Goal: Task Accomplishment & Management: Contribute content

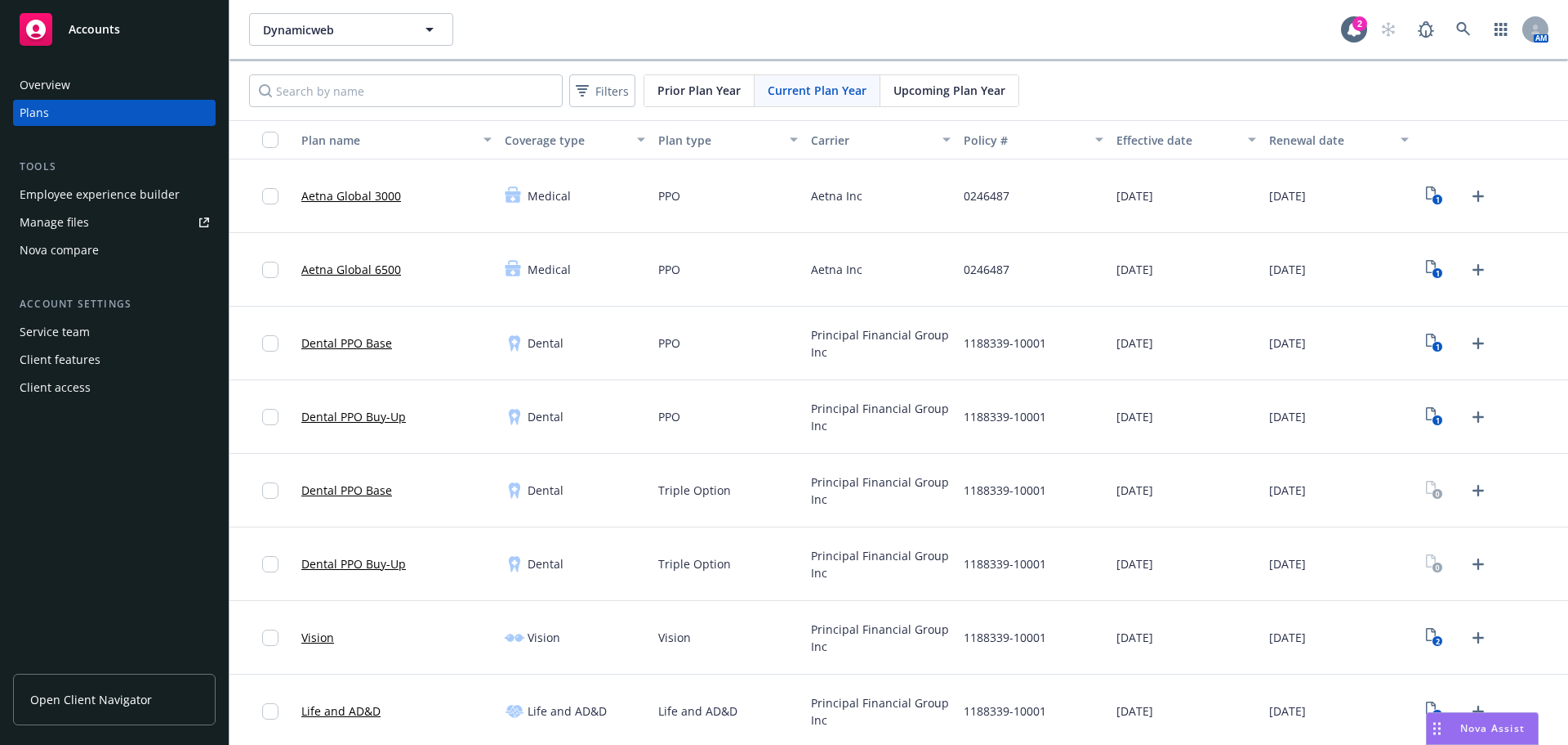
click at [1452, 46] on div "Dynamicweb Dynamicweb 2 AM" at bounding box center [898, 29] width 1338 height 59
click at [1448, 36] on link at bounding box center [1464, 30] width 33 height 33
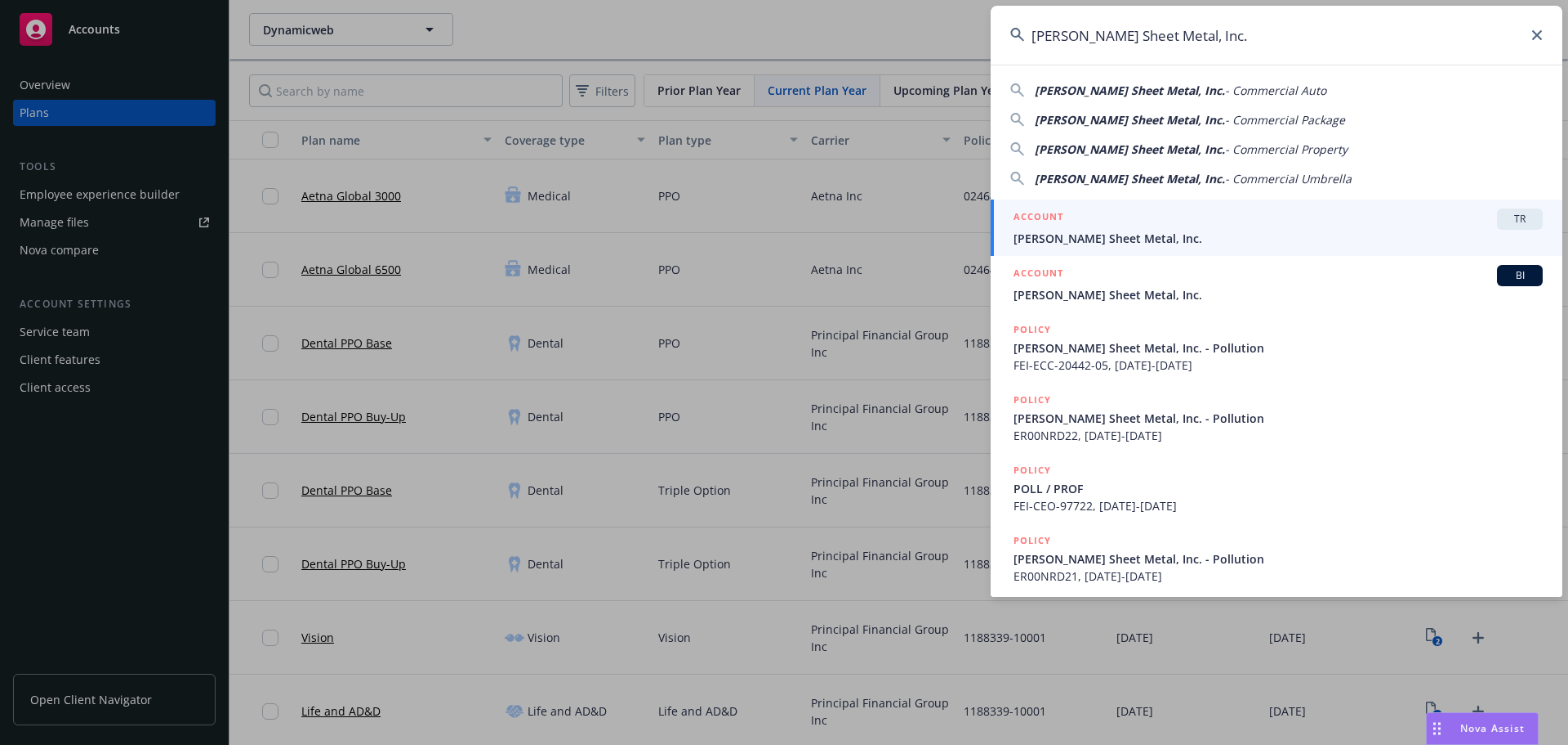
type input "[PERSON_NAME] Sheet Metal, Inc."
click at [1203, 227] on div "ACCOUNT TR" at bounding box center [1278, 219] width 529 height 21
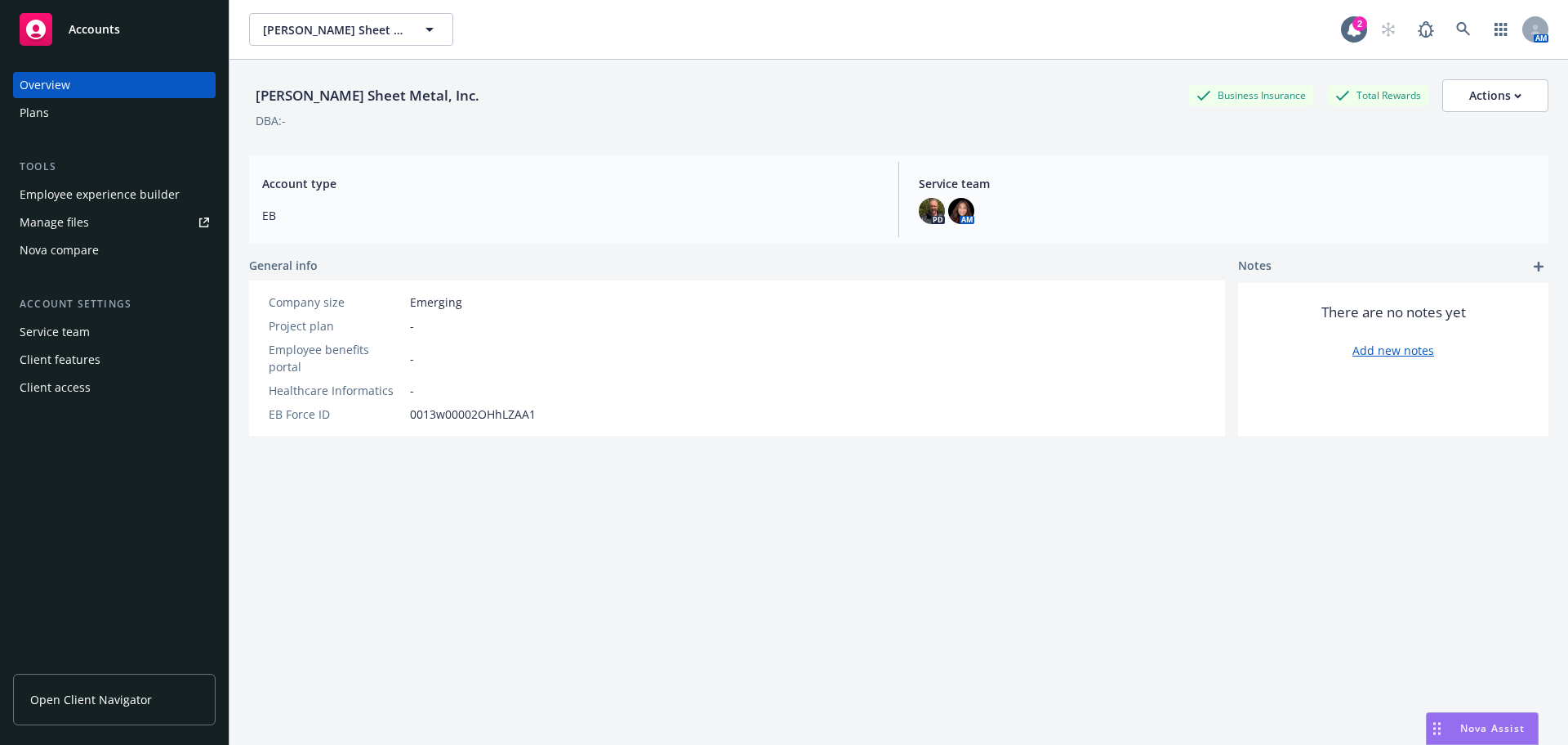
drag, startPoint x: 826, startPoint y: 492, endPoint x: 814, endPoint y: 489, distance: 12.4
click at [826, 492] on div "[PERSON_NAME] Sheet Metal, Inc. Business Insurance Total Rewards Actions DBA: -…" at bounding box center [898, 422] width 1300 height 725
click at [64, 107] on div "Plans" at bounding box center [113, 112] width 189 height 26
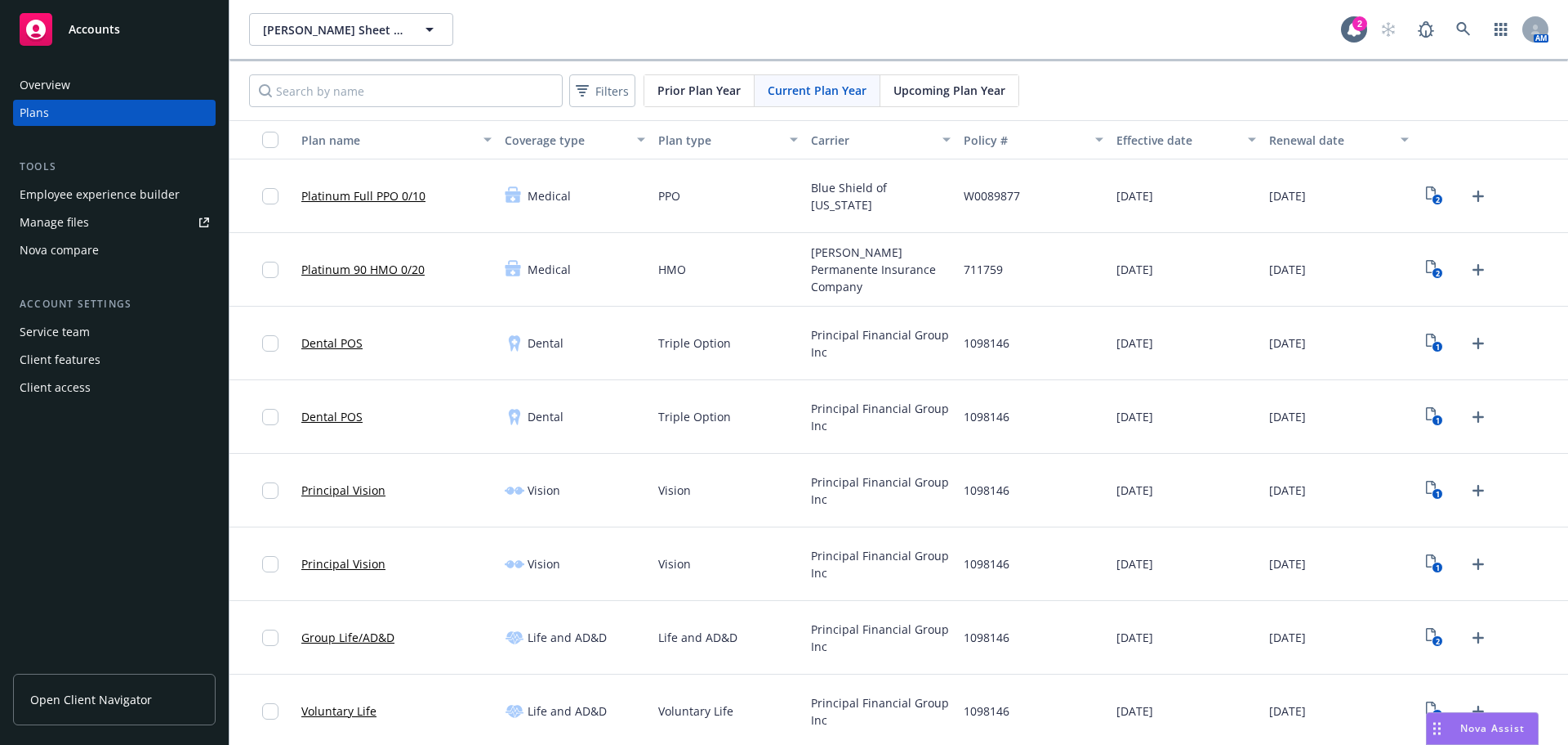
click at [921, 471] on div "Principal Financial Group Inc" at bounding box center [880, 490] width 153 height 74
click at [943, 94] on span "Upcoming Plan Year" at bounding box center [949, 90] width 111 height 17
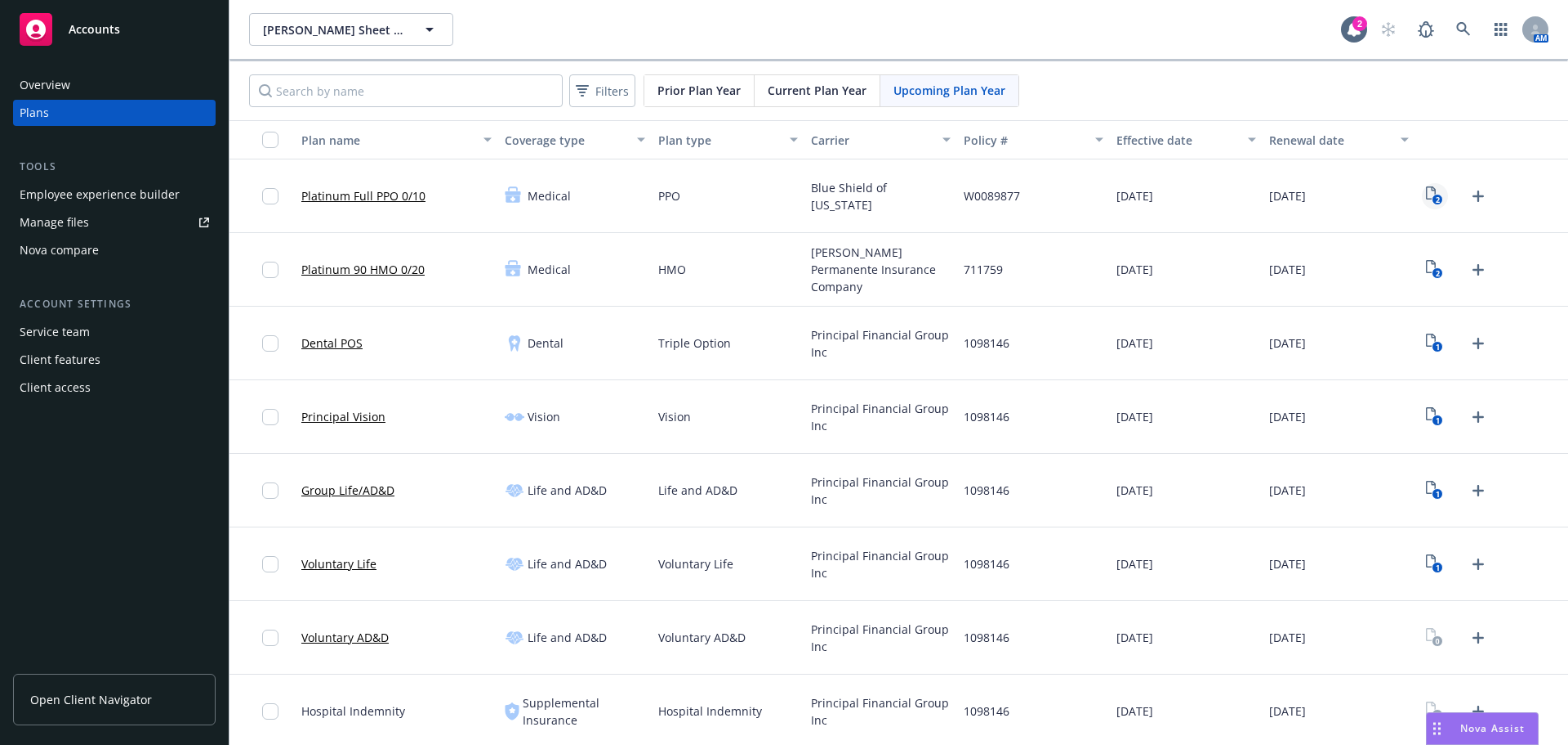
click at [1433, 198] on rect "View Plan Documents" at bounding box center [1437, 199] width 11 height 11
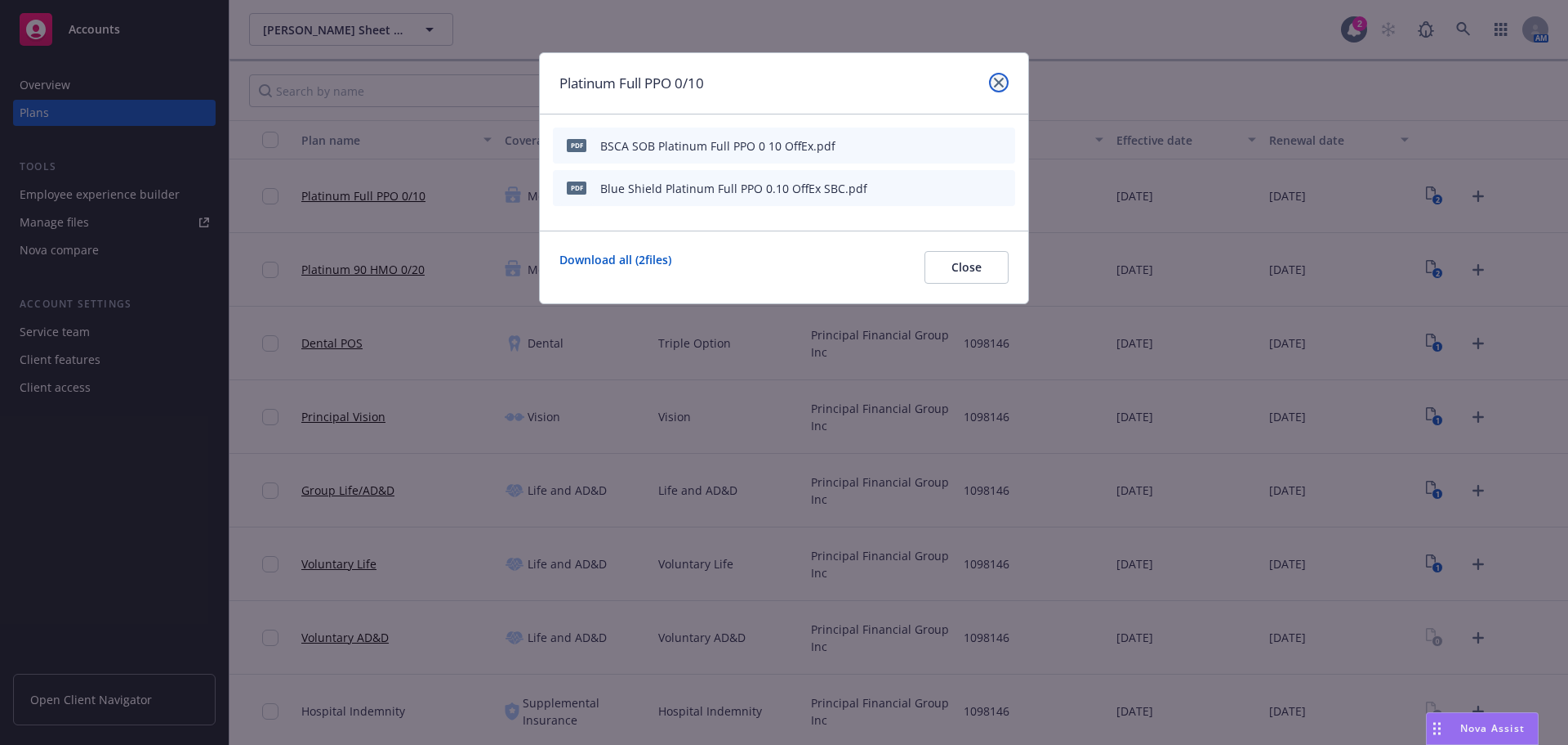
click at [995, 82] on icon "close" at bounding box center [999, 83] width 10 height 10
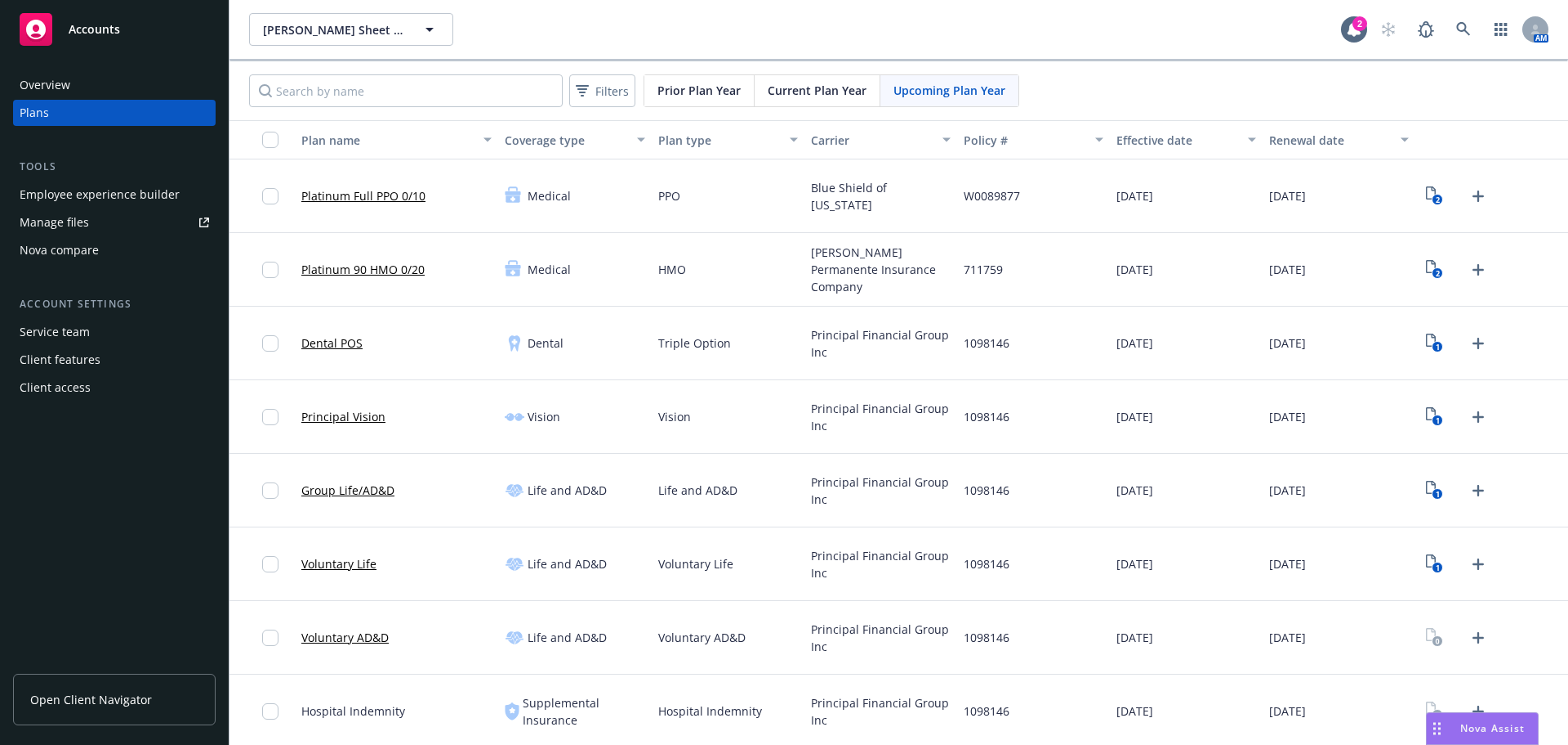
click at [553, 533] on div "Life and AD&D" at bounding box center [575, 563] width 153 height 74
click at [1448, 193] on div "2" at bounding box center [1457, 195] width 70 height 26
click at [1433, 194] on rect "View Plan Documents" at bounding box center [1437, 199] width 11 height 11
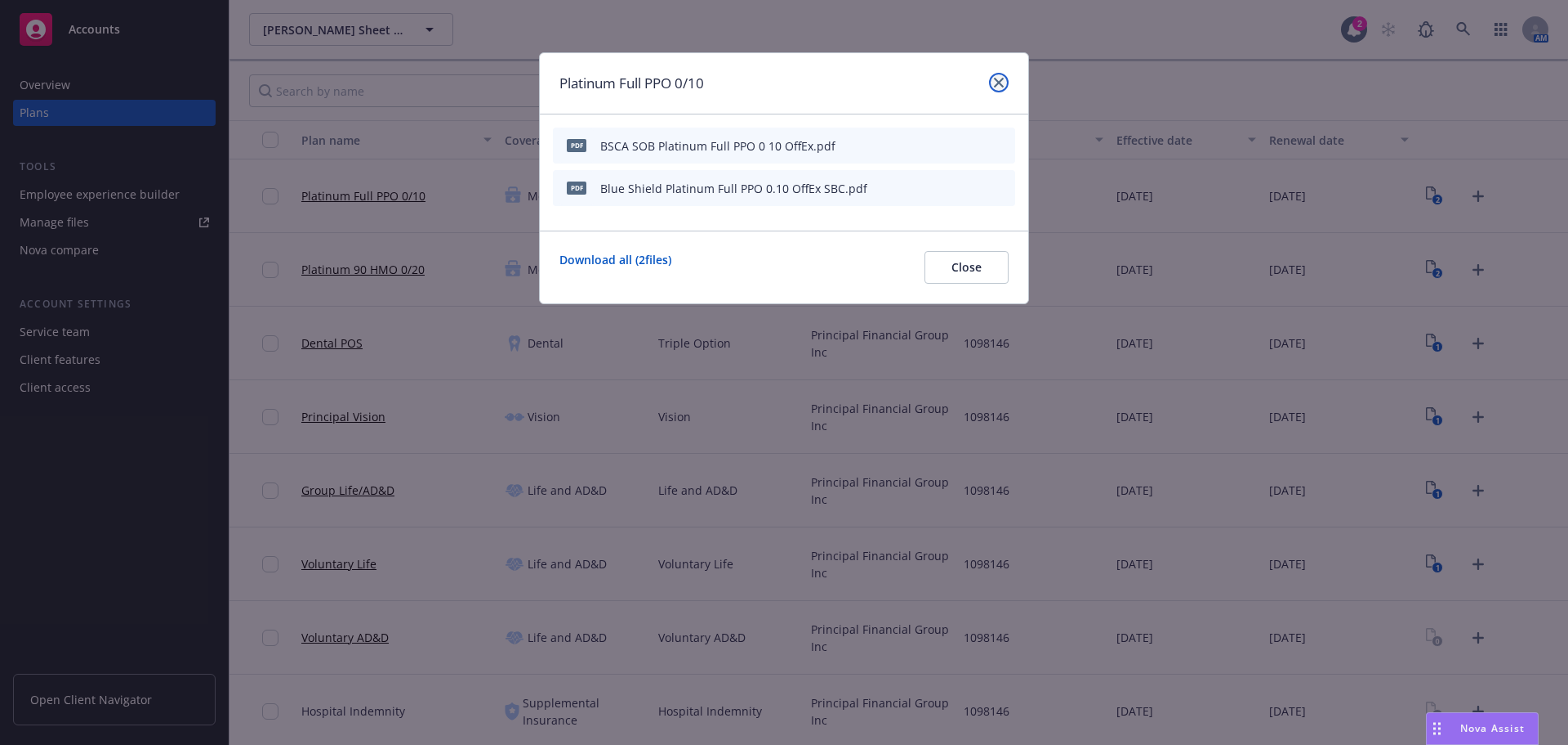
click at [991, 84] on link "close" at bounding box center [999, 83] width 19 height 19
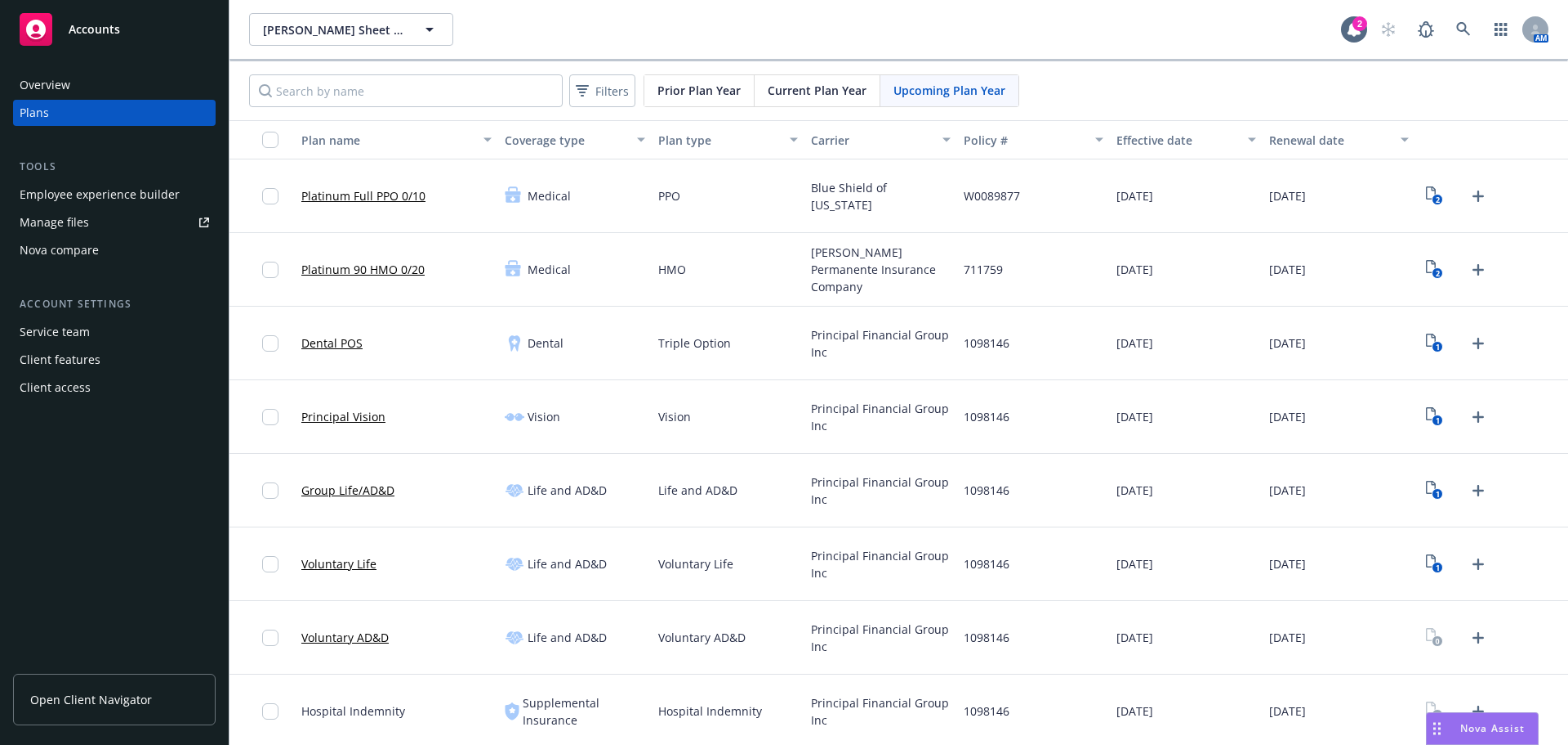
click at [993, 84] on span "Upcoming Plan Year" at bounding box center [949, 90] width 111 height 17
click at [1426, 190] on icon "View Plan Documents" at bounding box center [1431, 193] width 10 height 13
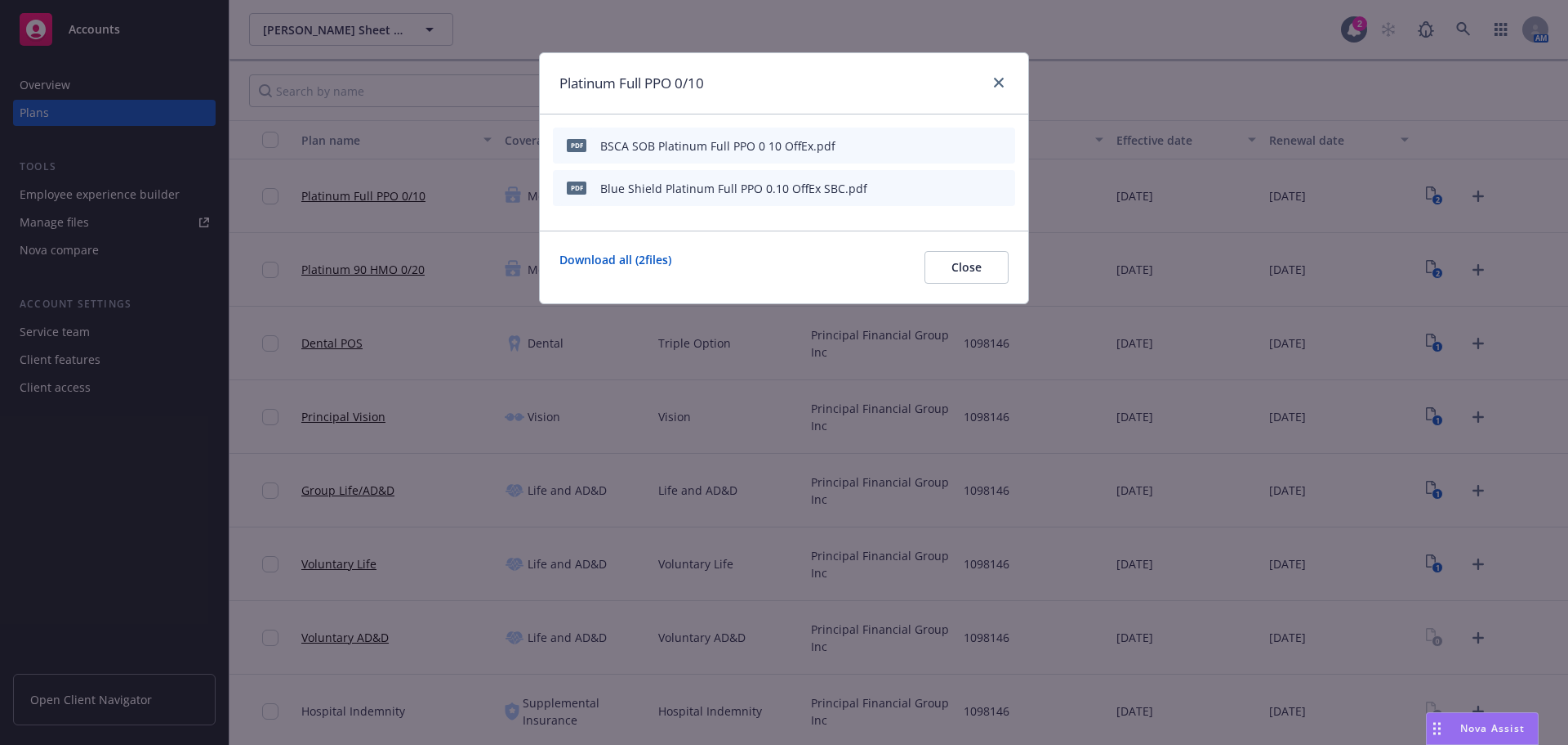
click at [979, 145] on icon "preview file" at bounding box center [973, 145] width 14 height 12
click at [970, 189] on icon "preview file" at bounding box center [973, 187] width 14 height 12
click at [919, 186] on div "pdf Blue Shield Platinum Full PPO 0.10 OffEx SBC.pdf" at bounding box center [784, 187] width 462 height 36
click at [924, 190] on icon "button" at bounding box center [922, 187] width 10 height 10
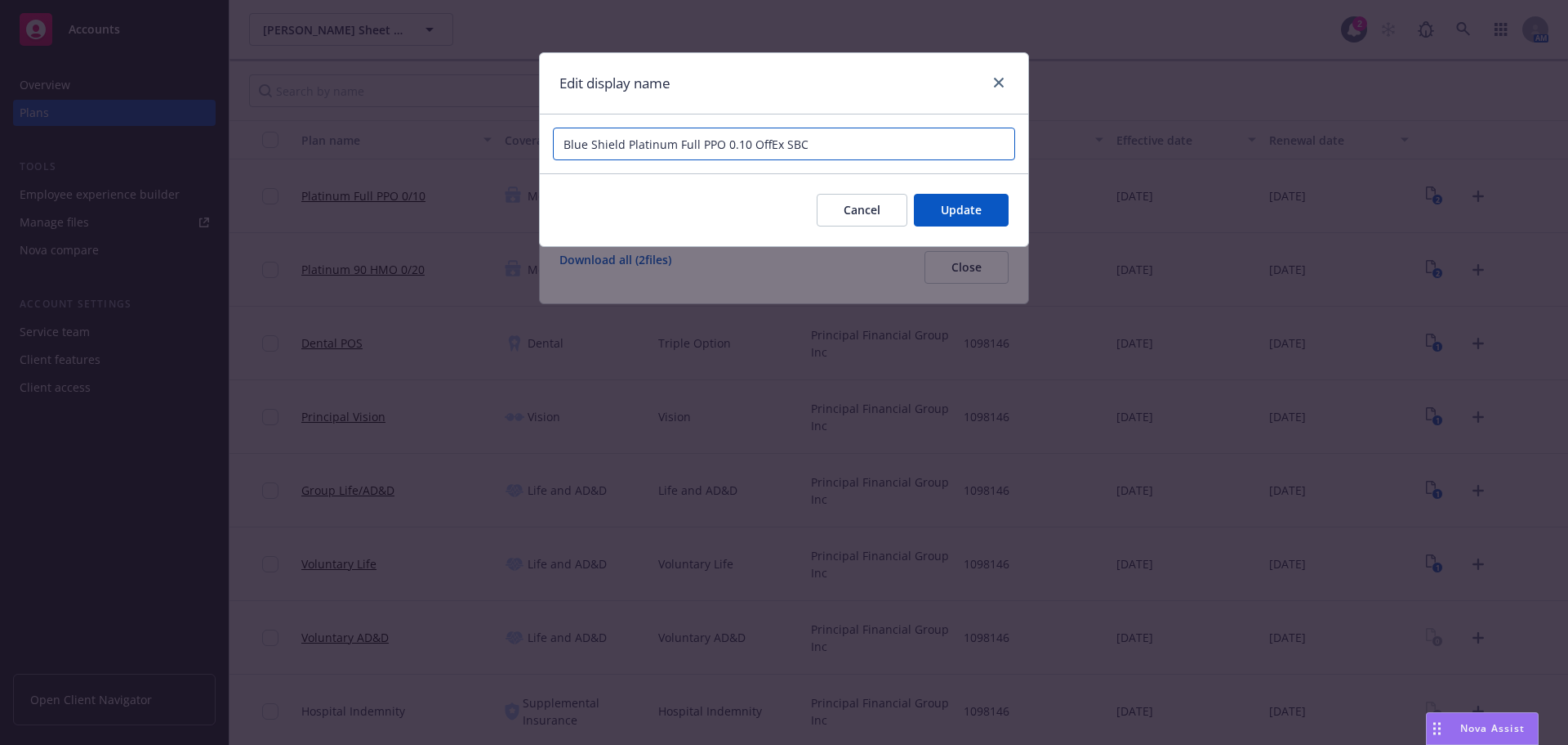
click at [865, 140] on input "Blue Shield Platinum Full PPO 0.10 OffEx SBC" at bounding box center [784, 144] width 462 height 33
paste input "[PERSON_NAME] Sheet Metal, Inc."
type input "2025 Blue Shield Platinum Full PPO 0.10 OffEx SBC [PERSON_NAME] Sheet Metal, Inc"
click at [953, 220] on button "Update" at bounding box center [961, 210] width 95 height 33
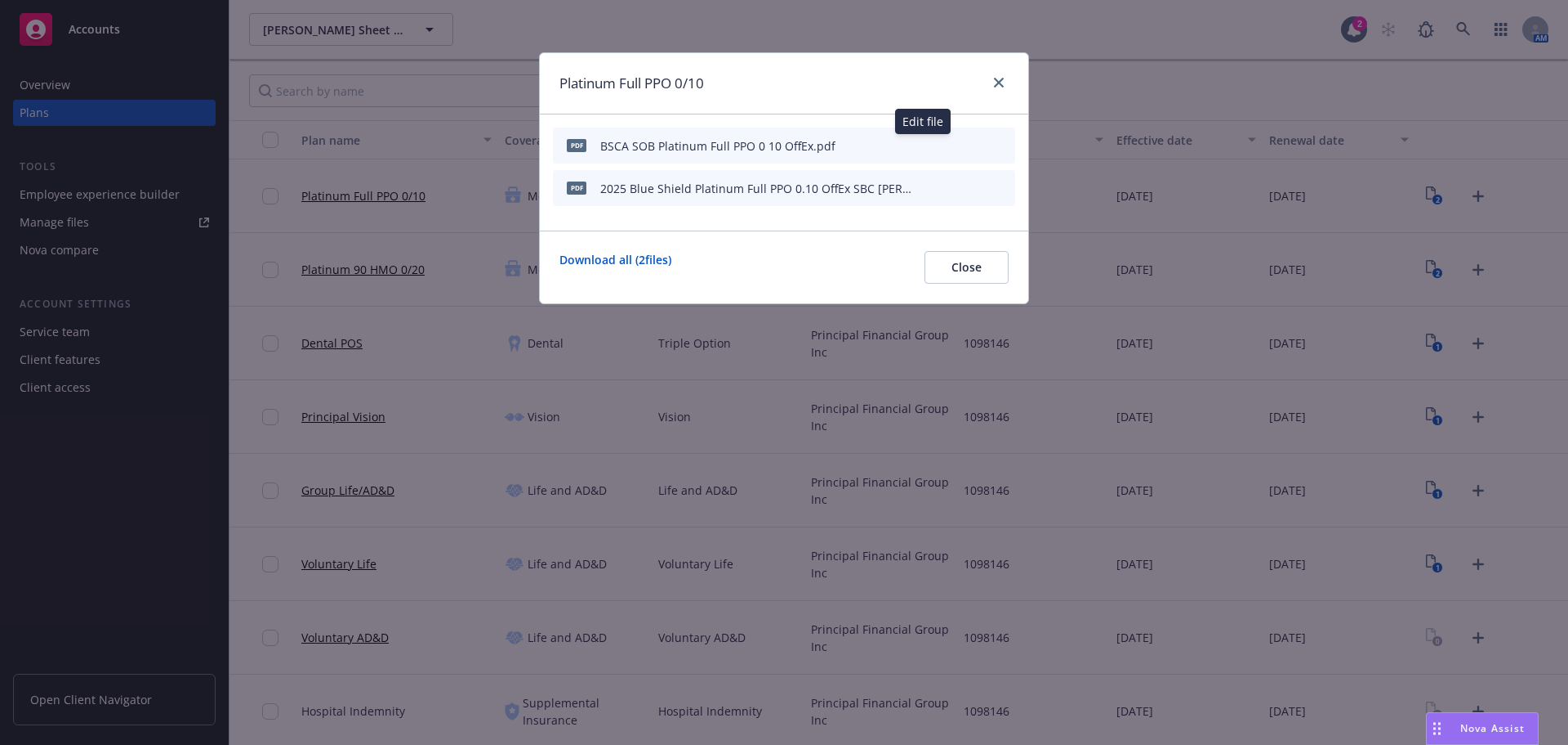
click at [924, 145] on icon "button" at bounding box center [921, 146] width 9 height 9
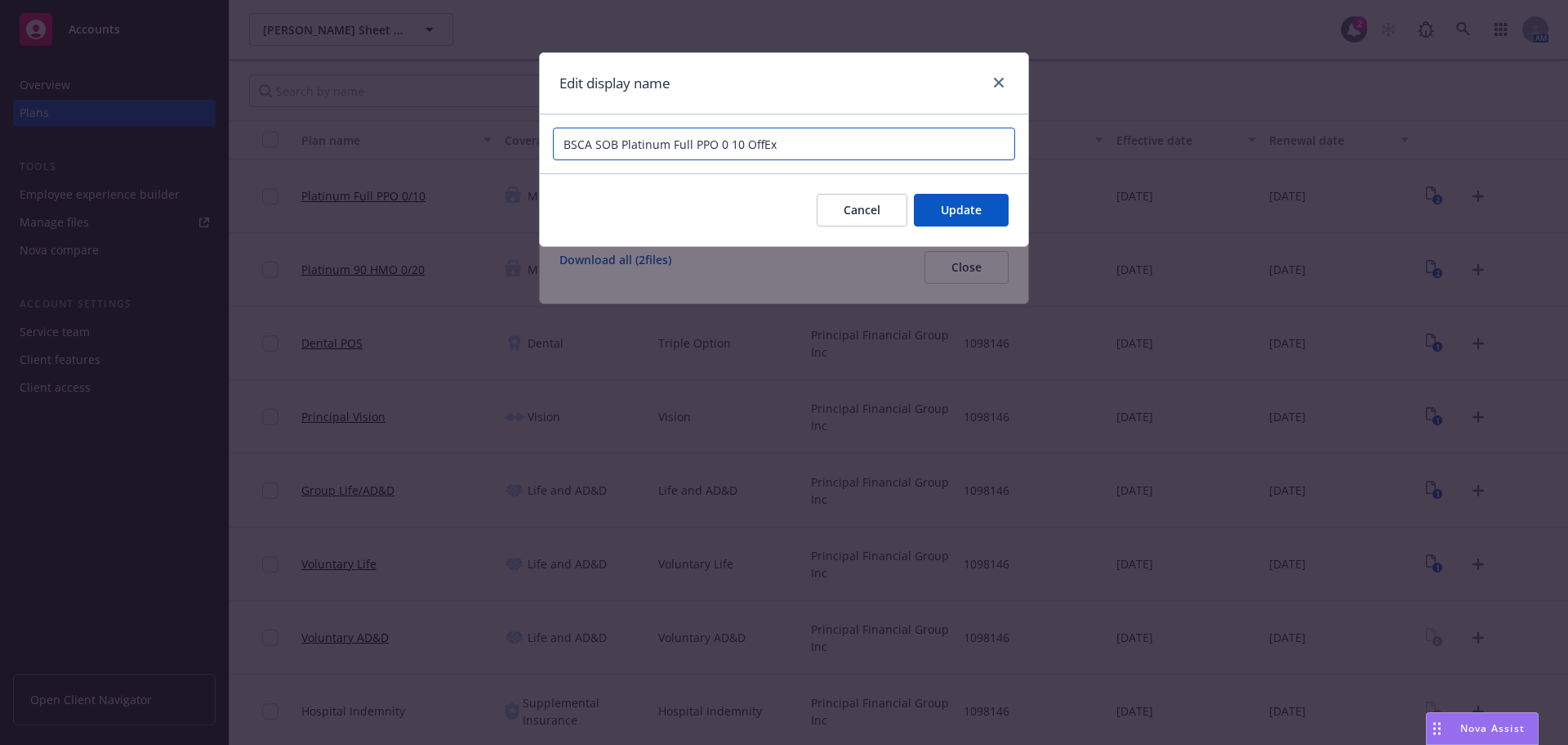
click at [886, 141] on input "BSCA SOB Platinum Full PPO 0 10 OffEx" at bounding box center [784, 144] width 462 height 33
click at [614, 144] on input "BSCA SOB Platinum Full PPO 0 10 OffEx" at bounding box center [784, 144] width 462 height 33
paste input "[PERSON_NAME] Sheet Metal, Inc."
type input "2025 BSCA Platinum Full PPO 0 10 OffEx Benefit Summary [PERSON_NAME] Sheet Meta…"
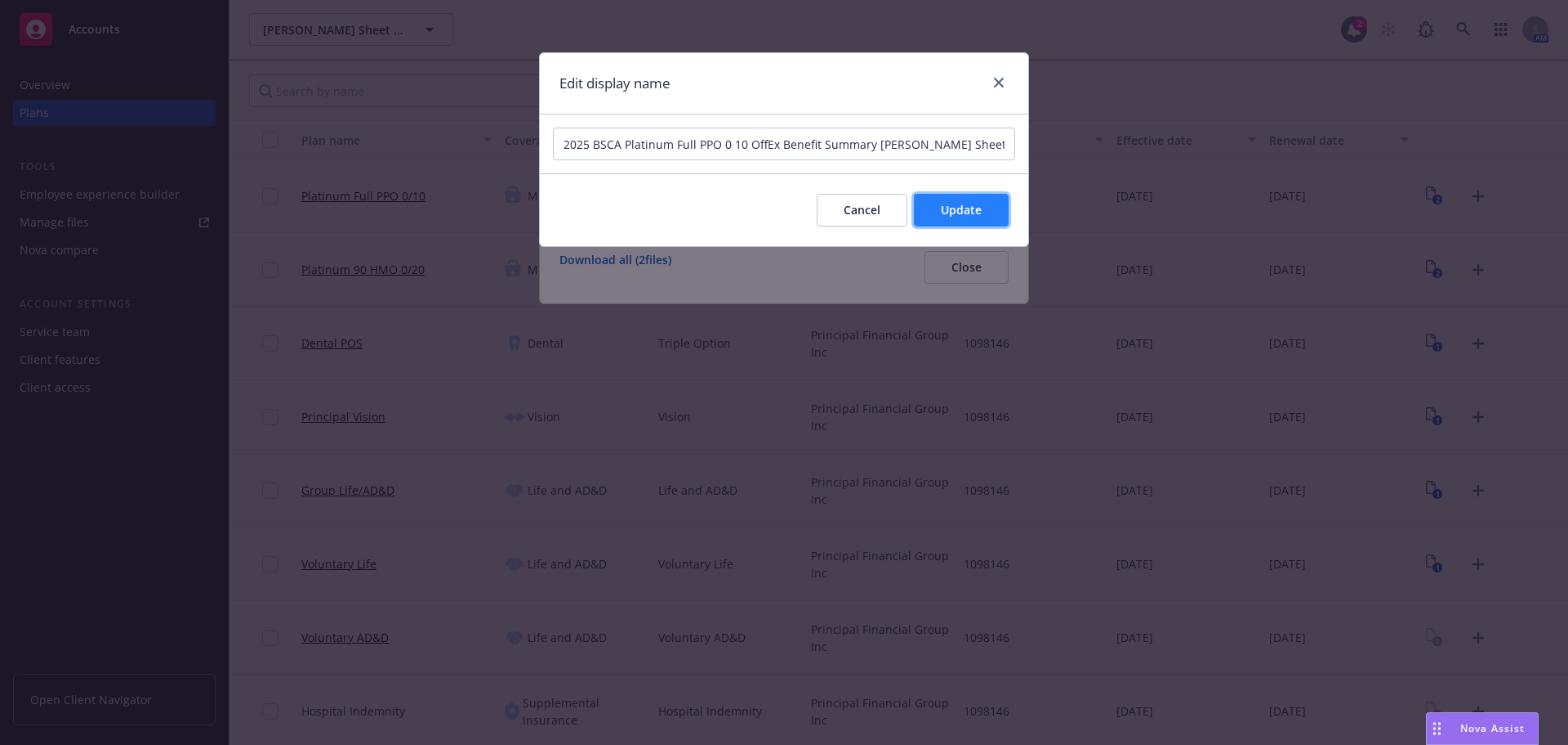
click at [974, 226] on button "Update" at bounding box center [961, 210] width 95 height 33
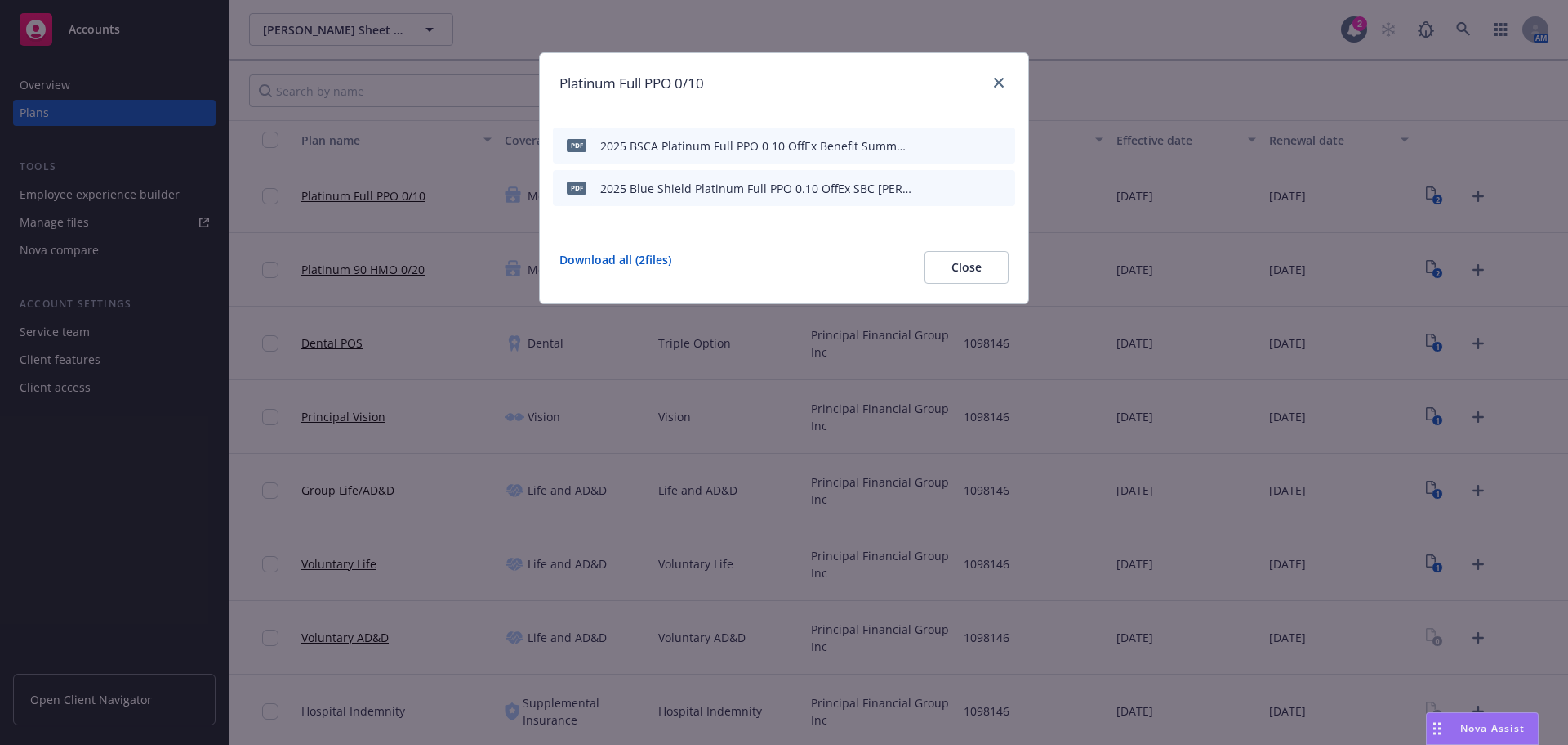
click at [923, 146] on icon "button" at bounding box center [921, 146] width 9 height 9
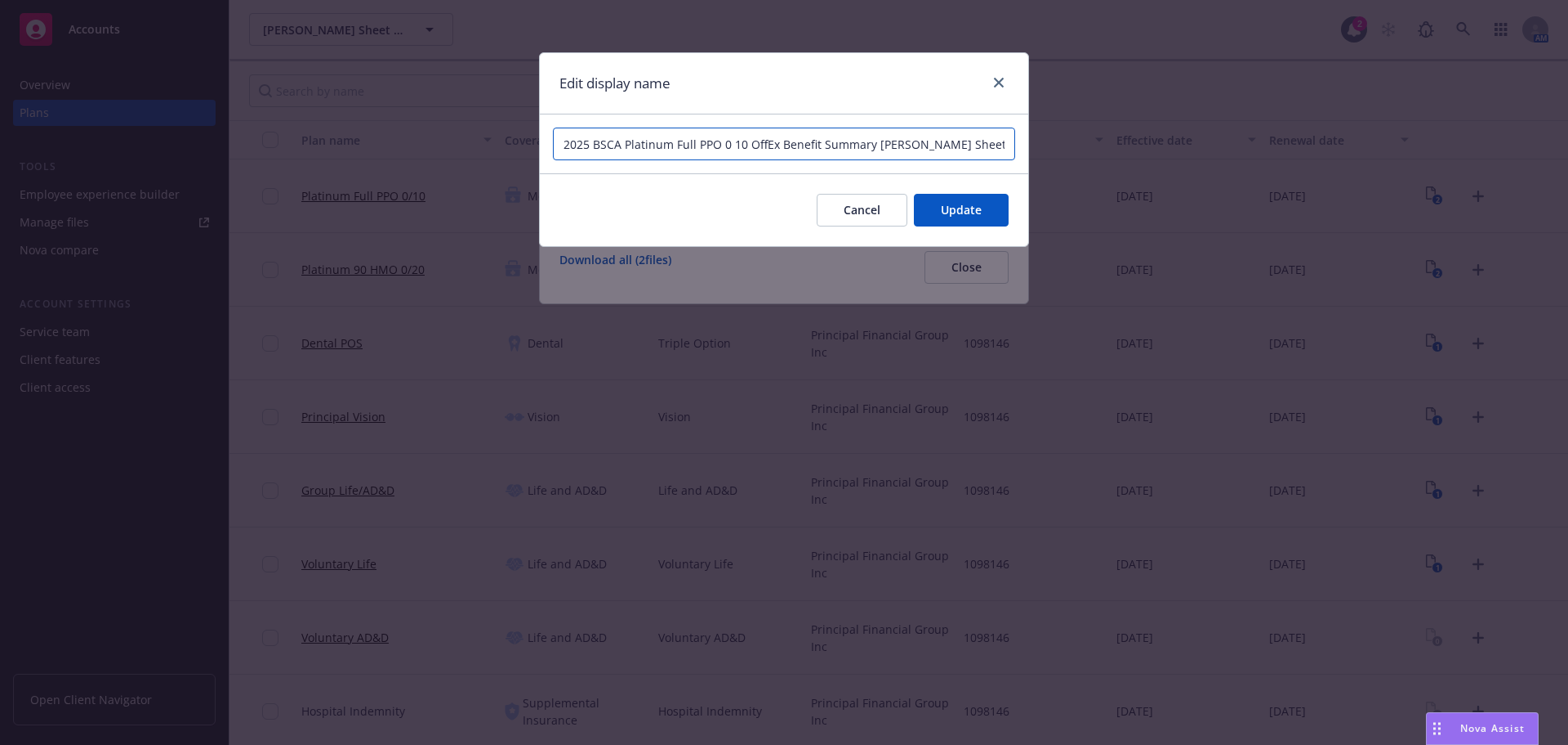
click at [597, 147] on input "2025 BSCA Platinum Full PPO 0 10 OffEx Benefit Summary [PERSON_NAME] Sheet Meta…" at bounding box center [784, 144] width 462 height 33
type input "2025 Blue Shield Platinum Full PPO 0 10 OffEx Benefit Summary [PERSON_NAME] She…"
click at [963, 223] on button "Update" at bounding box center [961, 210] width 95 height 33
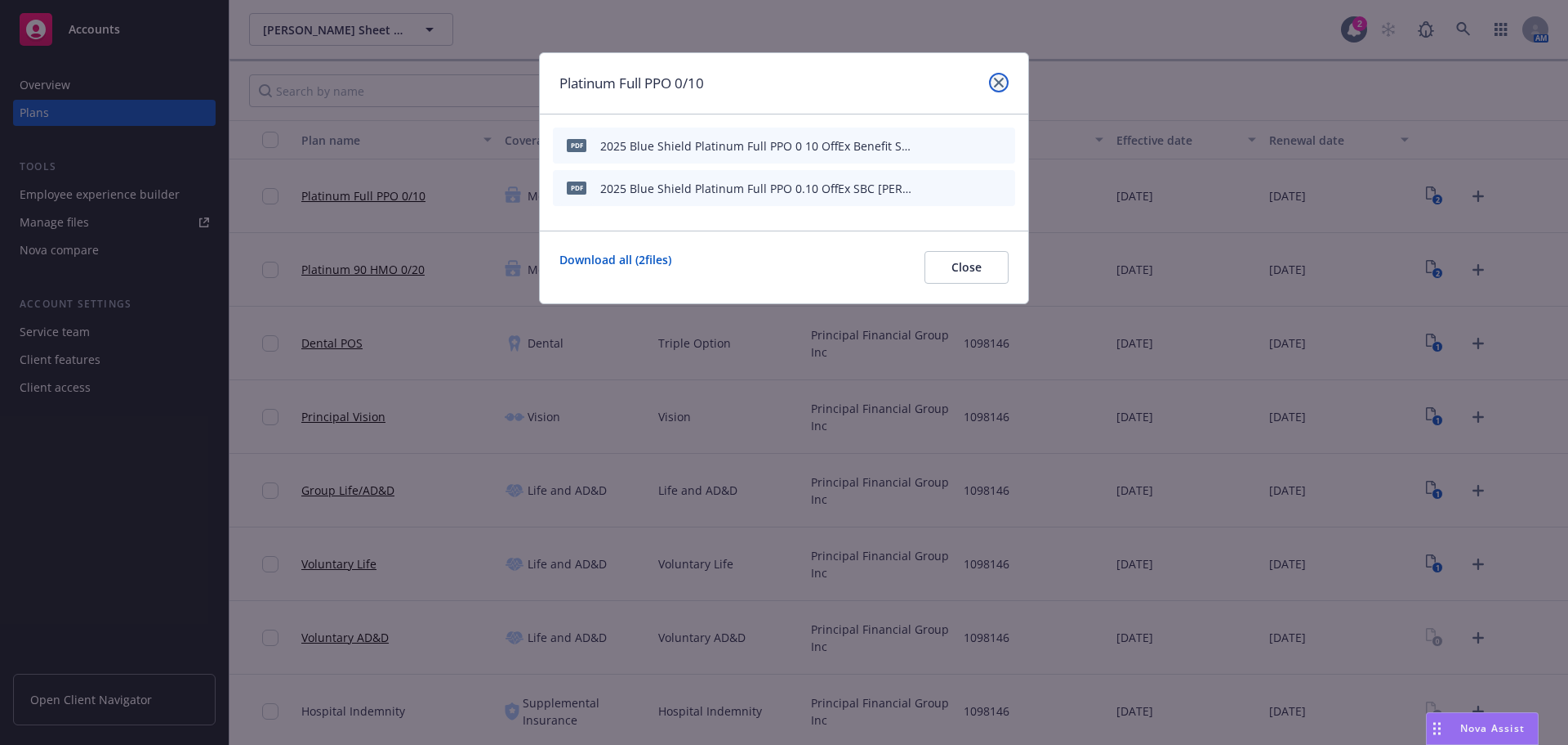
click at [1003, 85] on icon "close" at bounding box center [999, 83] width 10 height 10
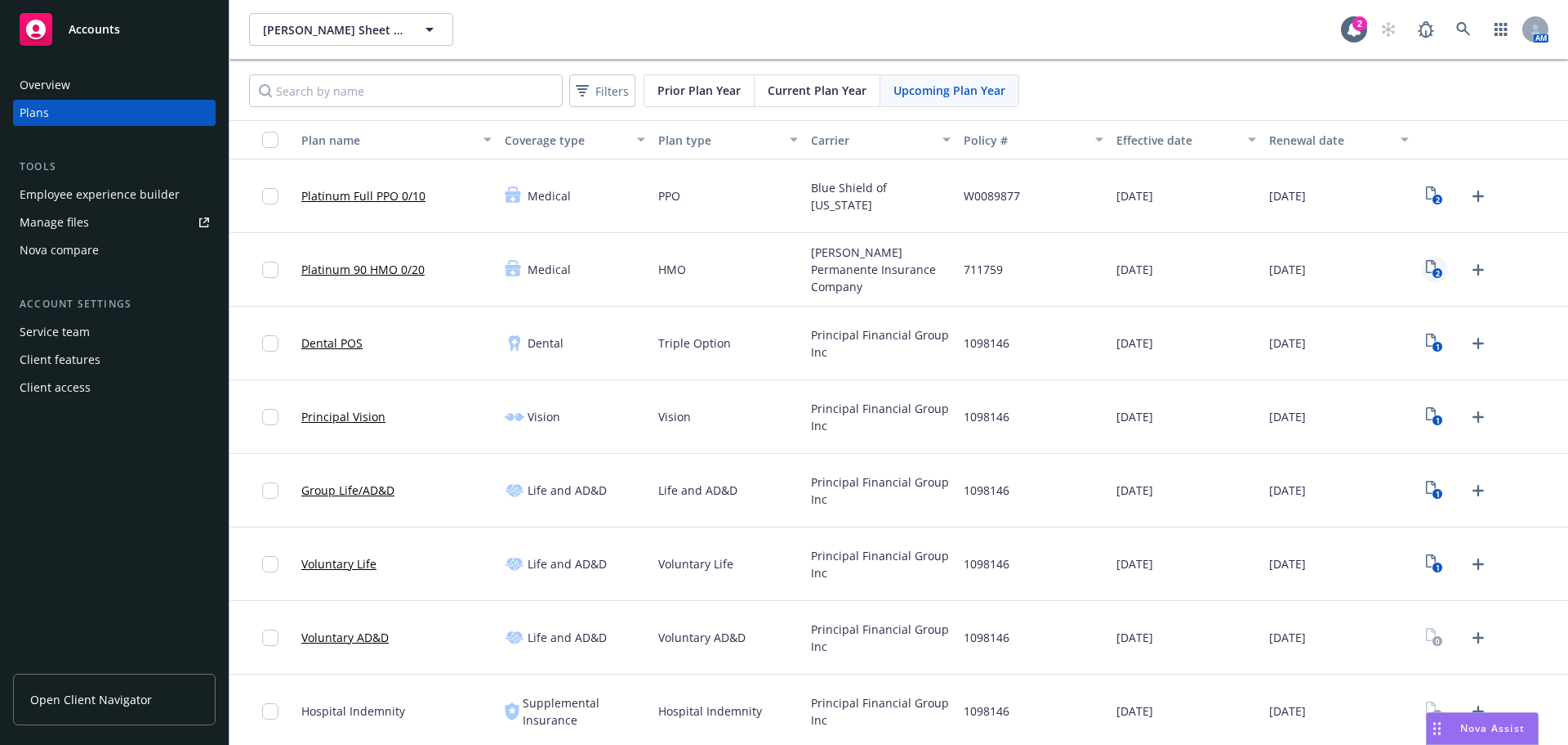
click at [1436, 272] on text "2" at bounding box center [1438, 273] width 4 height 11
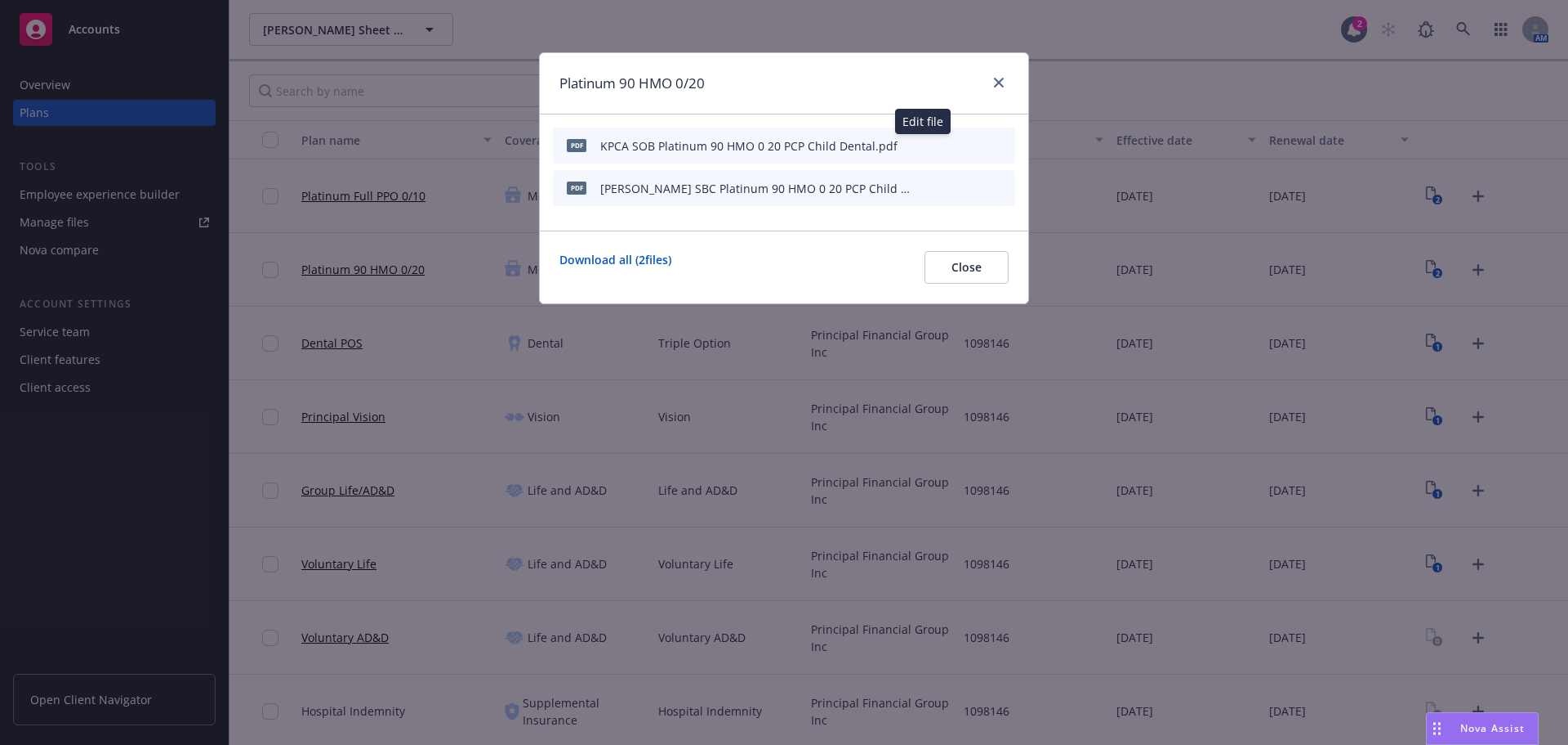
click at [919, 144] on icon "button" at bounding box center [922, 145] width 10 height 10
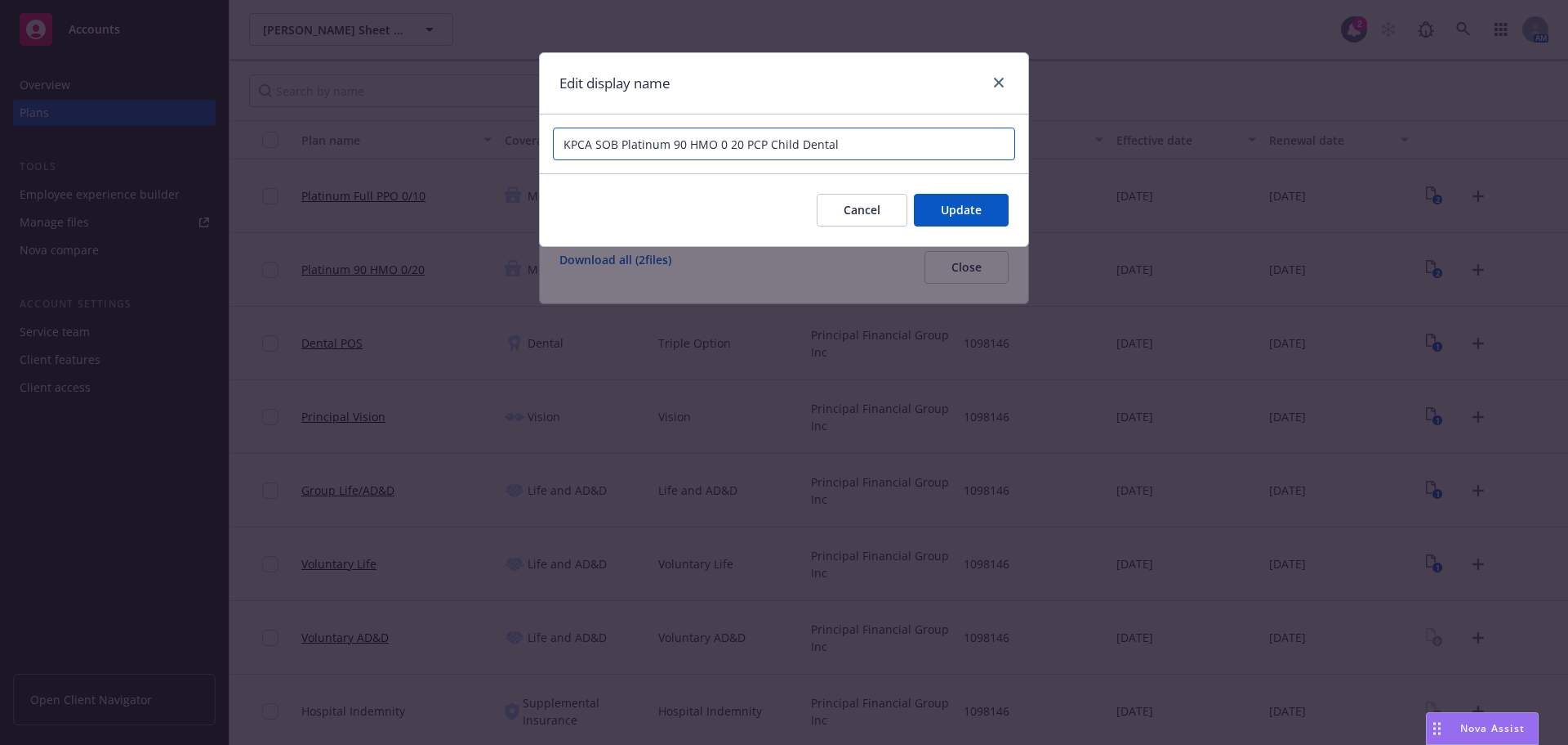
click at [597, 150] on input "KPCA SOB Platinum 90 HMO 0 20 PCP Child Dental" at bounding box center [784, 144] width 462 height 33
drag, startPoint x: 616, startPoint y: 145, endPoint x: 467, endPoint y: 154, distance: 149.3
click at [467, 154] on div "Edit display name KPCA SOB Platinum 90 HMO 0 20 PCP Child Dental Cancel Update" at bounding box center [784, 372] width 1568 height 745
paste input "[PERSON_NAME] Sheet Metal, Inc."
type input "2025 [PERSON_NAME] Platinum 90 HMO 0 20 PCP Child Dental Benefit Summary [PERSO…"
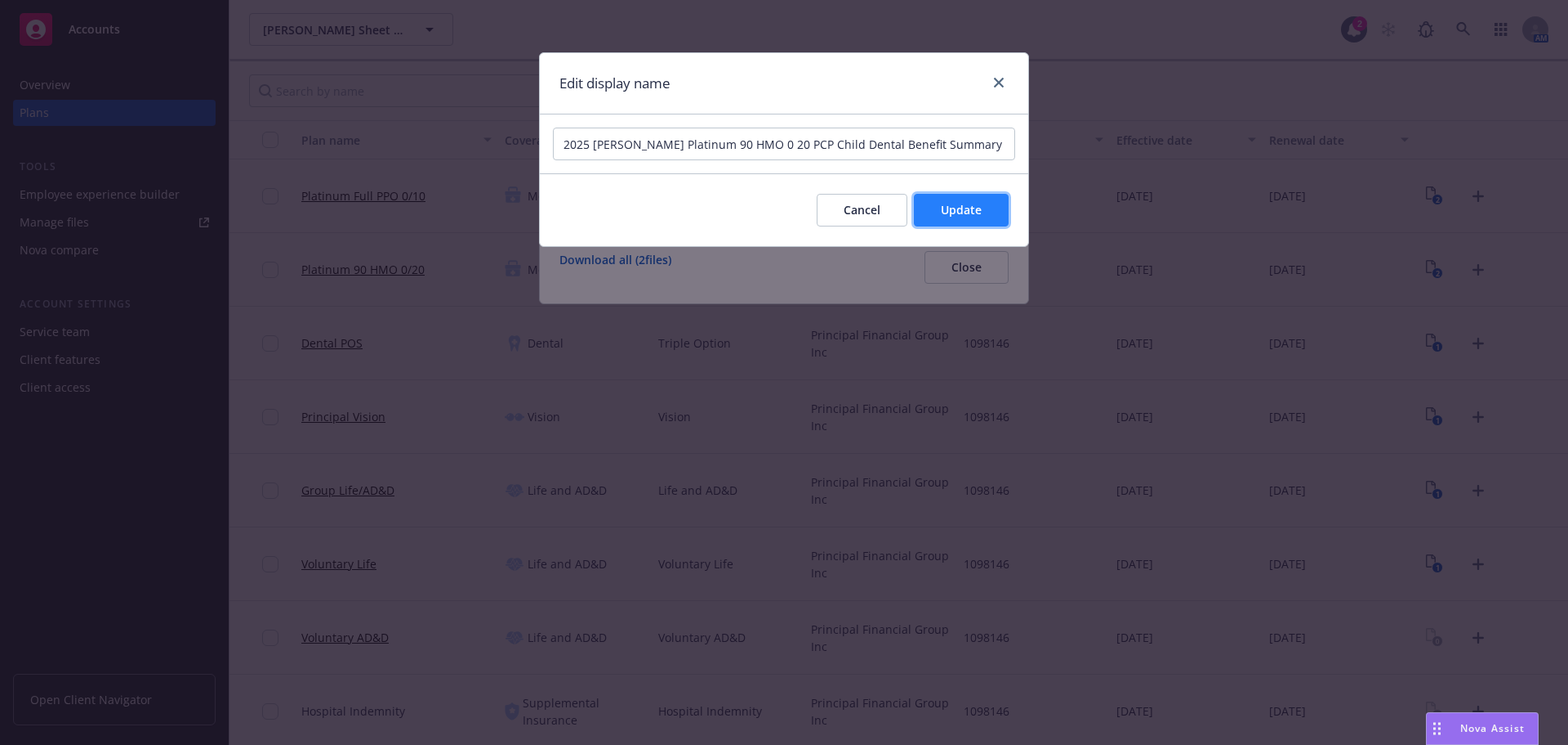
click at [944, 215] on span "Update" at bounding box center [961, 210] width 41 height 15
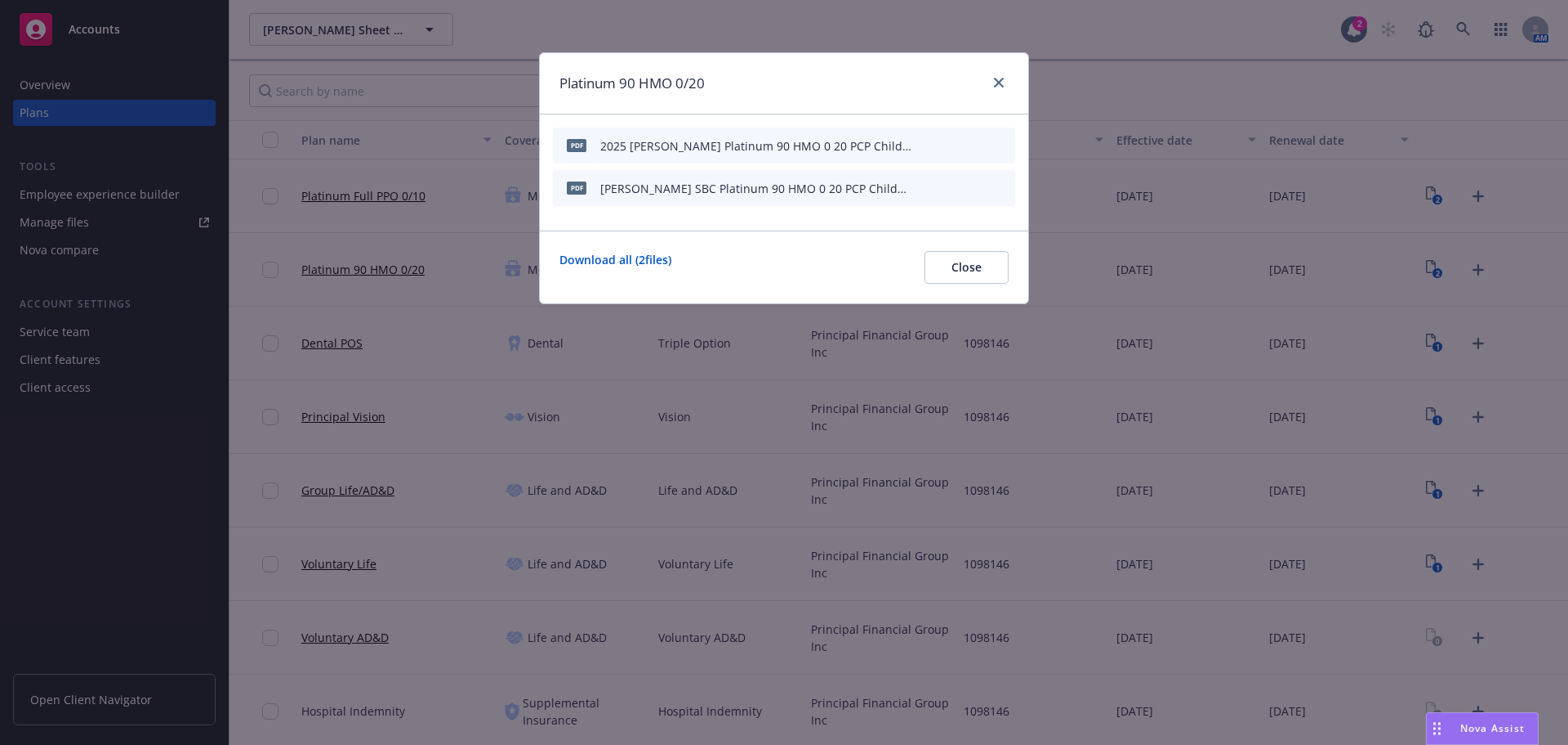
click at [924, 186] on icon "button" at bounding box center [921, 188] width 9 height 9
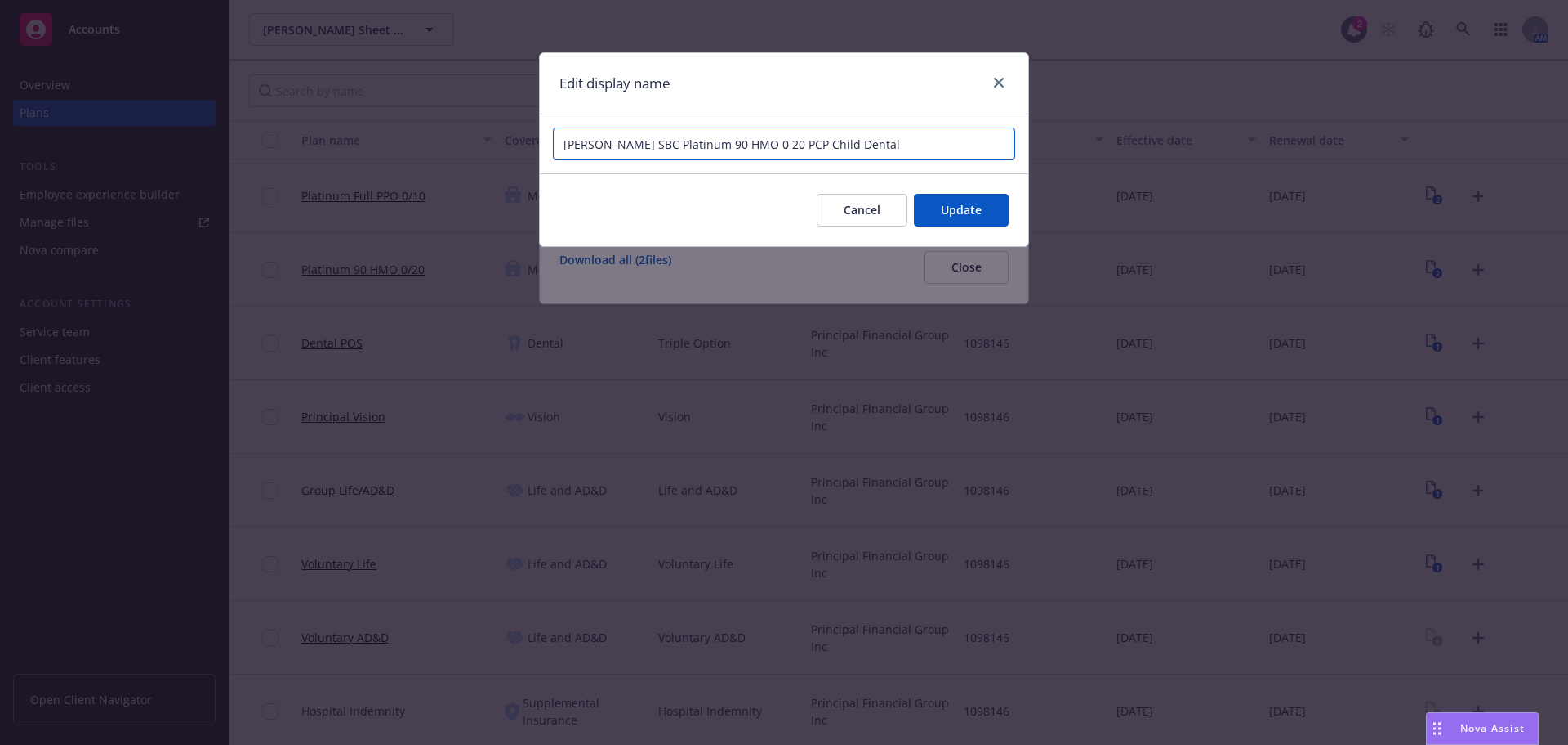
click at [875, 140] on input "[PERSON_NAME] SBC Platinum 90 HMO 0 20 PCP Child Dental" at bounding box center [784, 144] width 462 height 33
paste input "[PERSON_NAME] Sheet Metal, Inc."
click at [610, 146] on input "[PERSON_NAME] SBC Platinum 90 HMO 0 20 PCP Child Dental [PERSON_NAME] Sheet Met…" at bounding box center [784, 144] width 462 height 33
type input "2025 [PERSON_NAME] Platinum 90 HMO 0 20 PCP Child Dental SBC [PERSON_NAME] Shee…"
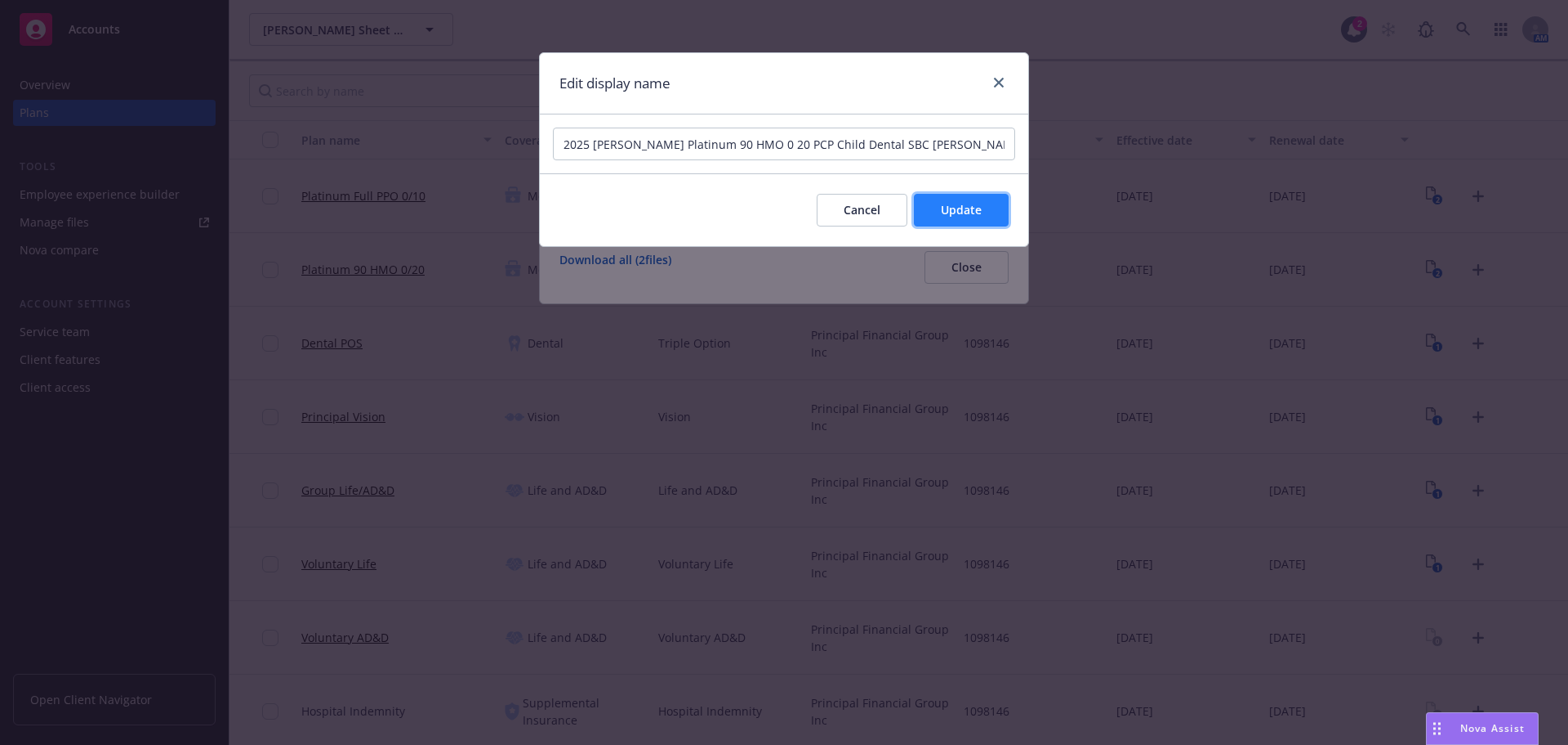
click at [971, 199] on button "Update" at bounding box center [961, 210] width 95 height 33
click at [973, 205] on div "pdf [PERSON_NAME] SBC Platinum 90 HMO 0 20 PCP Child Dental.pdf" at bounding box center [784, 187] width 462 height 36
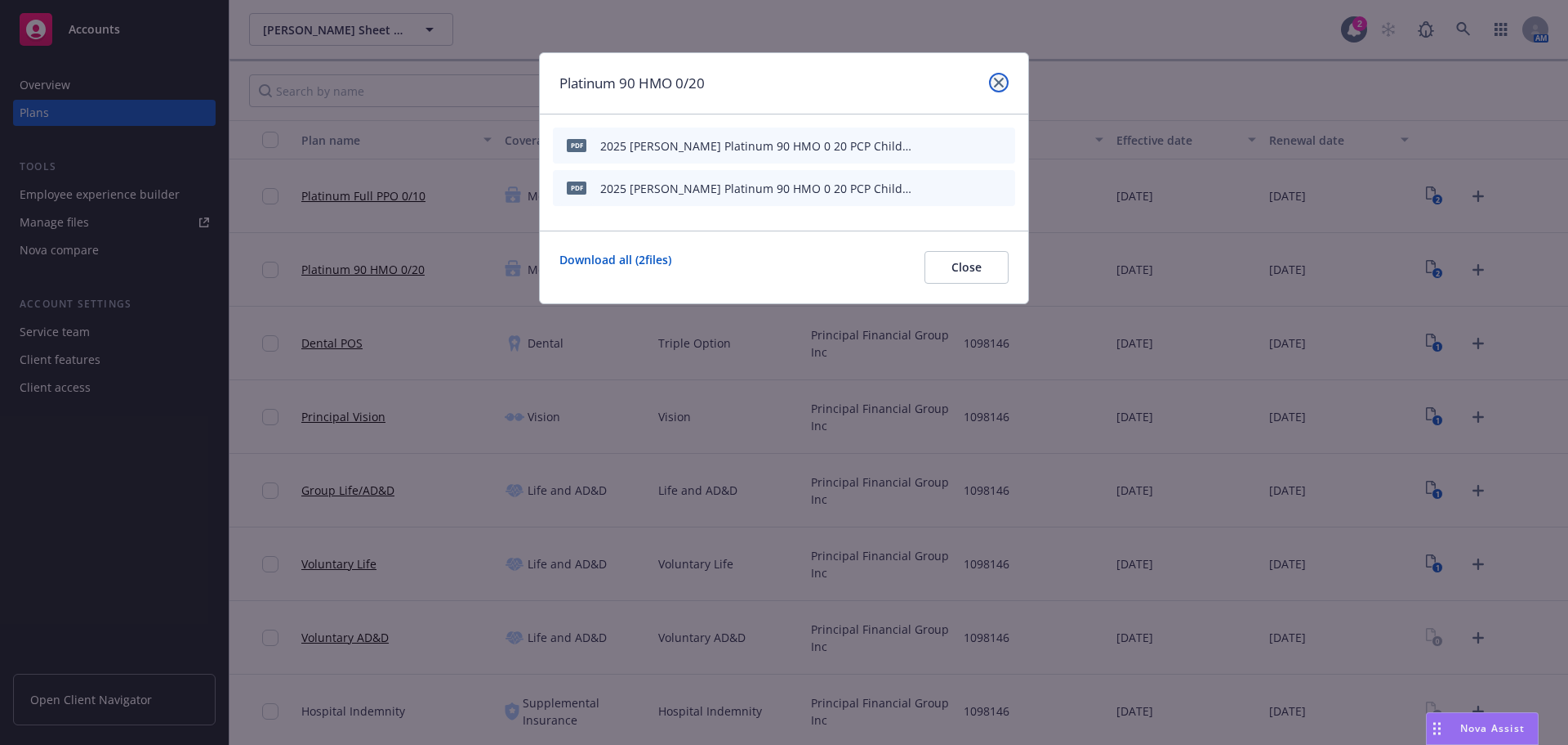
click at [1000, 76] on link "close" at bounding box center [999, 83] width 19 height 19
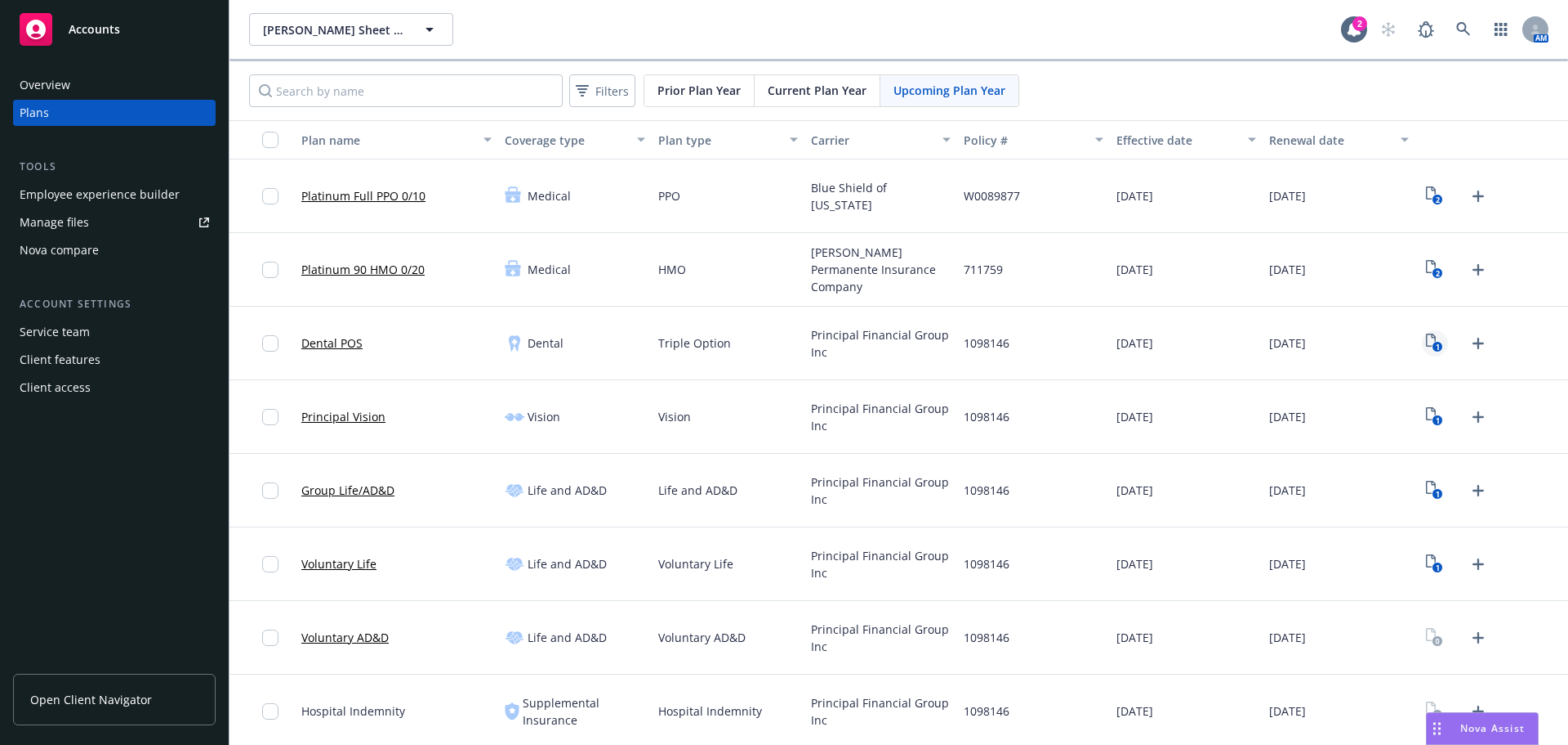
click at [1422, 346] on link "1" at bounding box center [1434, 342] width 26 height 26
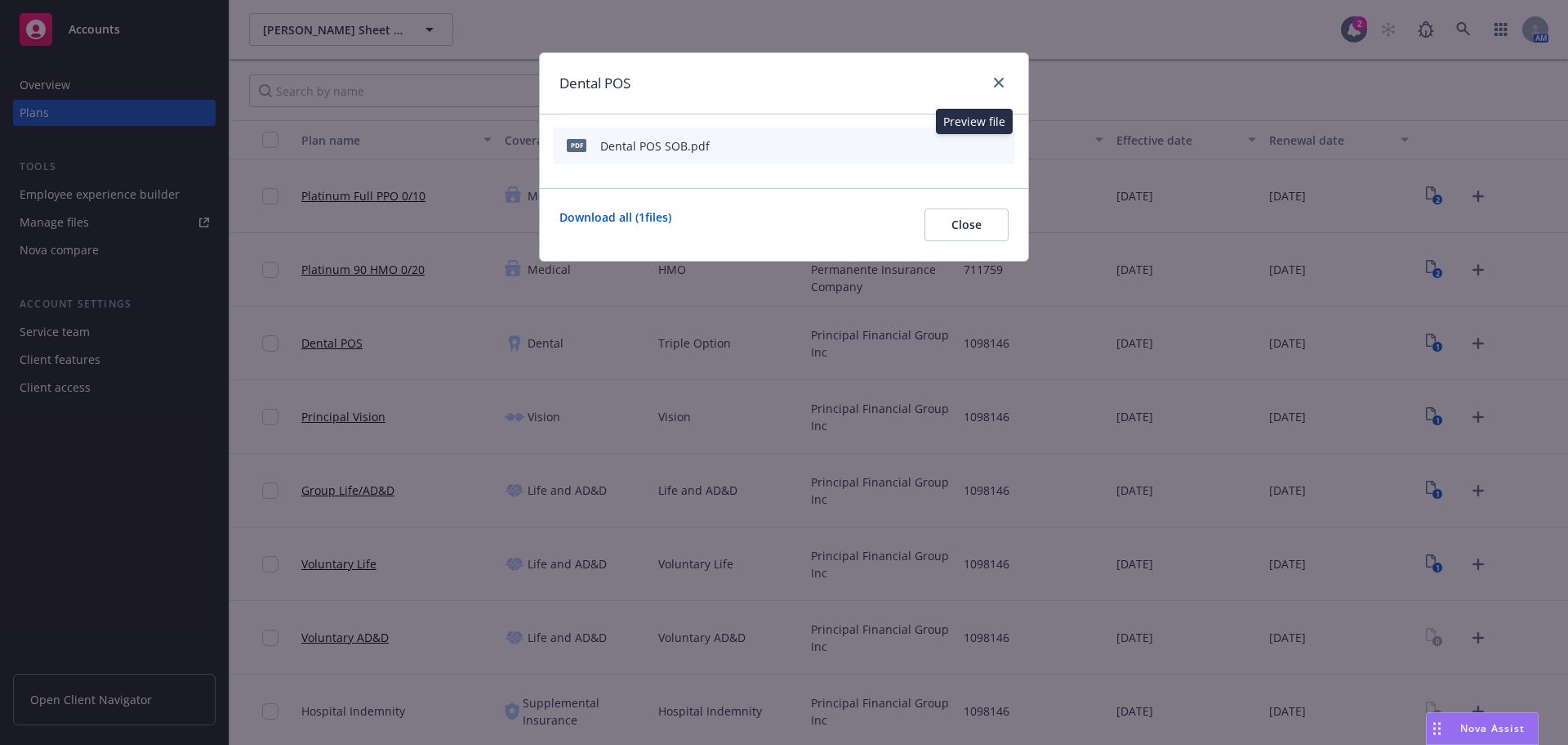
click at [970, 146] on icon "preview file" at bounding box center [973, 145] width 14 height 12
click at [924, 144] on icon "button" at bounding box center [921, 146] width 9 height 9
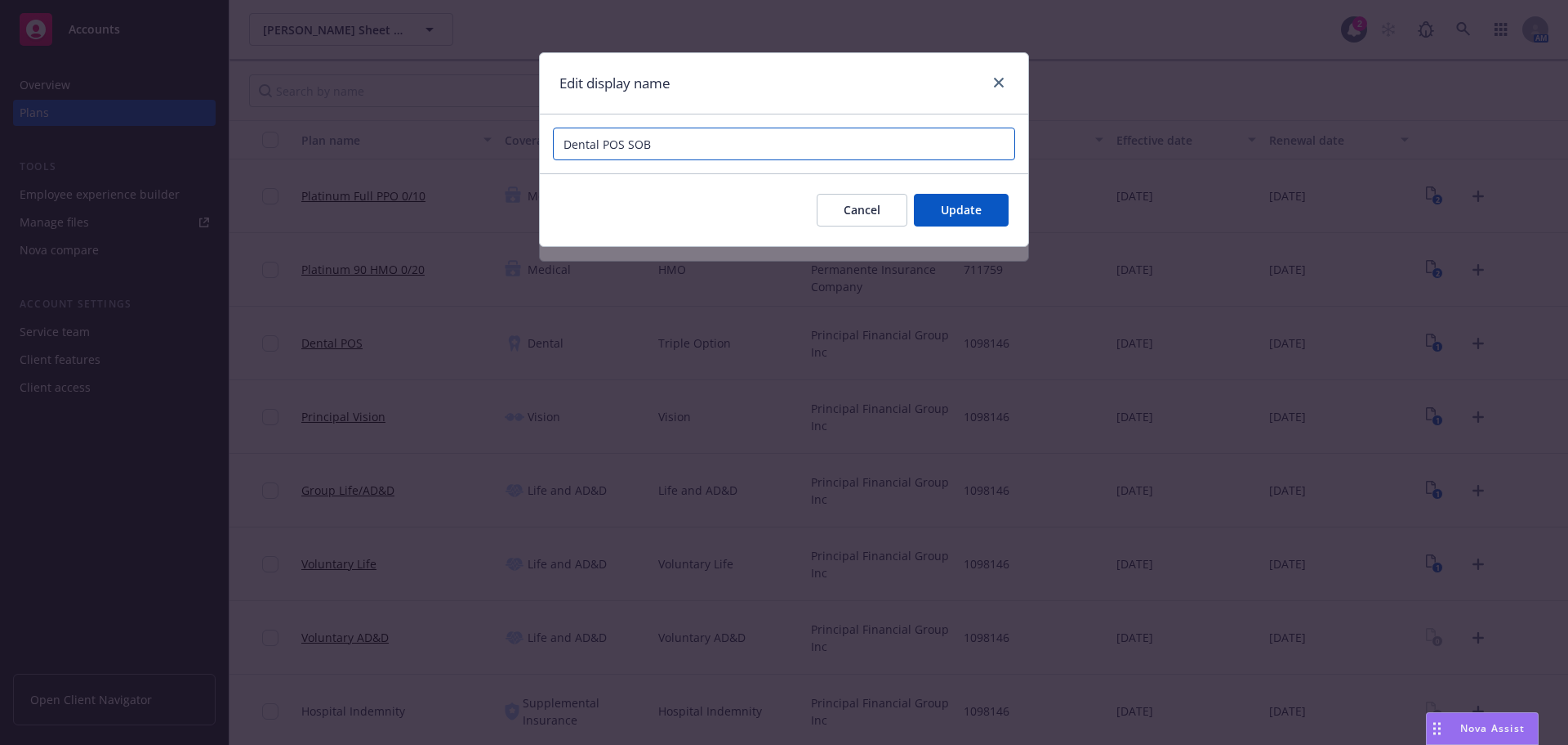
click at [755, 138] on input "Dental POS SOB" at bounding box center [784, 144] width 462 height 33
paste input "[PERSON_NAME] Sheet Metal, Inc."
type input "2025 Principal Dental POS Benefit Summary [PERSON_NAME] Sheet Metal, Inc."
click at [953, 205] on span "Update" at bounding box center [961, 210] width 41 height 15
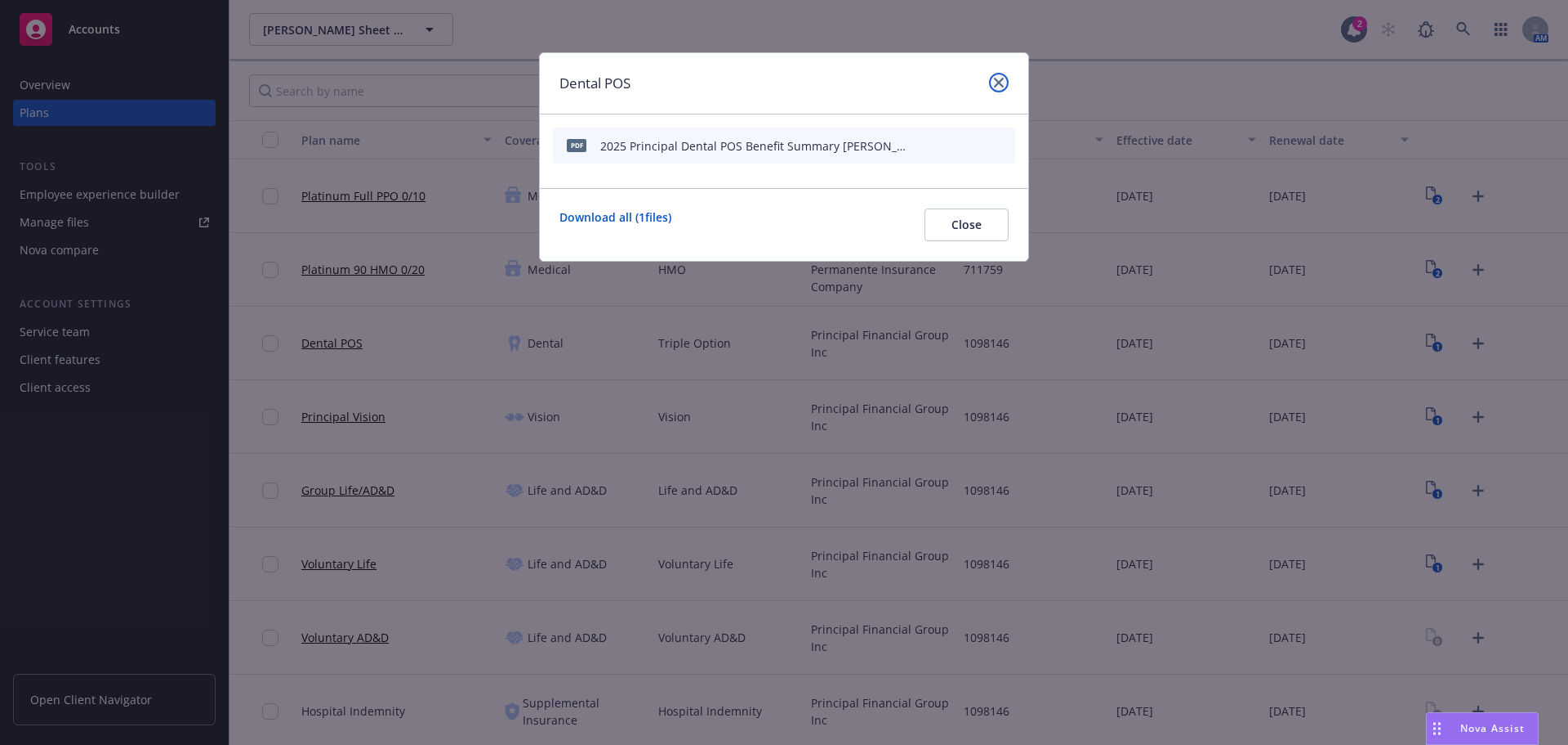
click at [999, 79] on icon "close" at bounding box center [999, 83] width 10 height 10
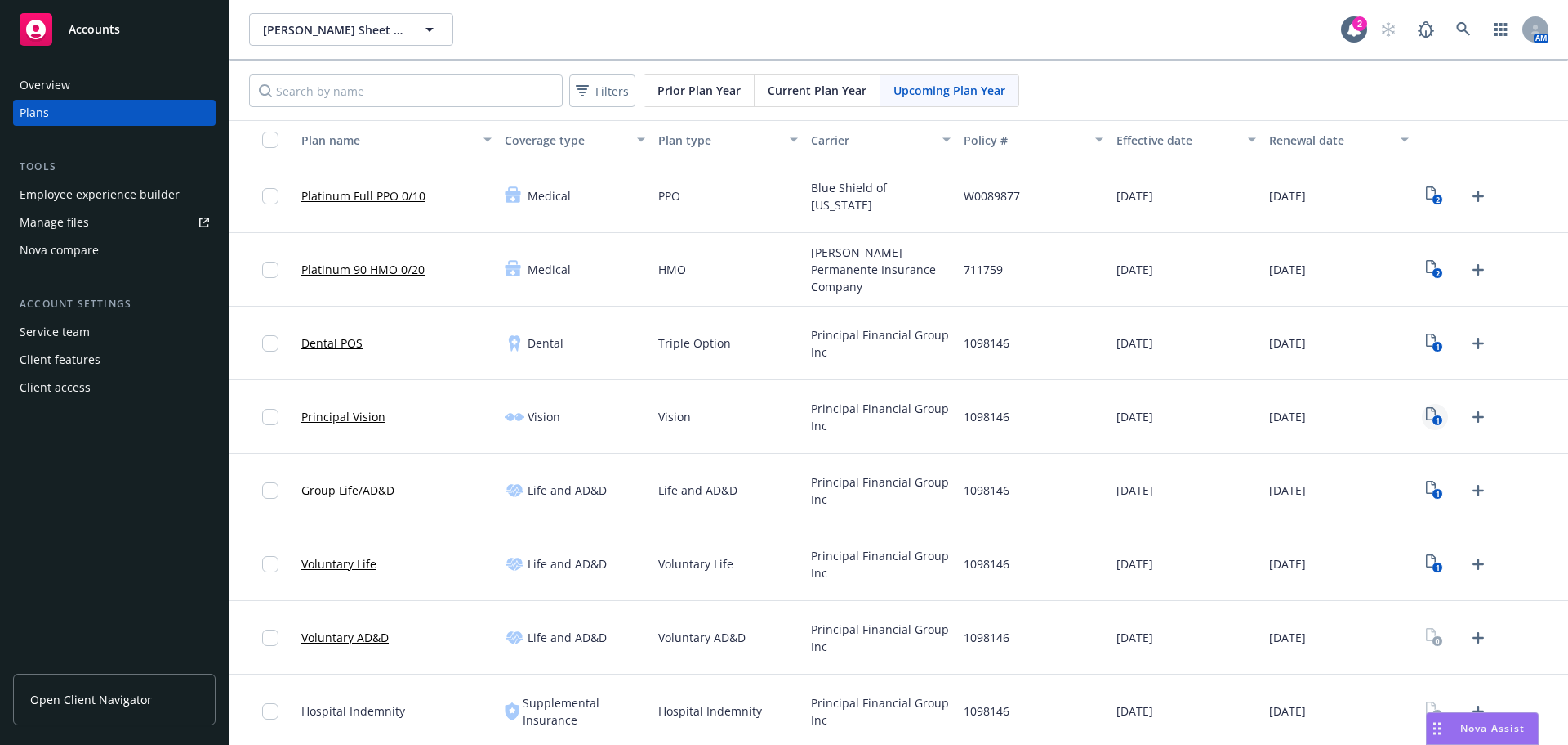
click at [1426, 417] on icon "1" at bounding box center [1434, 416] width 17 height 19
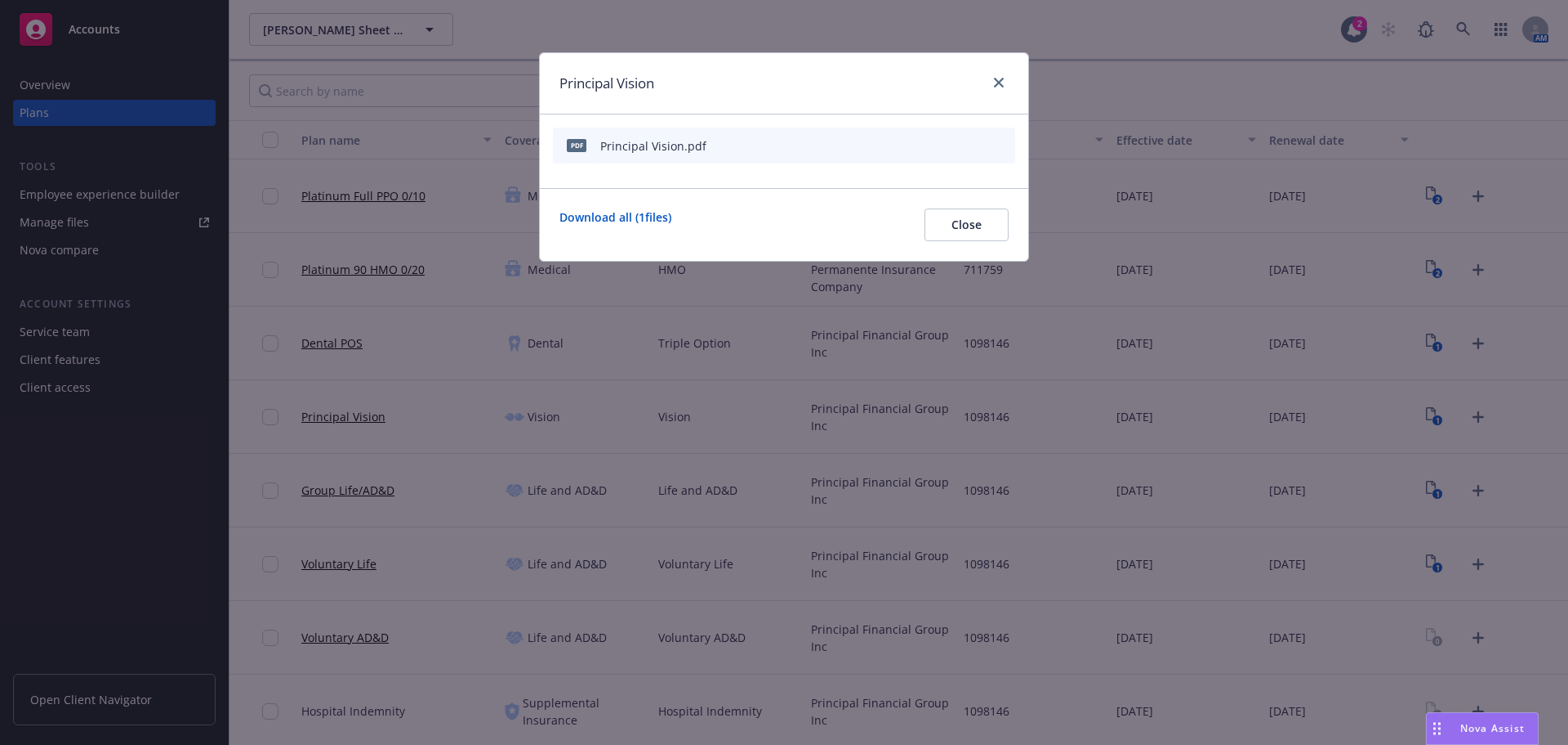
click at [930, 139] on div at bounding box center [964, 146] width 90 height 17
click at [924, 143] on icon "button" at bounding box center [922, 145] width 10 height 10
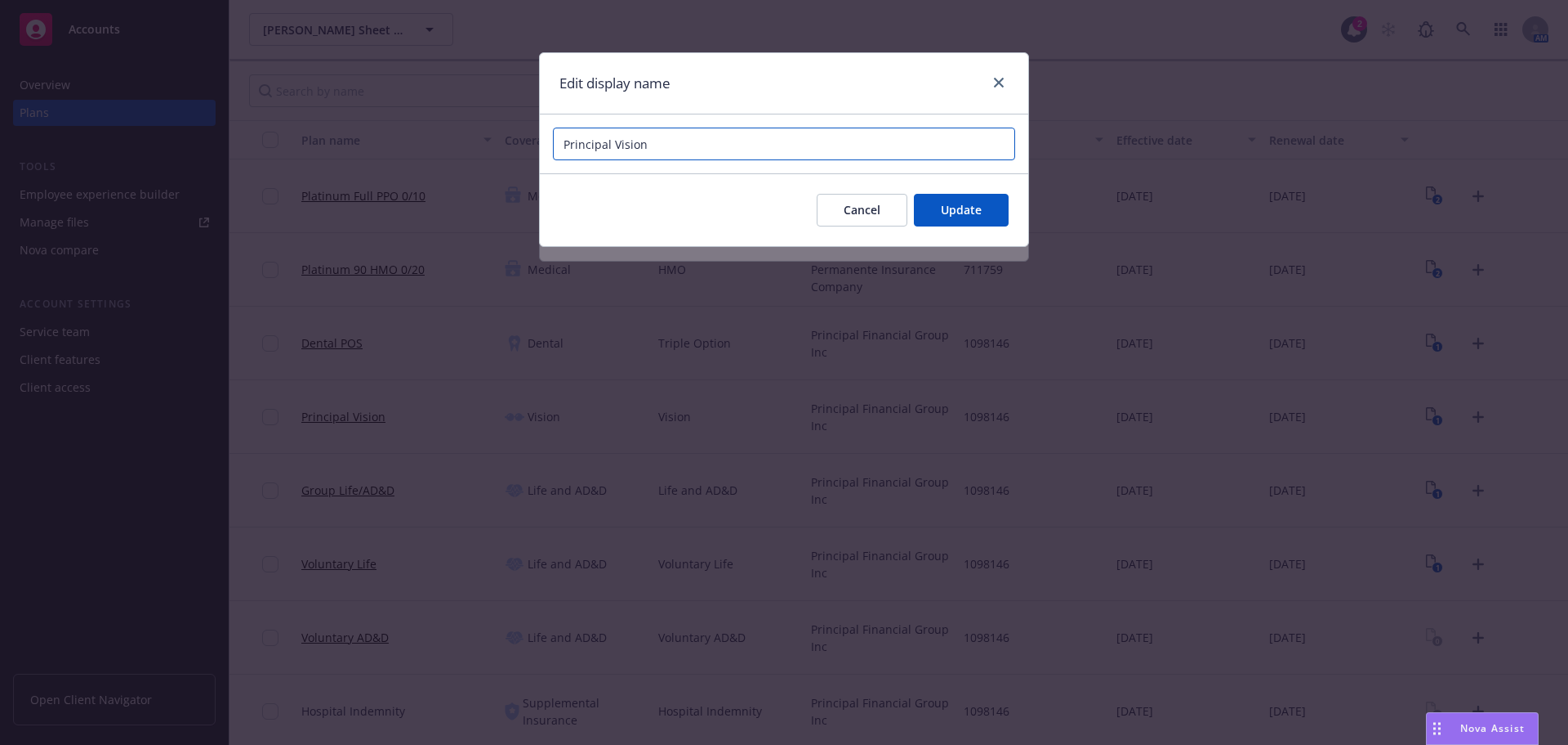
click at [853, 144] on input "Principal Vision" at bounding box center [784, 144] width 462 height 33
paste input "[PERSON_NAME] Sheet Metal, Inc."
click at [920, 158] on input "2025 Principal Vision Benefit Summary [PERSON_NAME] Sheet Metal, Inc." at bounding box center [784, 144] width 462 height 33
type input "2025 Principal Vision Benefit Summary [PERSON_NAME] Sheet Metal, Inc"
click at [980, 207] on span "Update" at bounding box center [961, 210] width 41 height 15
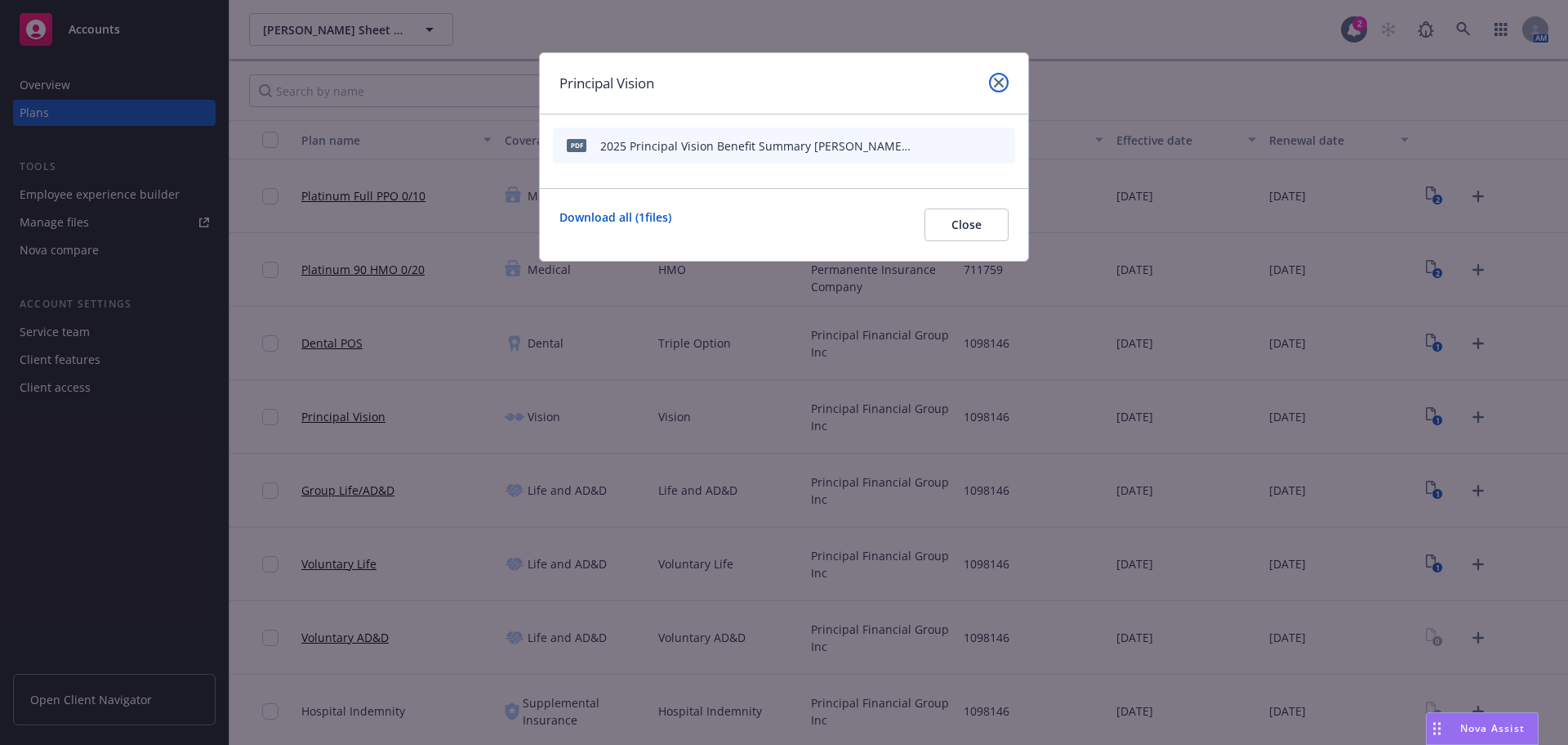
click at [996, 84] on icon "close" at bounding box center [999, 83] width 10 height 10
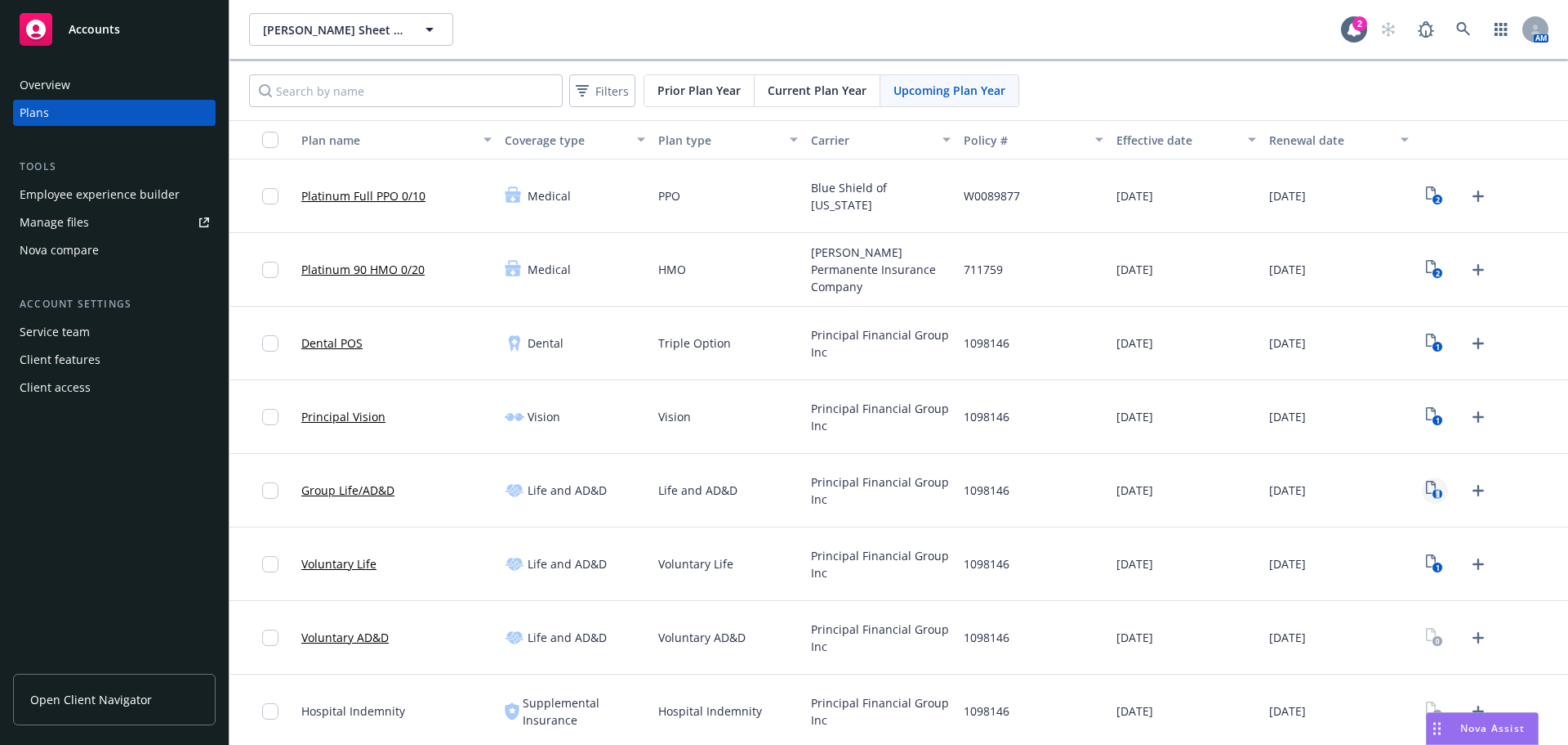
click at [1426, 492] on icon "1" at bounding box center [1434, 490] width 17 height 19
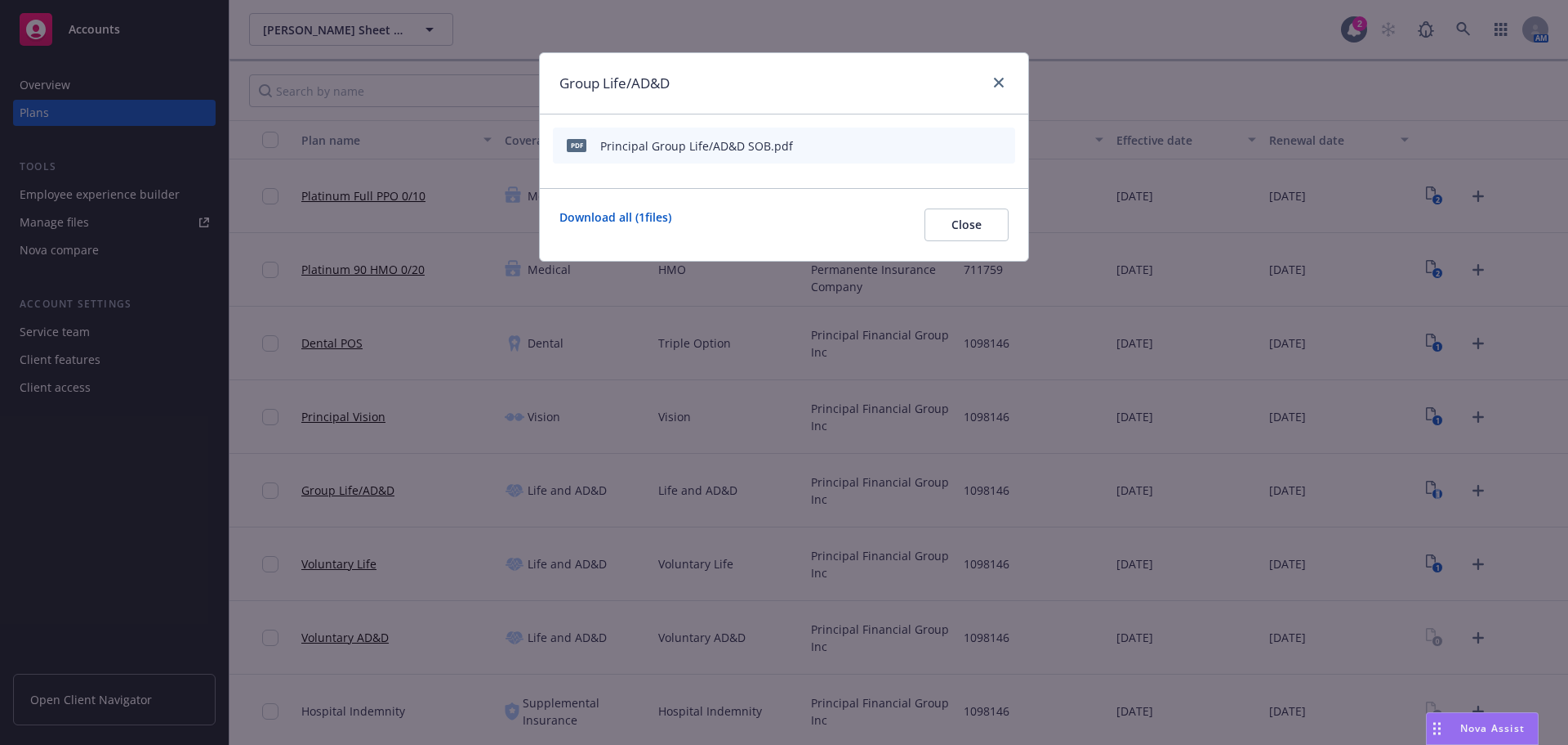
click at [919, 141] on icon "button" at bounding box center [922, 145] width 10 height 10
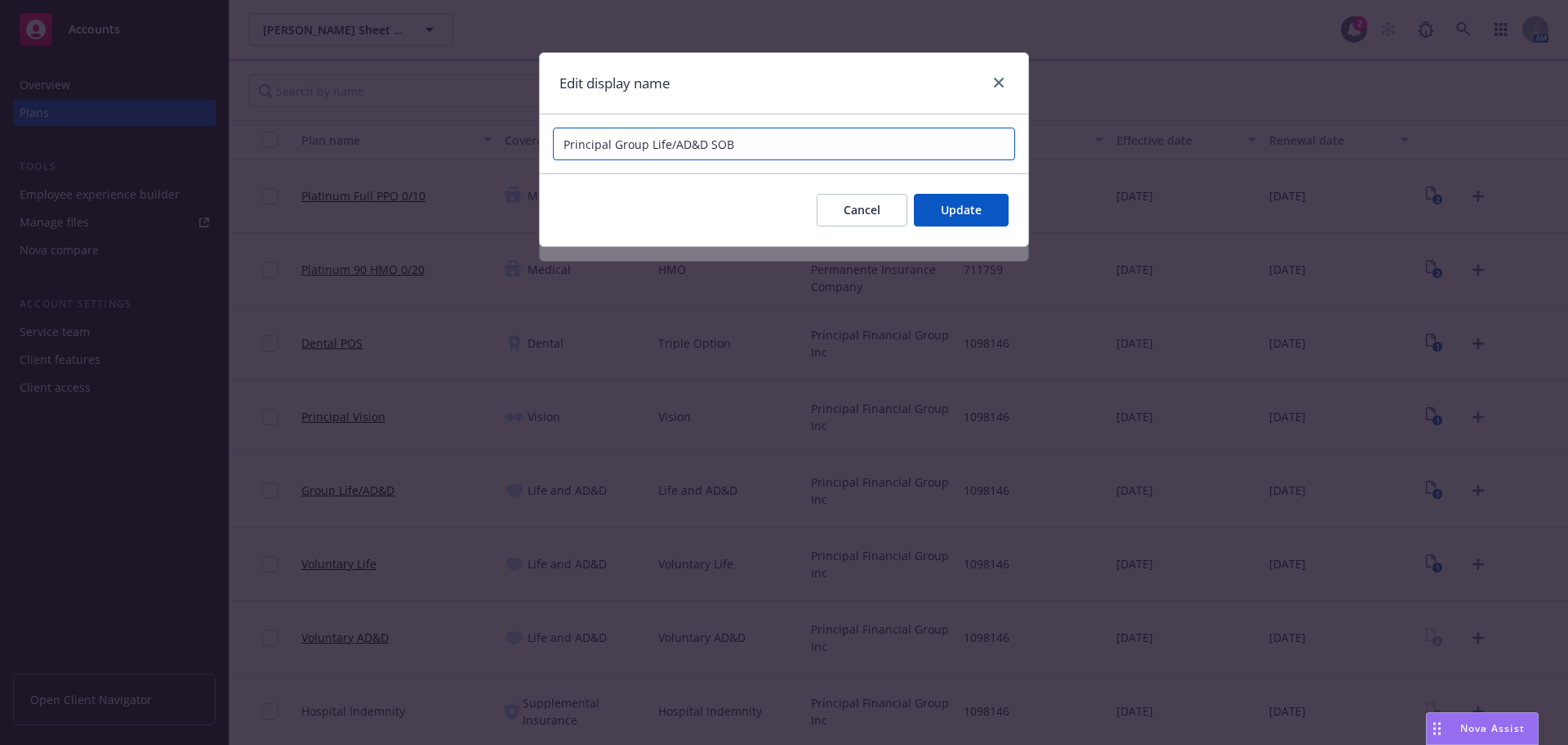
click at [722, 149] on input "Principal Group Life/AD&D SOB" at bounding box center [784, 144] width 462 height 33
paste input "[PERSON_NAME] Sheet Metal, Inc."
click at [985, 150] on input "2025 Principal Group Life/AD&D Benefit Summary [PERSON_NAME] Sheet Metal, Inc." at bounding box center [784, 144] width 462 height 33
type input "2025 Principal Group Life/AD&D Benefit Summary [PERSON_NAME] Sheet Metal, Inc"
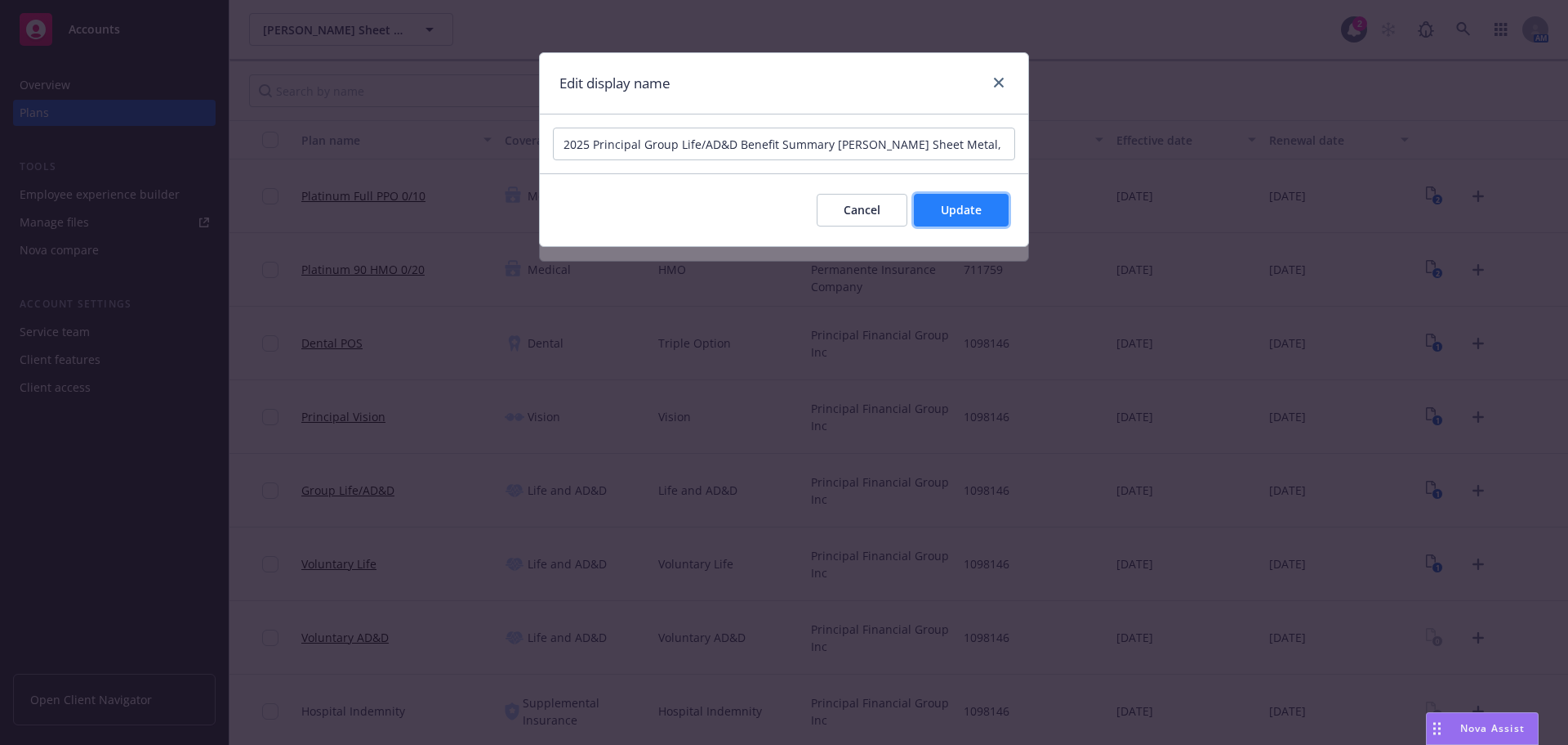
click at [989, 222] on button "Update" at bounding box center [961, 210] width 95 height 33
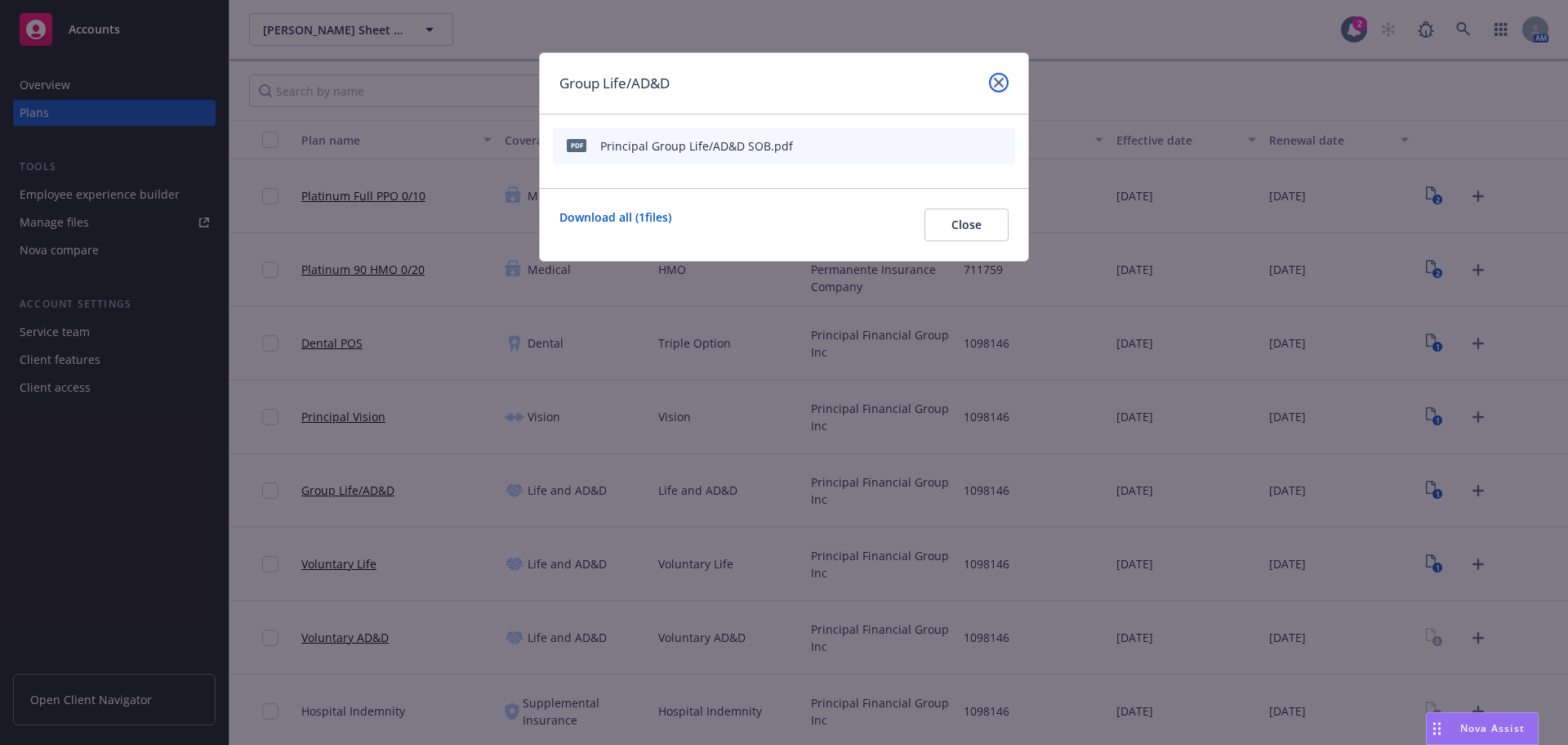
click at [993, 84] on link "close" at bounding box center [999, 83] width 19 height 19
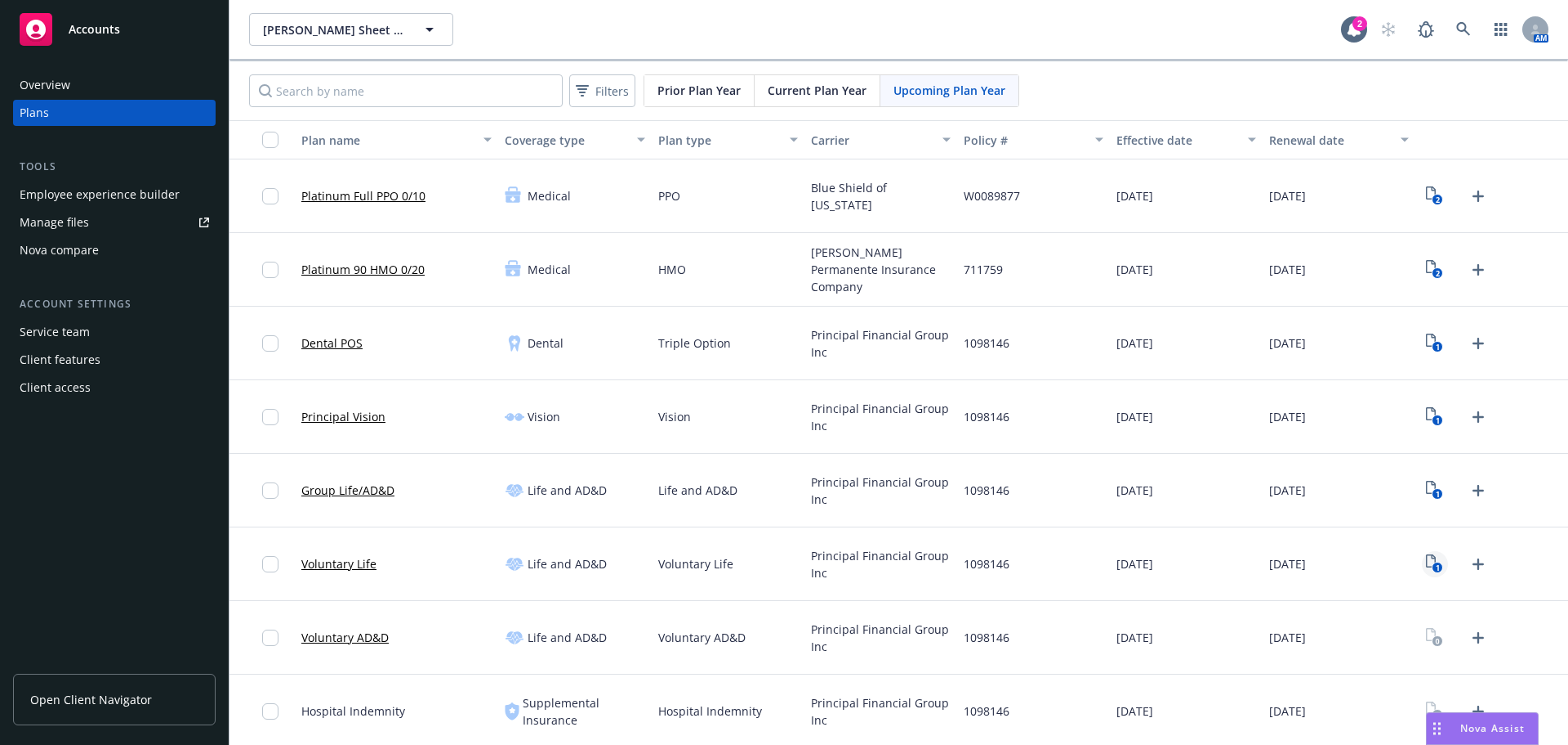
click at [1426, 563] on icon "1" at bounding box center [1434, 563] width 17 height 19
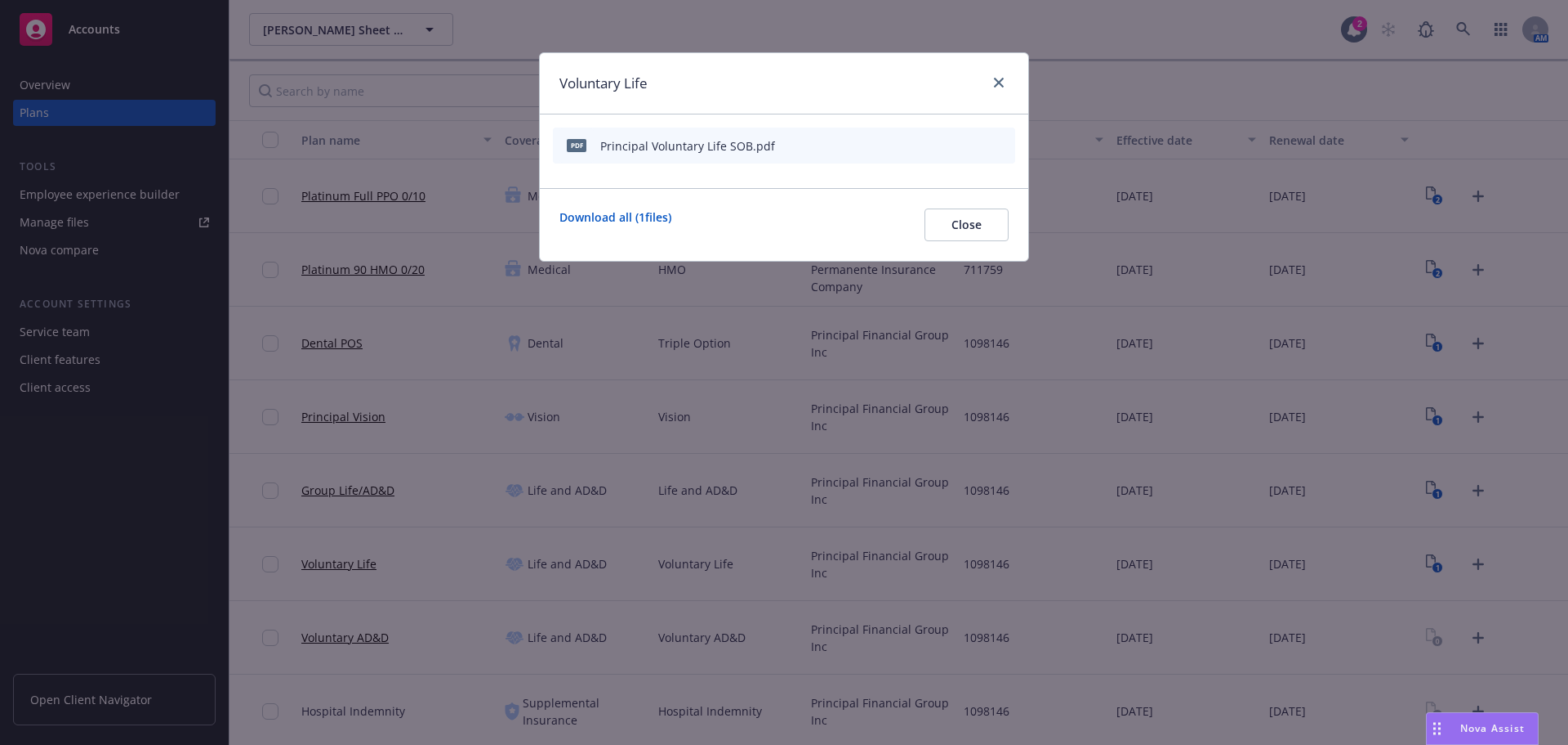
click at [926, 140] on icon "button" at bounding box center [922, 145] width 10 height 10
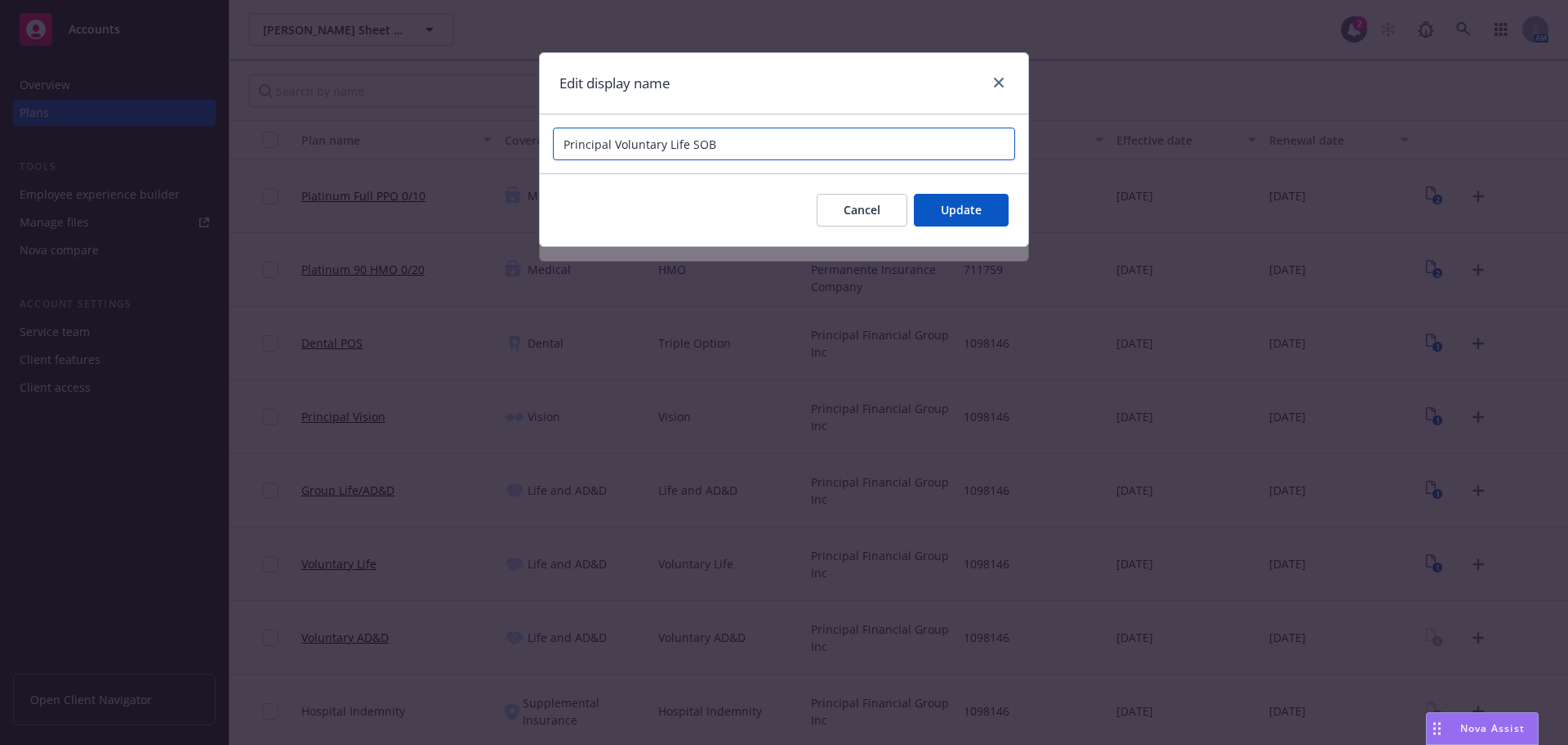
click at [870, 144] on input "Principal Voluntary Life SOB" at bounding box center [784, 144] width 462 height 33
paste input "[PERSON_NAME] Sheet Metal, Inc."
type input "2025 Principal Voluntary Life Benefit Summary [PERSON_NAME] Sheet Metal, Inc."
click at [996, 246] on div "Cancel Update" at bounding box center [784, 210] width 488 height 73
click at [985, 232] on div "Cancel Update" at bounding box center [784, 210] width 488 height 73
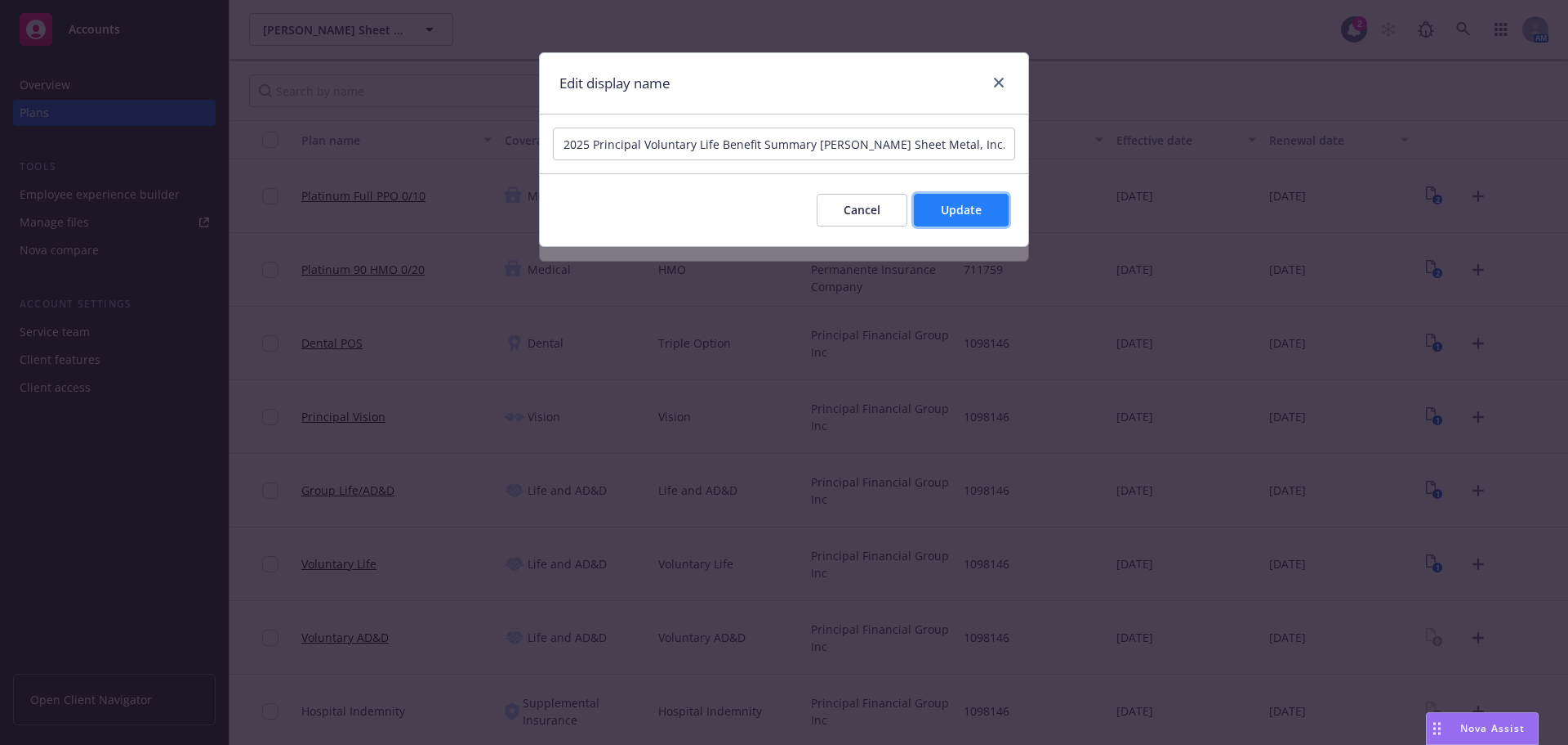
click at [984, 218] on button "Update" at bounding box center [961, 210] width 95 height 33
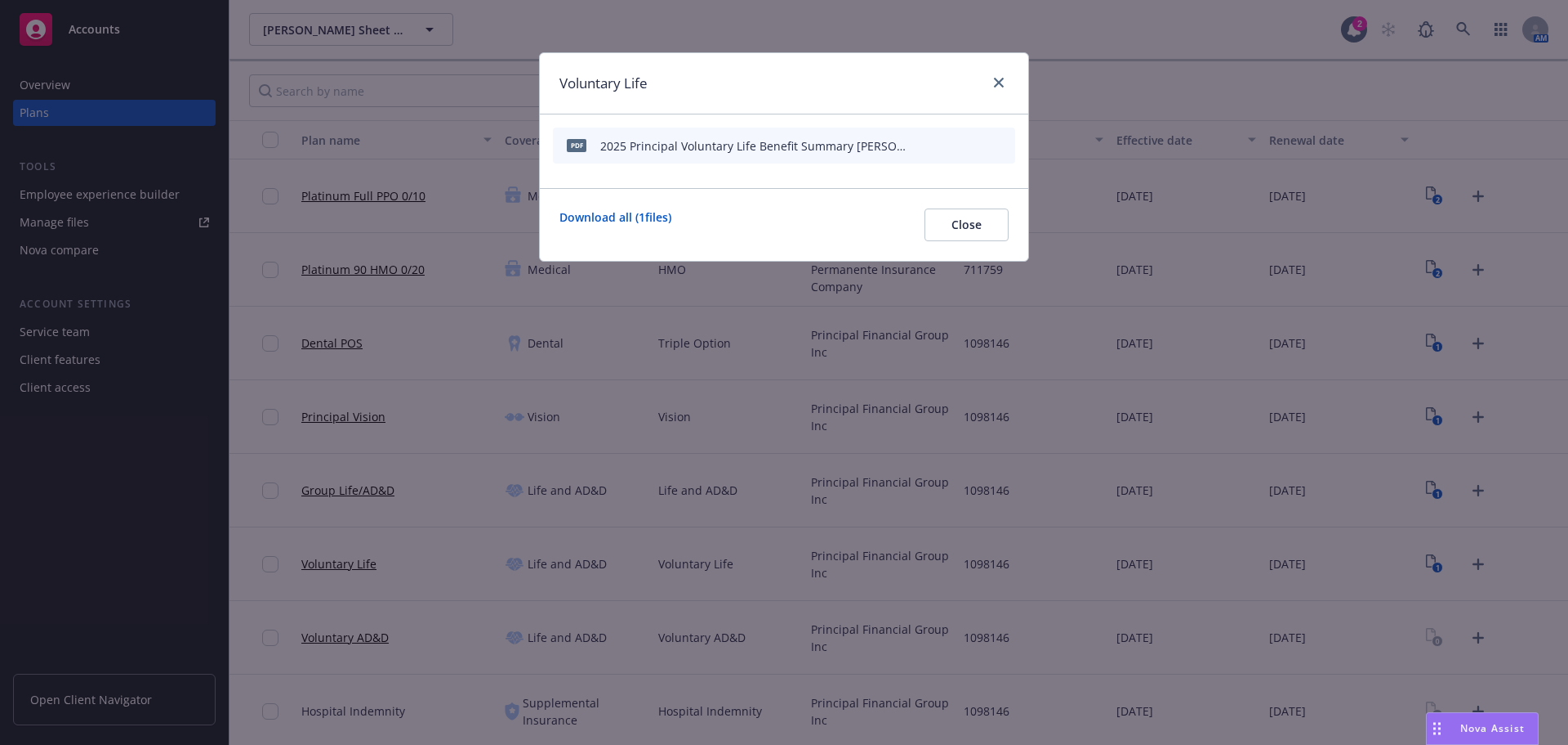
click at [1008, 70] on div "Voluntary Life" at bounding box center [784, 84] width 488 height 62
click at [1001, 80] on icon "close" at bounding box center [999, 83] width 10 height 10
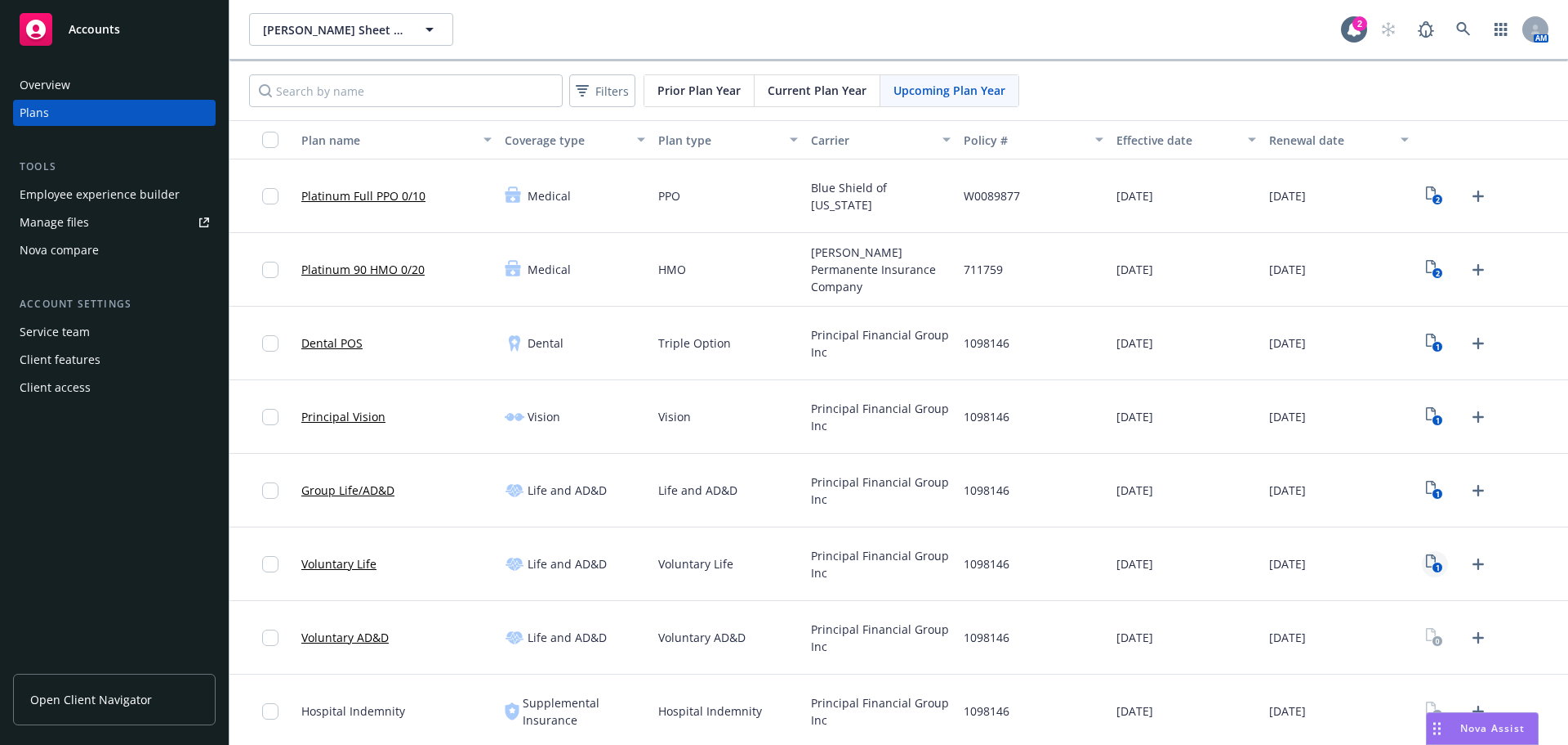
click at [1433, 567] on rect "View Plan Documents" at bounding box center [1437, 567] width 11 height 11
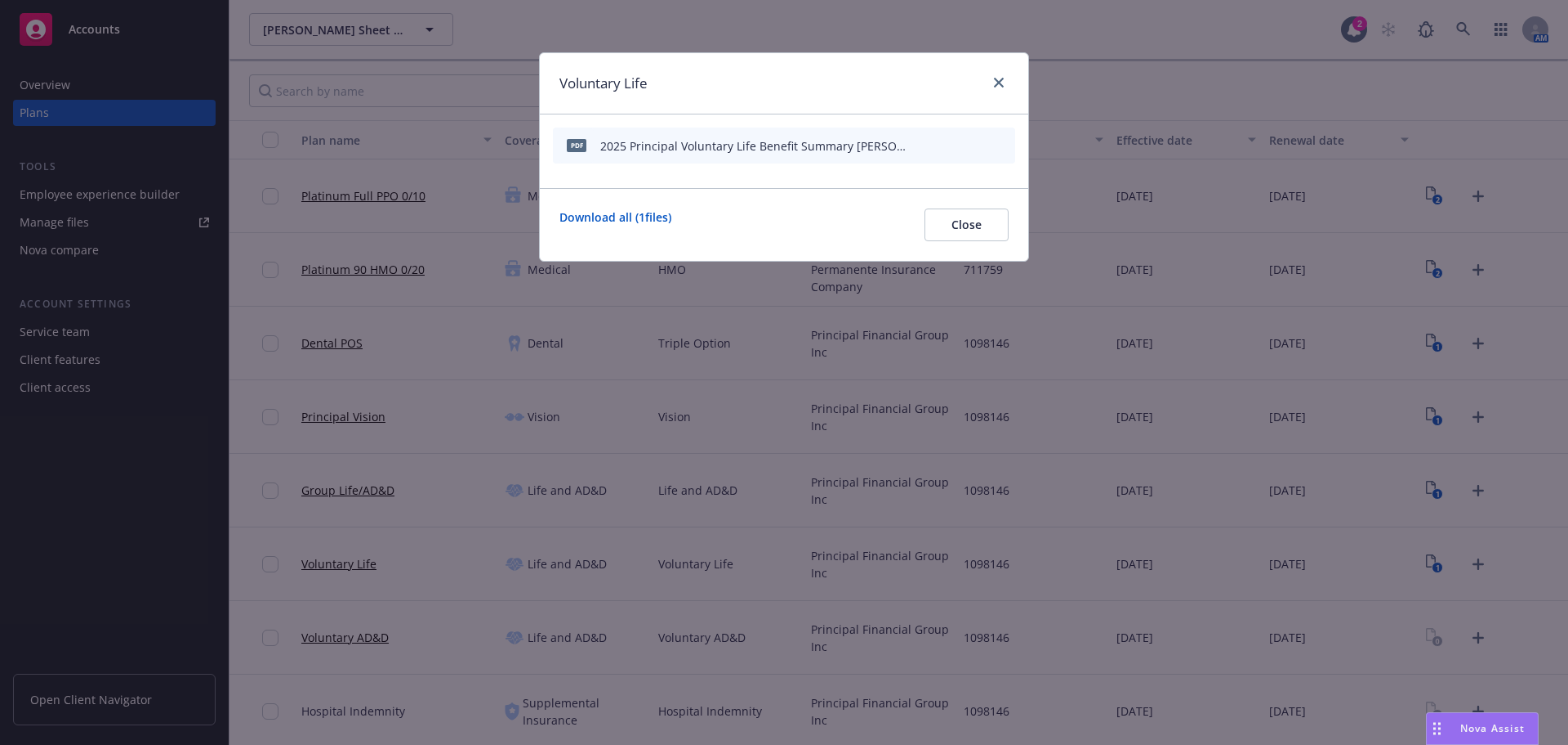
click at [948, 142] on icon "download file" at bounding box center [947, 145] width 13 height 13
drag, startPoint x: 1004, startPoint y: 89, endPoint x: 995, endPoint y: 82, distance: 11.4
click at [1004, 89] on link "close" at bounding box center [999, 83] width 19 height 19
click at [995, 82] on span "Upcoming Plan Year" at bounding box center [949, 90] width 111 height 17
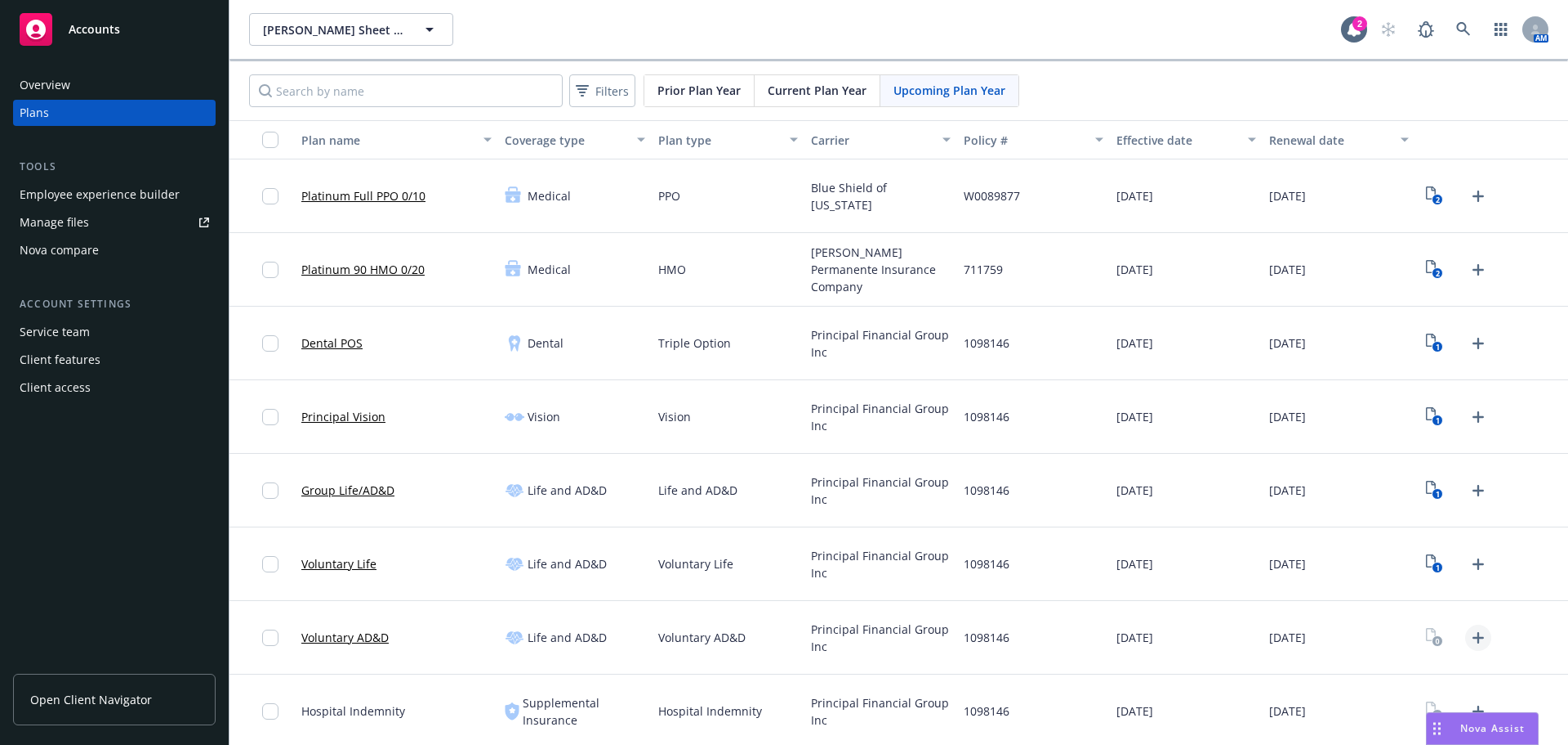
click at [1469, 630] on icon "Upload Plan Documents" at bounding box center [1479, 637] width 19 height 19
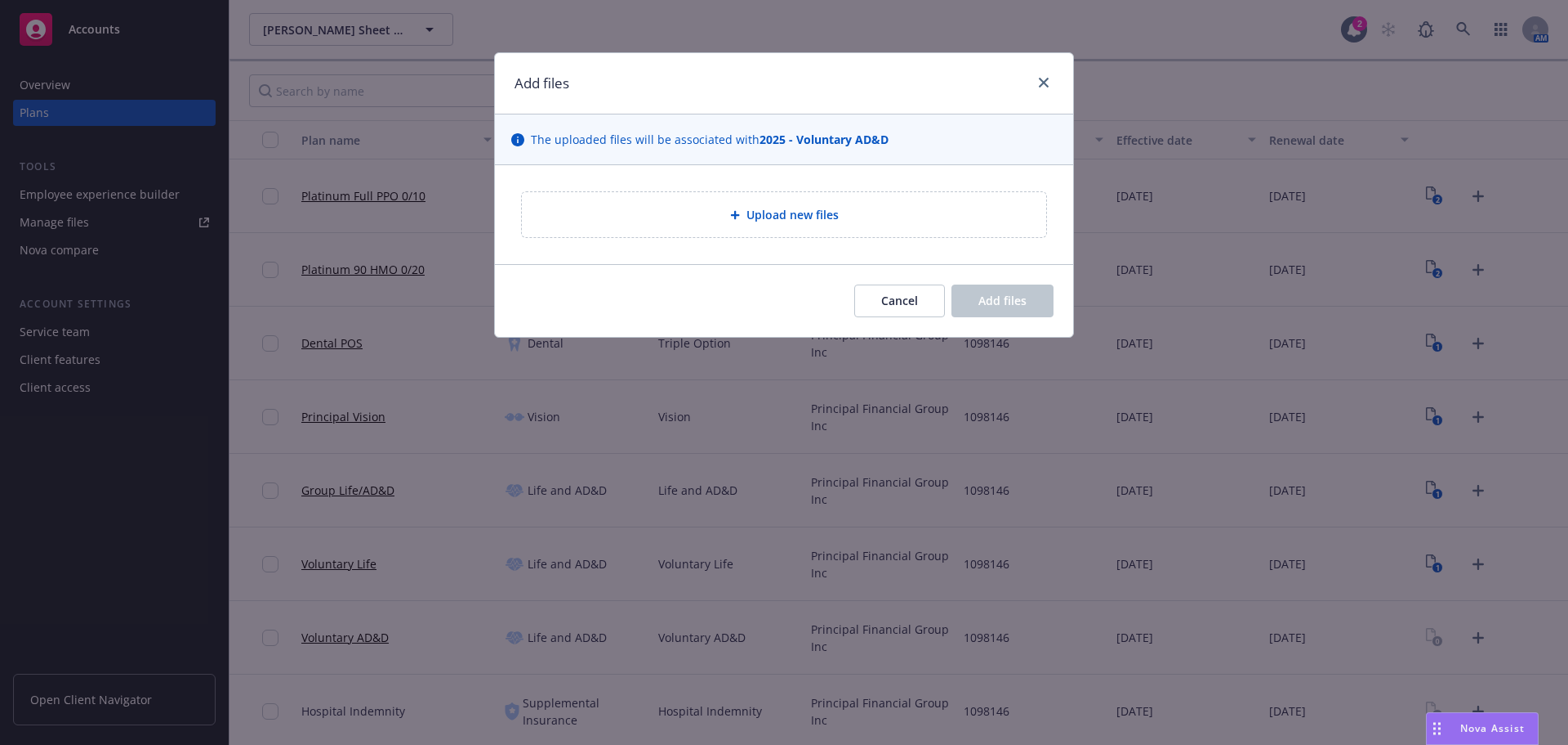
click at [767, 176] on div "Upload new files" at bounding box center [784, 214] width 578 height 99
click at [773, 210] on span "Upload new files" at bounding box center [793, 214] width 92 height 17
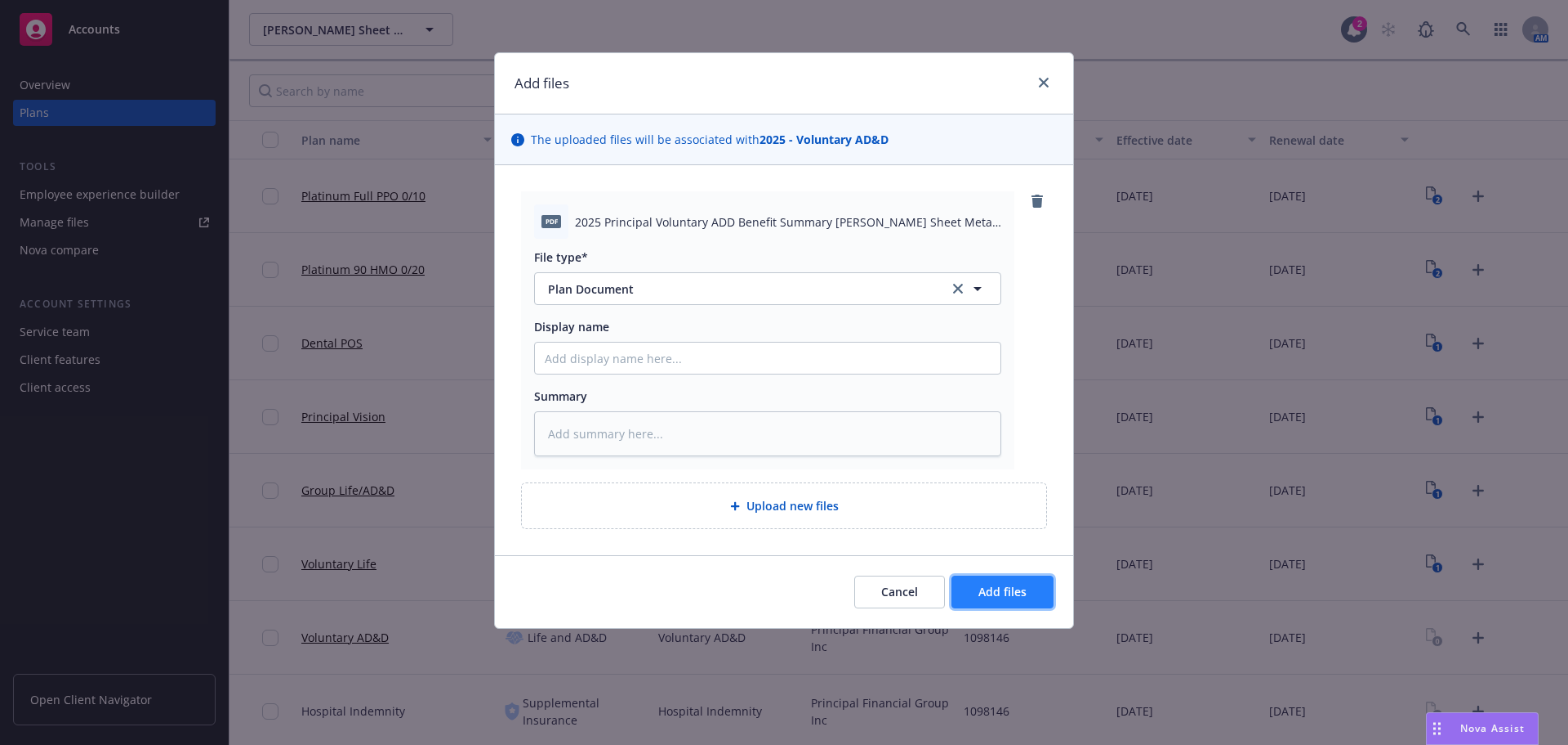
click at [1022, 607] on button "Add files" at bounding box center [1002, 592] width 102 height 33
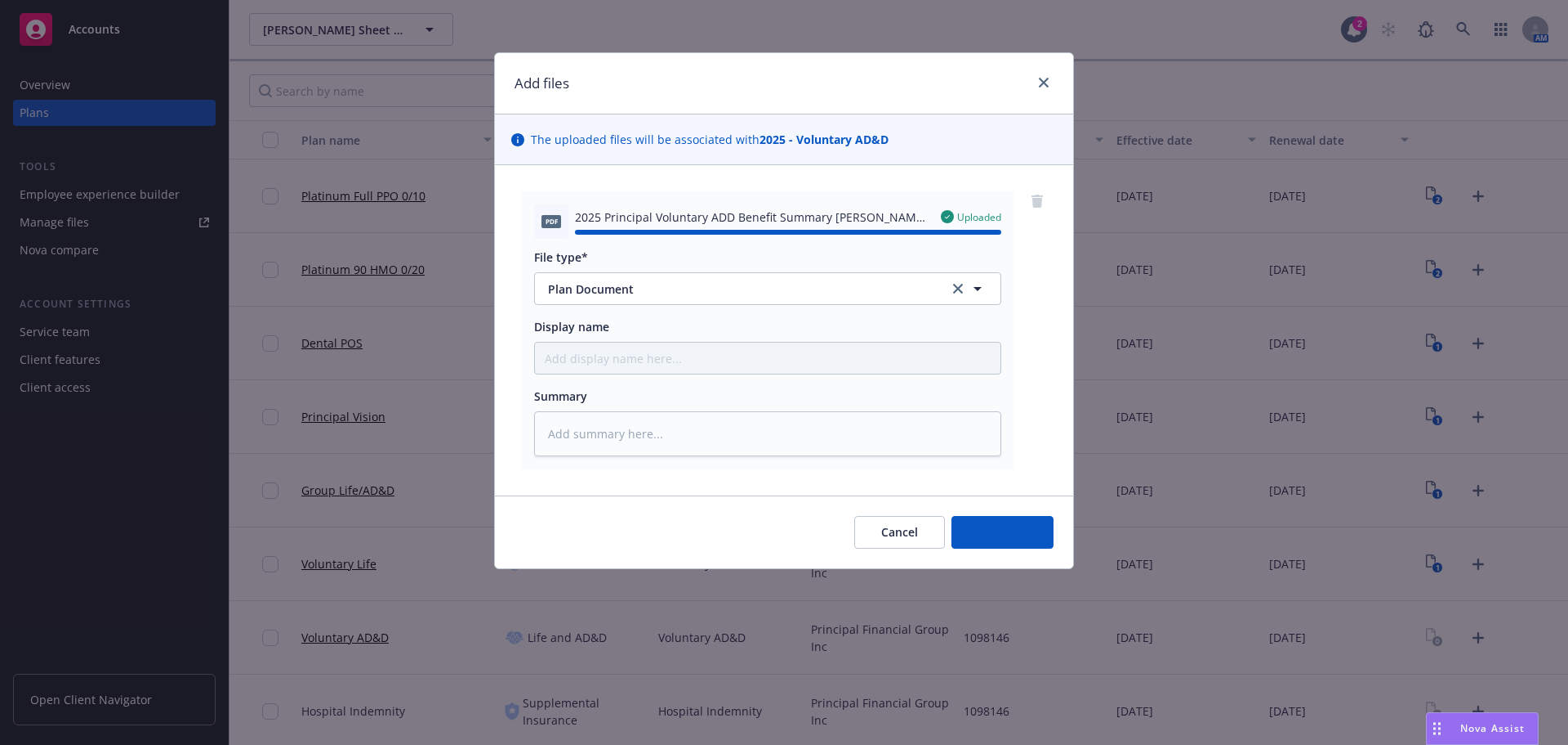
type textarea "x"
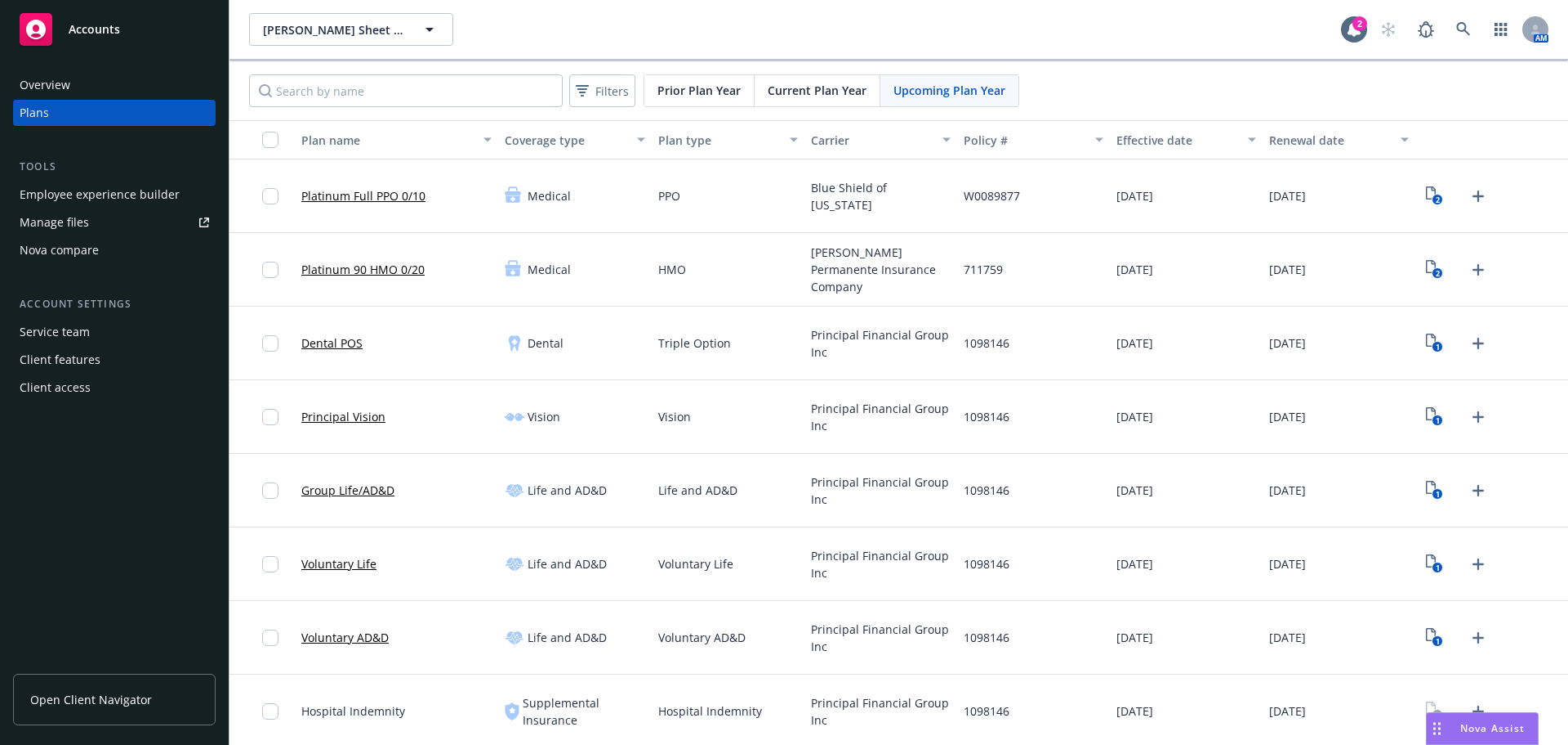
click at [831, 104] on div "Current Plan Year" at bounding box center [818, 90] width 126 height 31
click at [1000, 520] on div "1098146" at bounding box center [1033, 490] width 153 height 74
click at [954, 86] on span "Upcoming Plan Year" at bounding box center [949, 90] width 111 height 17
click at [1465, 15] on span at bounding box center [1464, 30] width 33 height 33
click at [1457, 36] on icon at bounding box center [1463, 29] width 14 height 14
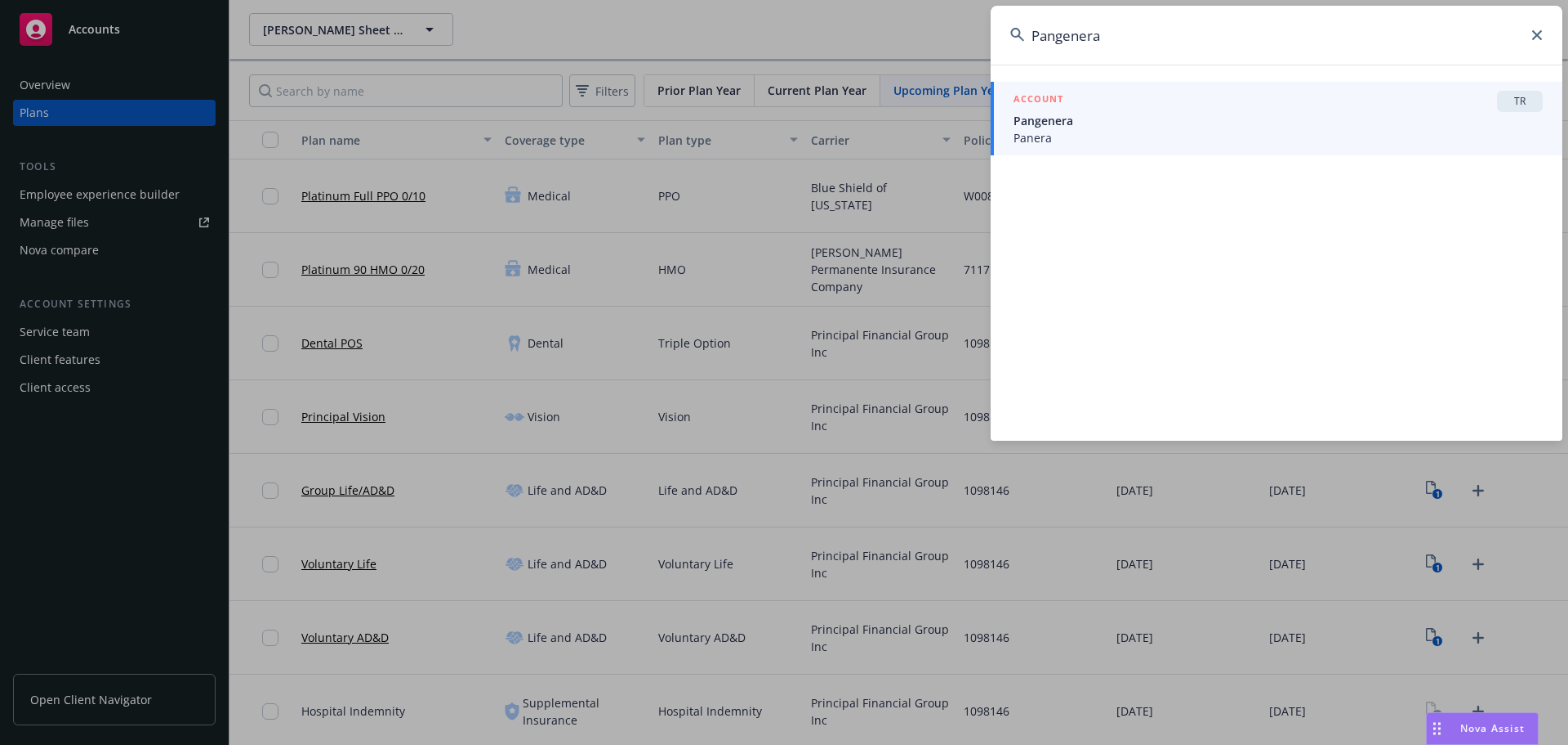
type input "Pangenera"
click at [1182, 127] on span "Pangenera" at bounding box center [1278, 120] width 529 height 17
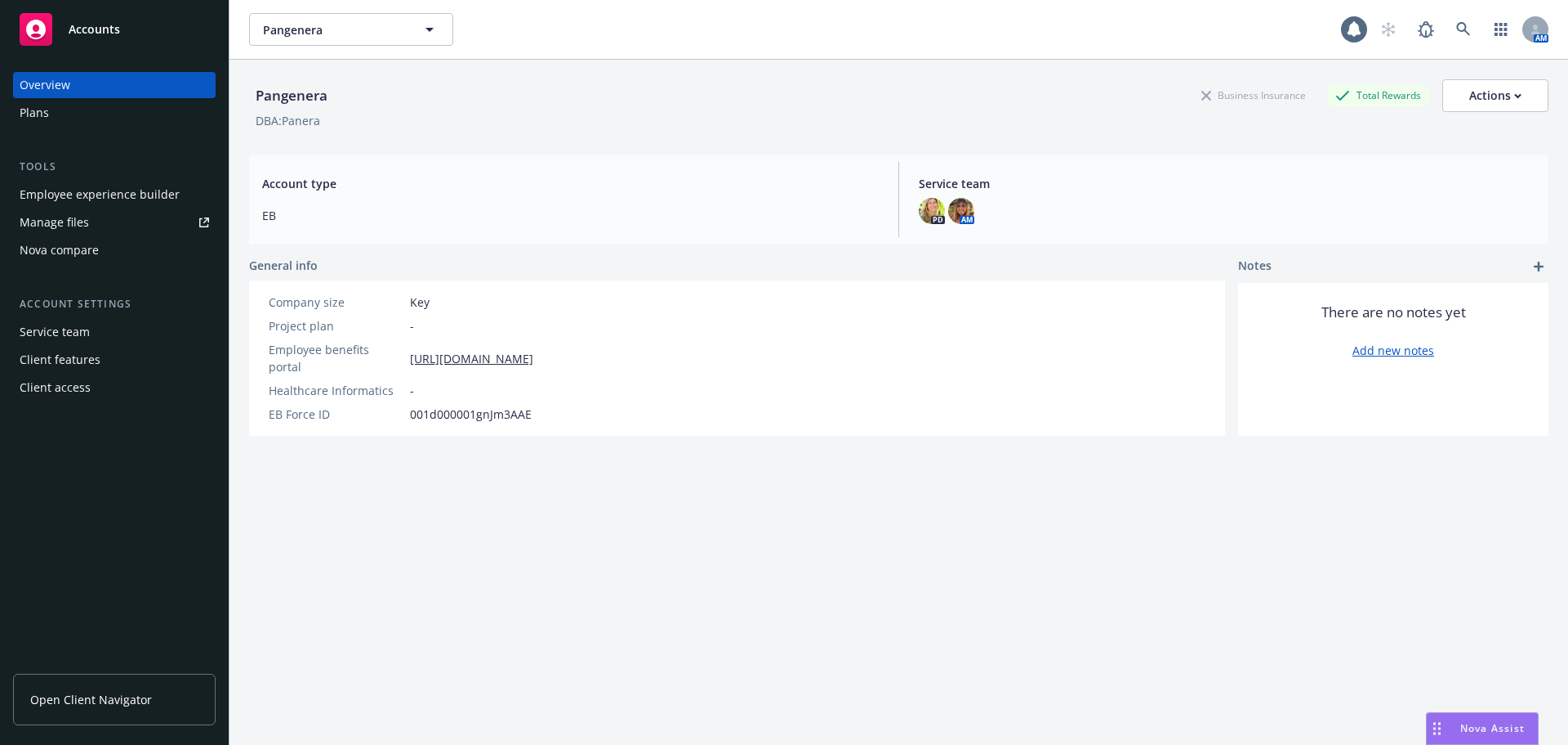
click at [31, 126] on div "Overview Plans Tools Employee experience builder Manage files Nova compare Acco…" at bounding box center [114, 236] width 203 height 329
click at [37, 113] on div "Plans" at bounding box center [34, 112] width 30 height 26
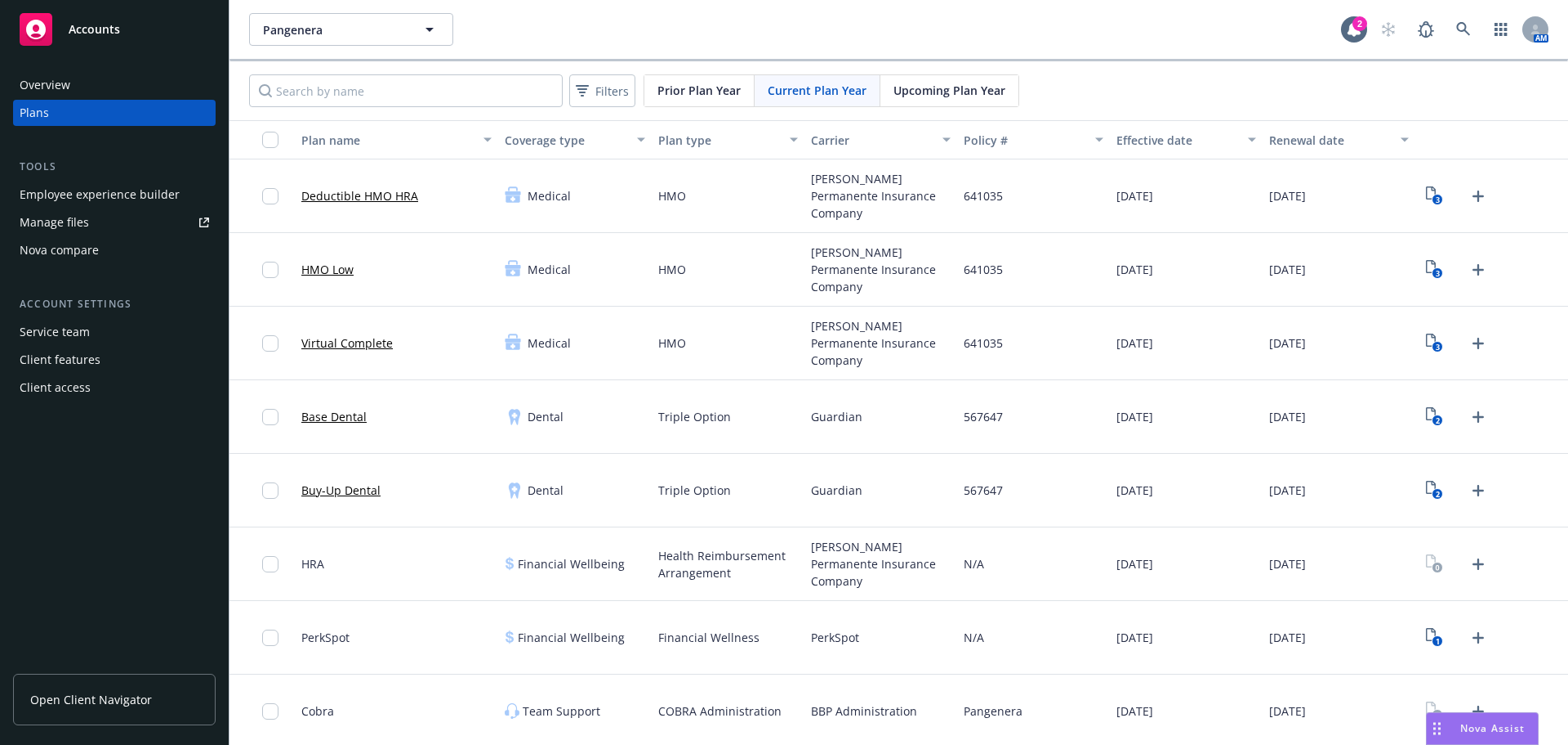
click at [936, 97] on span "Upcoming Plan Year" at bounding box center [949, 90] width 111 height 17
click at [1415, 204] on div "2" at bounding box center [1491, 196] width 153 height 74
click at [1426, 193] on icon "2" at bounding box center [1434, 196] width 17 height 19
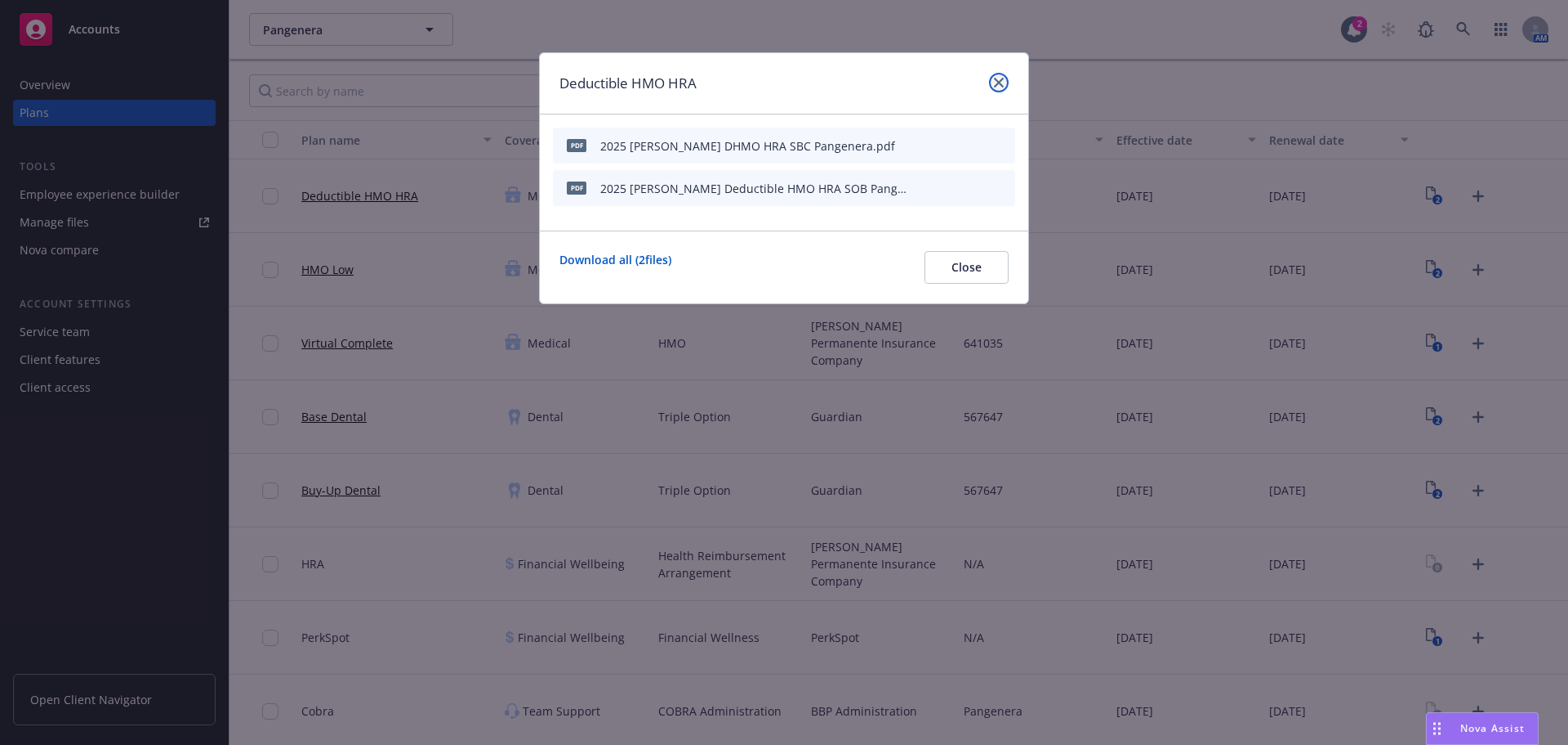
click at [1006, 79] on link "close" at bounding box center [999, 83] width 19 height 19
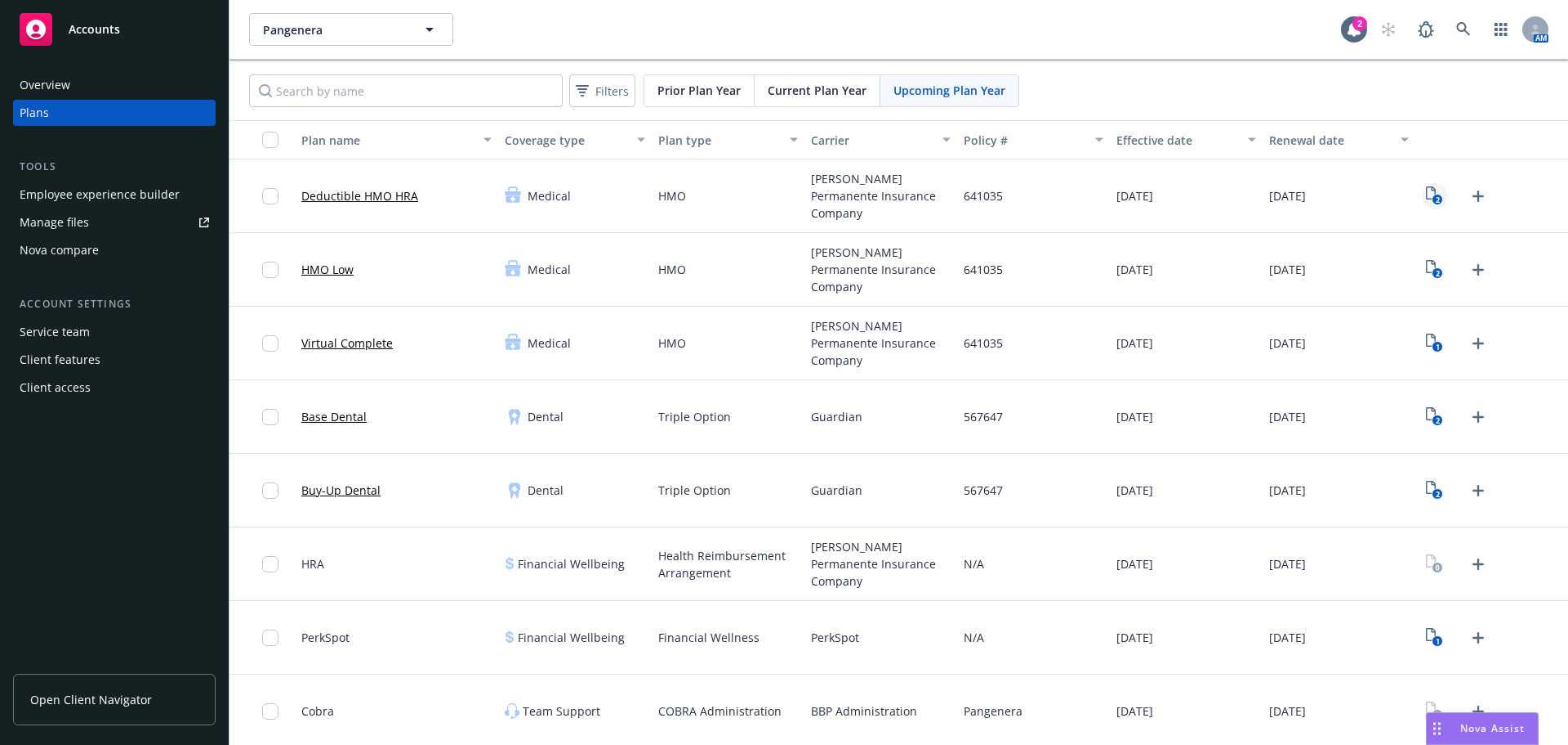
click at [1436, 198] on text "2" at bounding box center [1438, 199] width 4 height 11
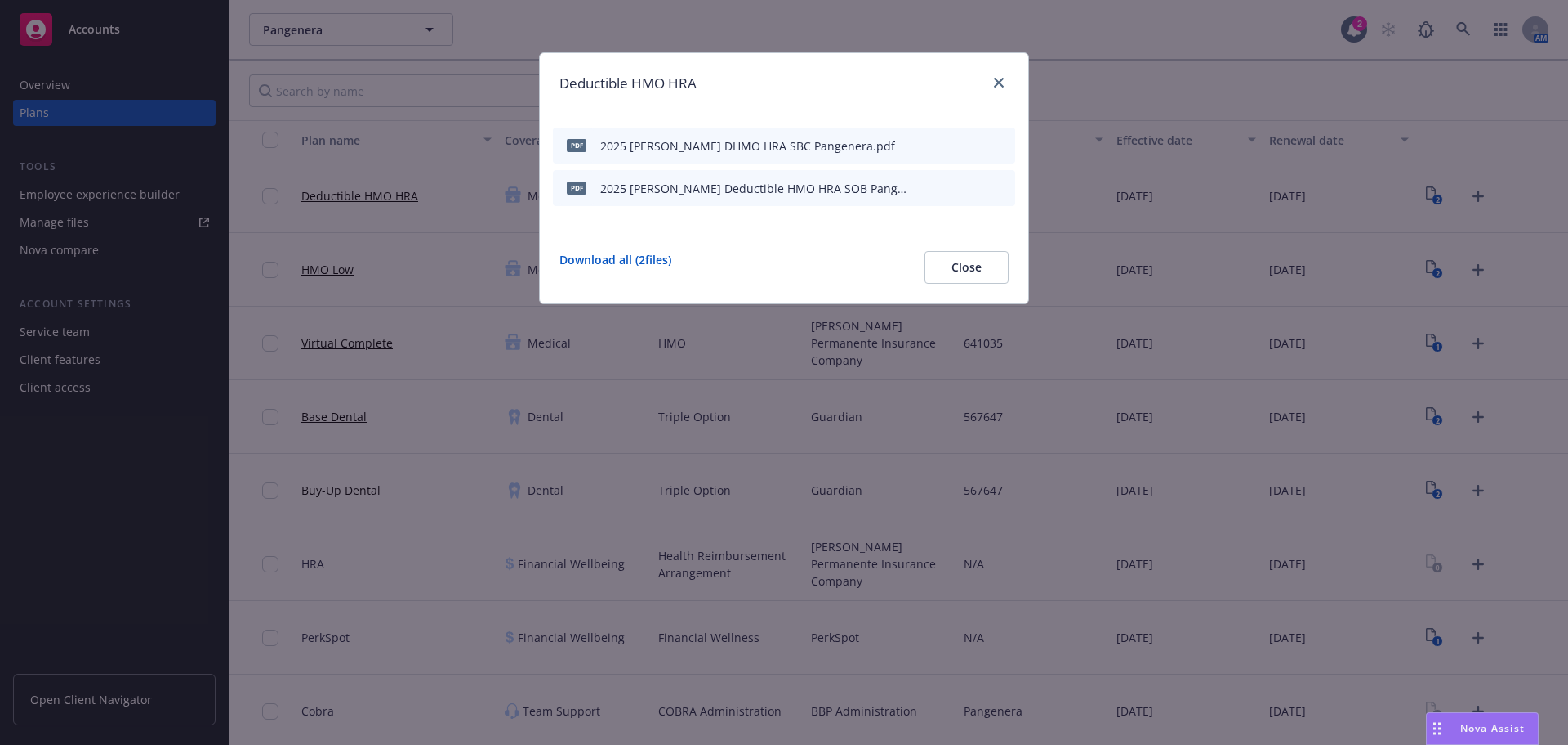
click at [974, 142] on icon "preview file" at bounding box center [973, 145] width 14 height 12
click at [920, 188] on icon "button" at bounding box center [922, 187] width 10 height 10
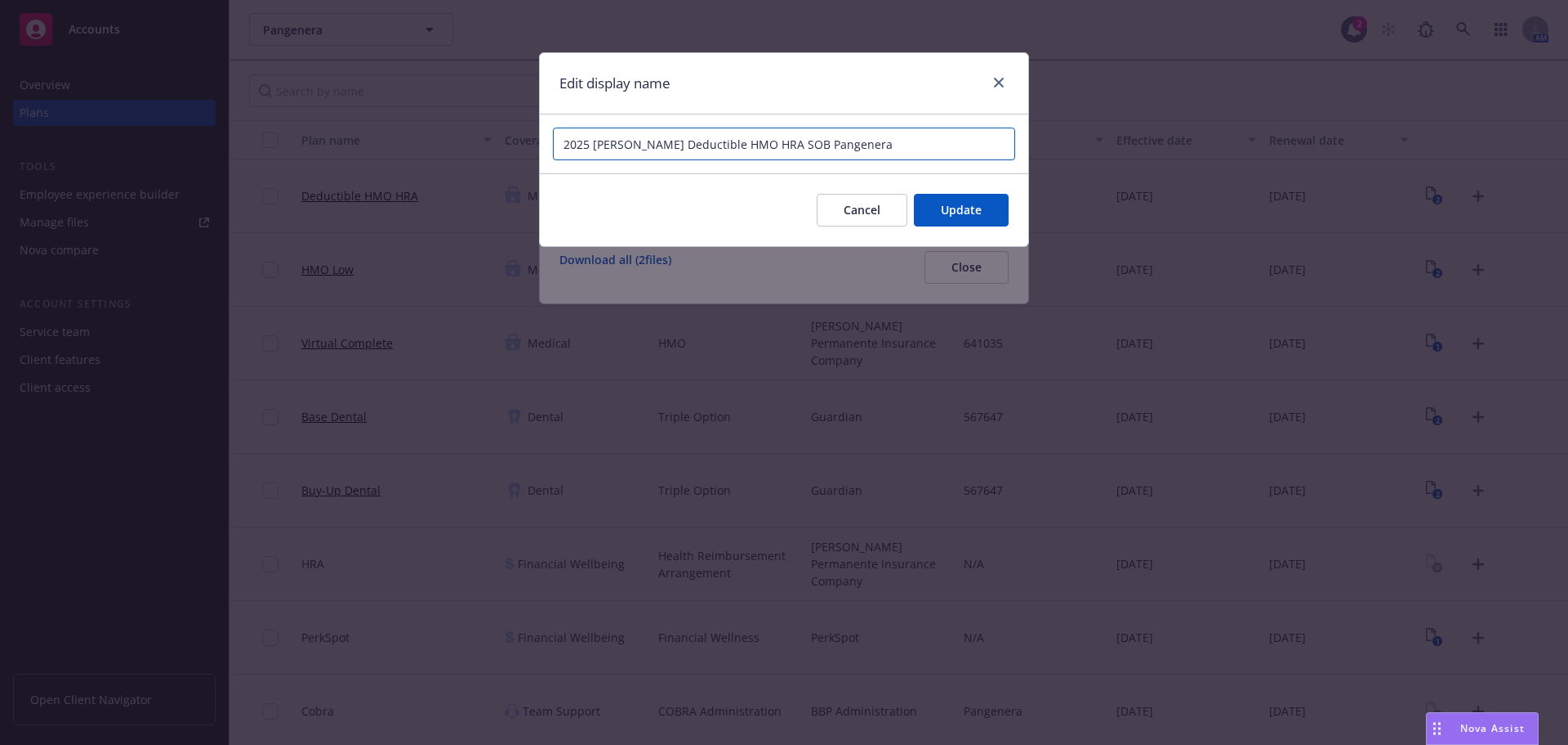
drag, startPoint x: 717, startPoint y: 139, endPoint x: 629, endPoint y: 145, distance: 88.2
click at [629, 145] on input "2025 [PERSON_NAME] Deductible HMO HRA SOB Pangenera" at bounding box center [784, 144] width 462 height 33
type input "2025 [PERSON_NAME] DHMO HRA Benefit Summary Pangenera"
click at [970, 211] on span "Update" at bounding box center [961, 210] width 41 height 15
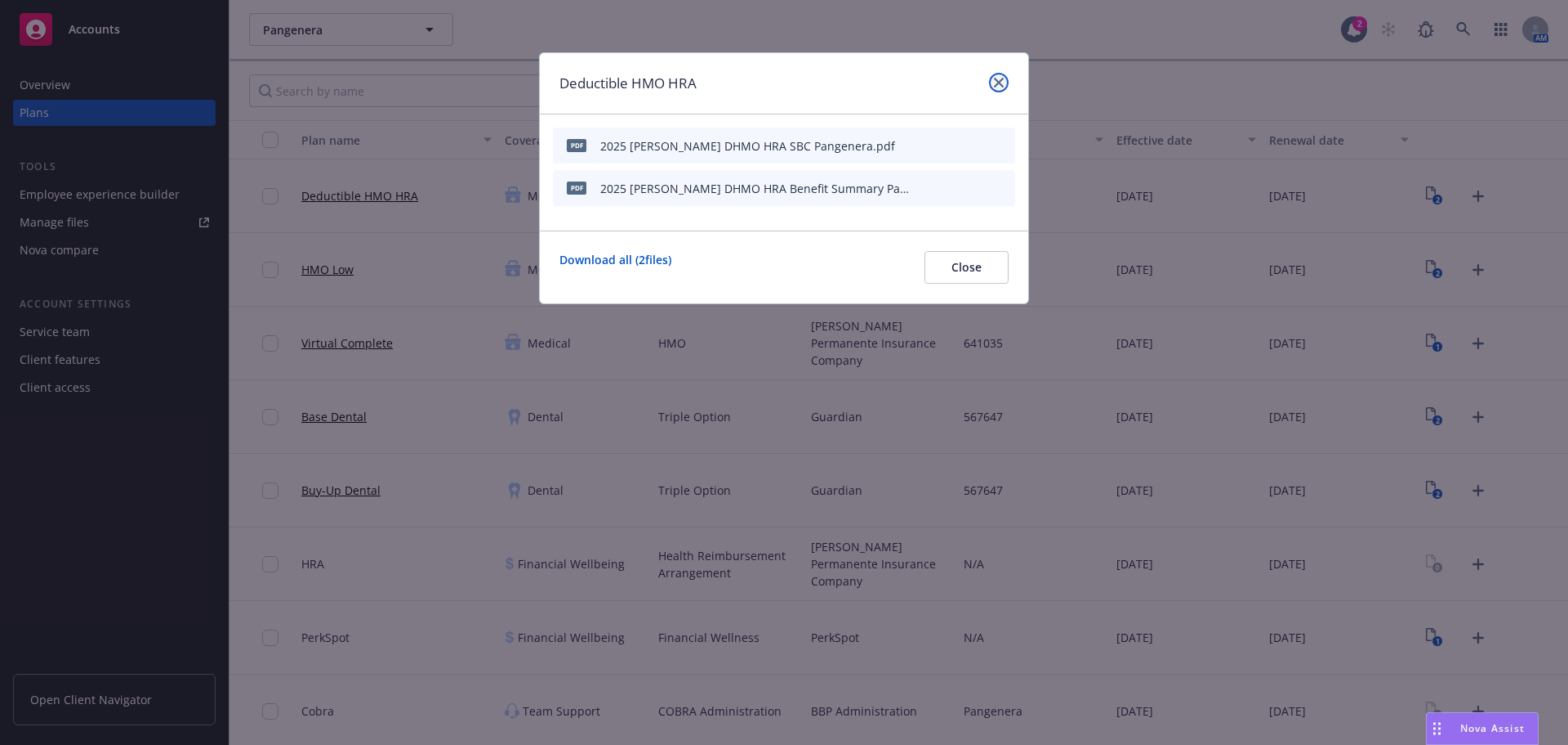
click at [995, 86] on icon "close" at bounding box center [999, 83] width 10 height 10
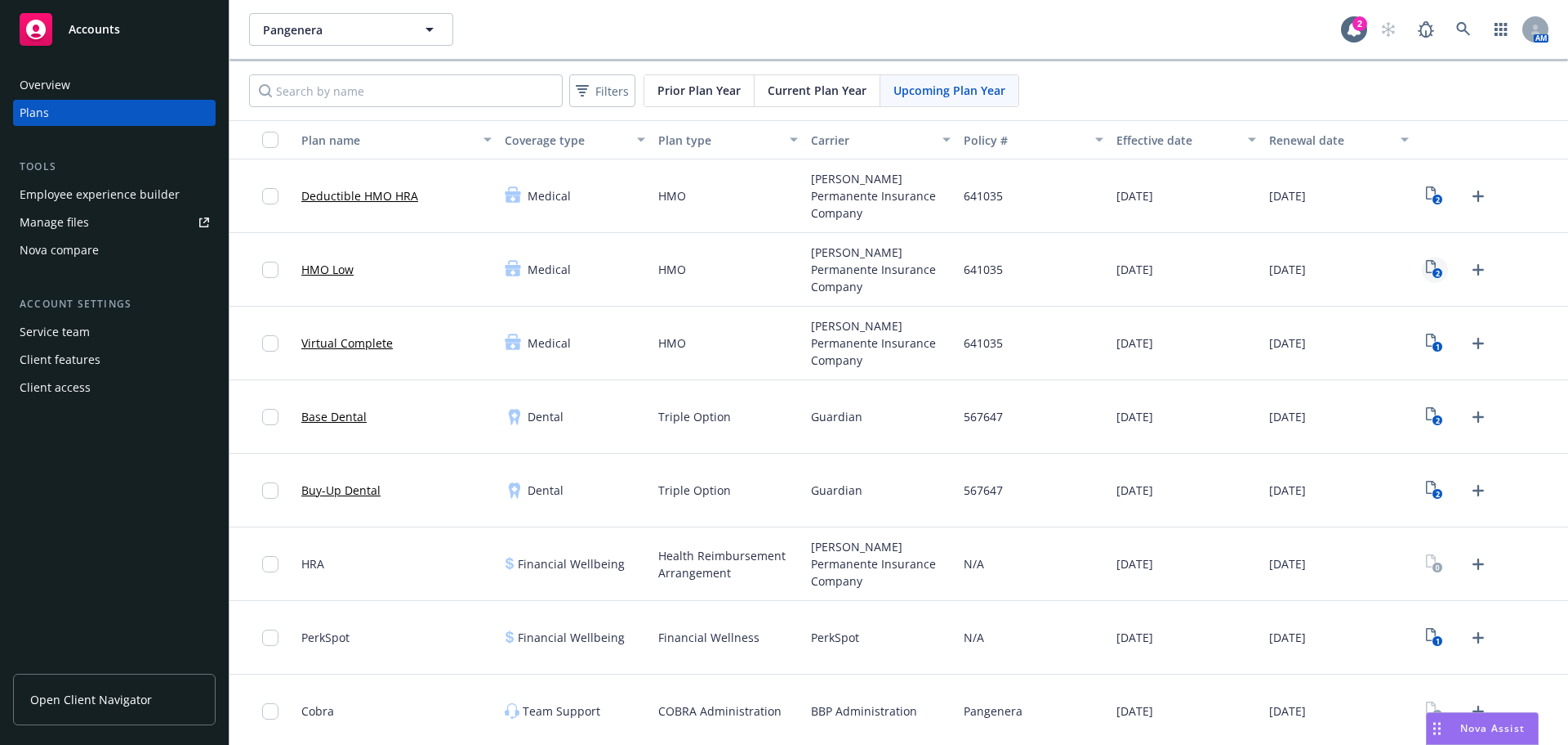
click at [1436, 274] on text "2" at bounding box center [1438, 273] width 4 height 11
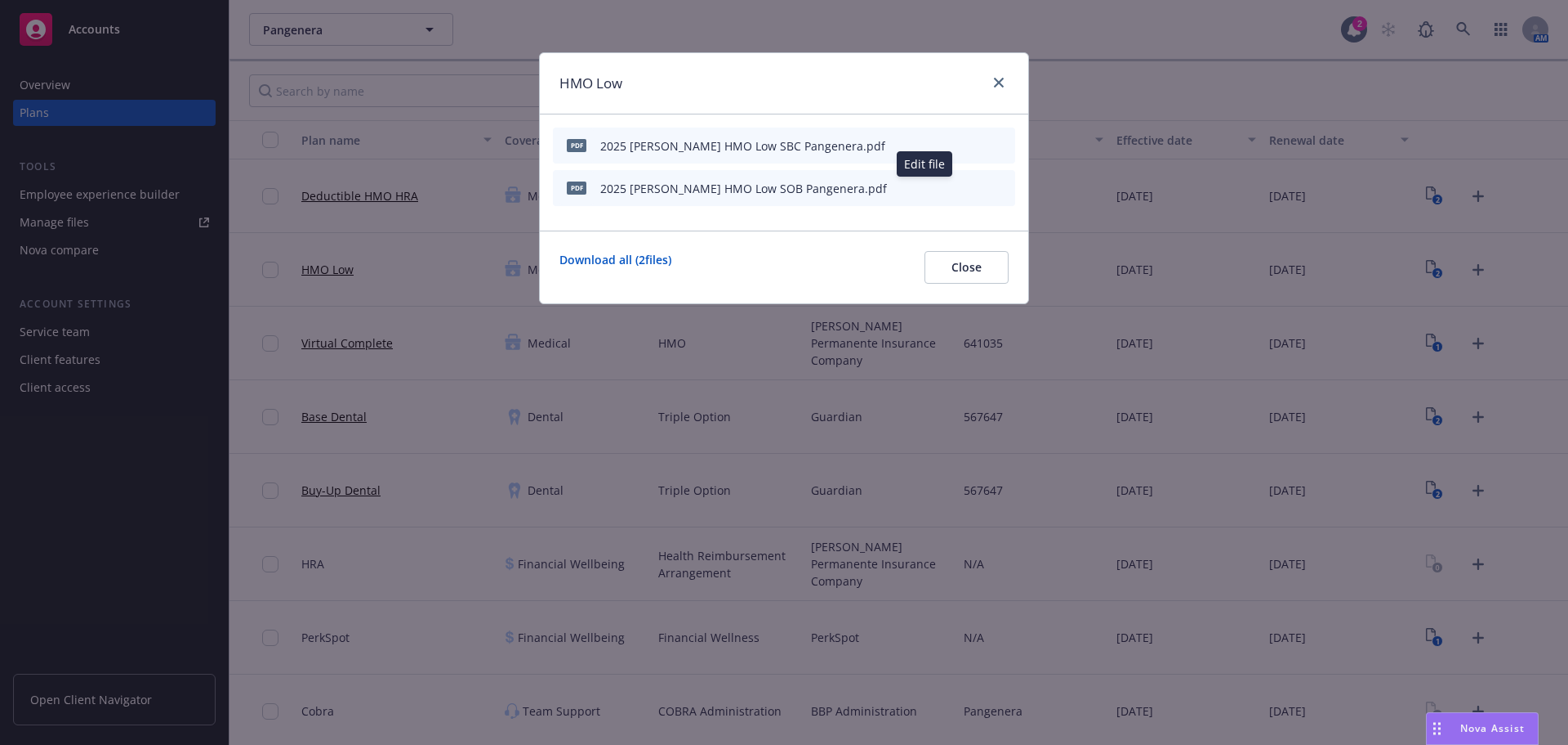
click at [922, 185] on icon "button" at bounding box center [922, 187] width 10 height 10
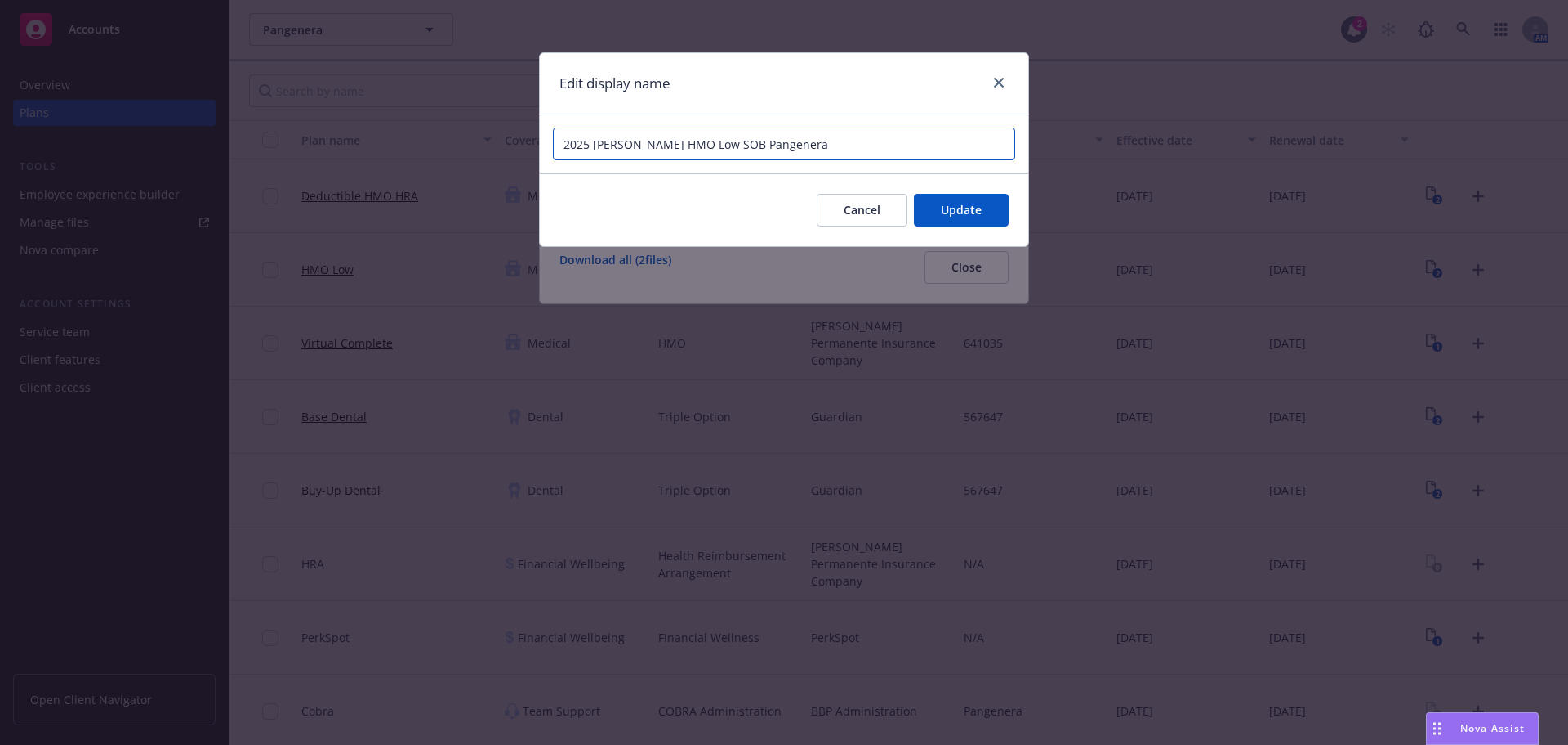
click at [697, 139] on input "2025 [PERSON_NAME] HMO Low SOB Pangenera" at bounding box center [784, 144] width 462 height 33
click at [697, 142] on input "2025 [PERSON_NAME] HMO Low SOB Pangenera" at bounding box center [784, 144] width 462 height 33
type input "2025 [PERSON_NAME] HMO Low Benefit Summary Pangenera"
click at [973, 220] on button "Update" at bounding box center [961, 210] width 95 height 33
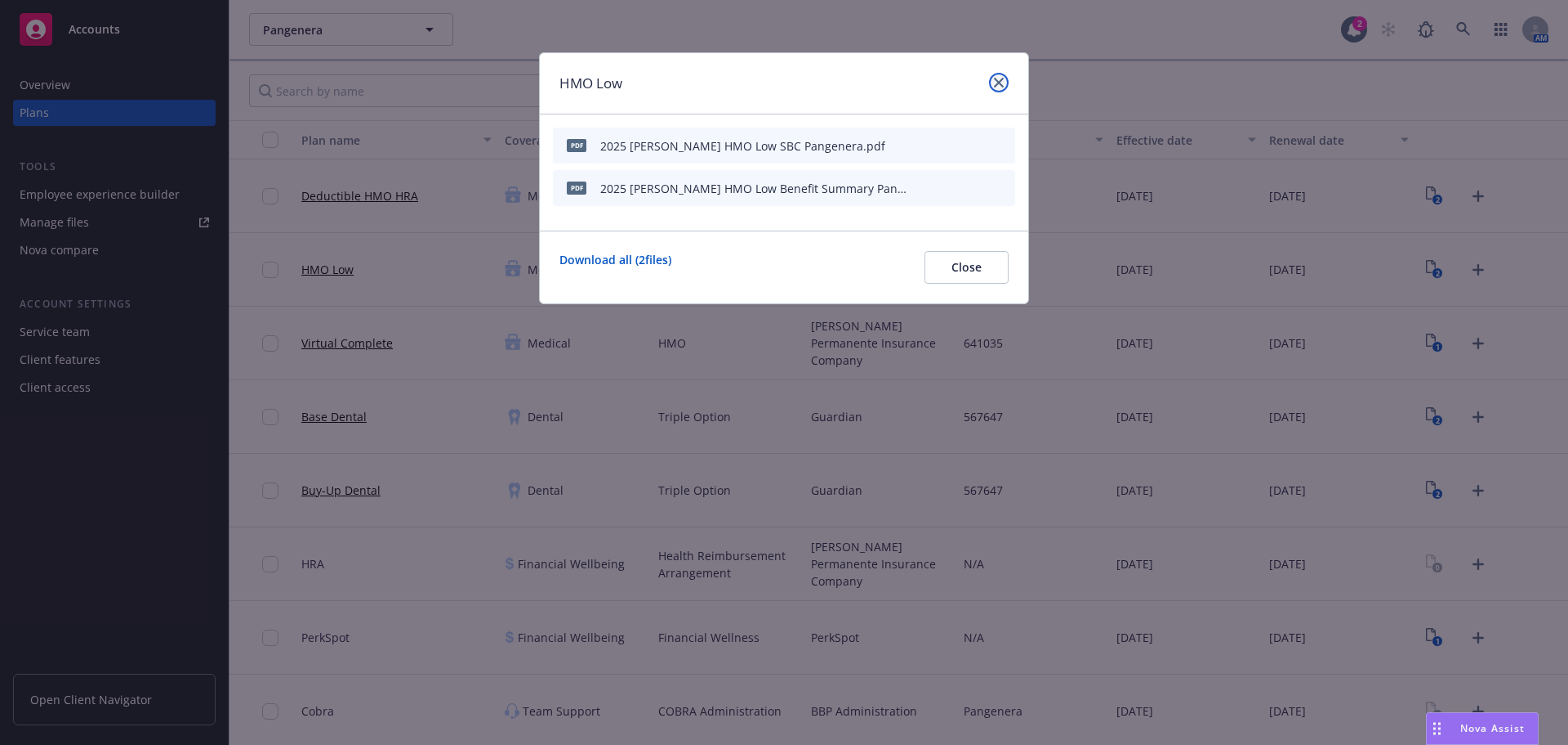
click at [992, 83] on link "close" at bounding box center [999, 83] width 19 height 19
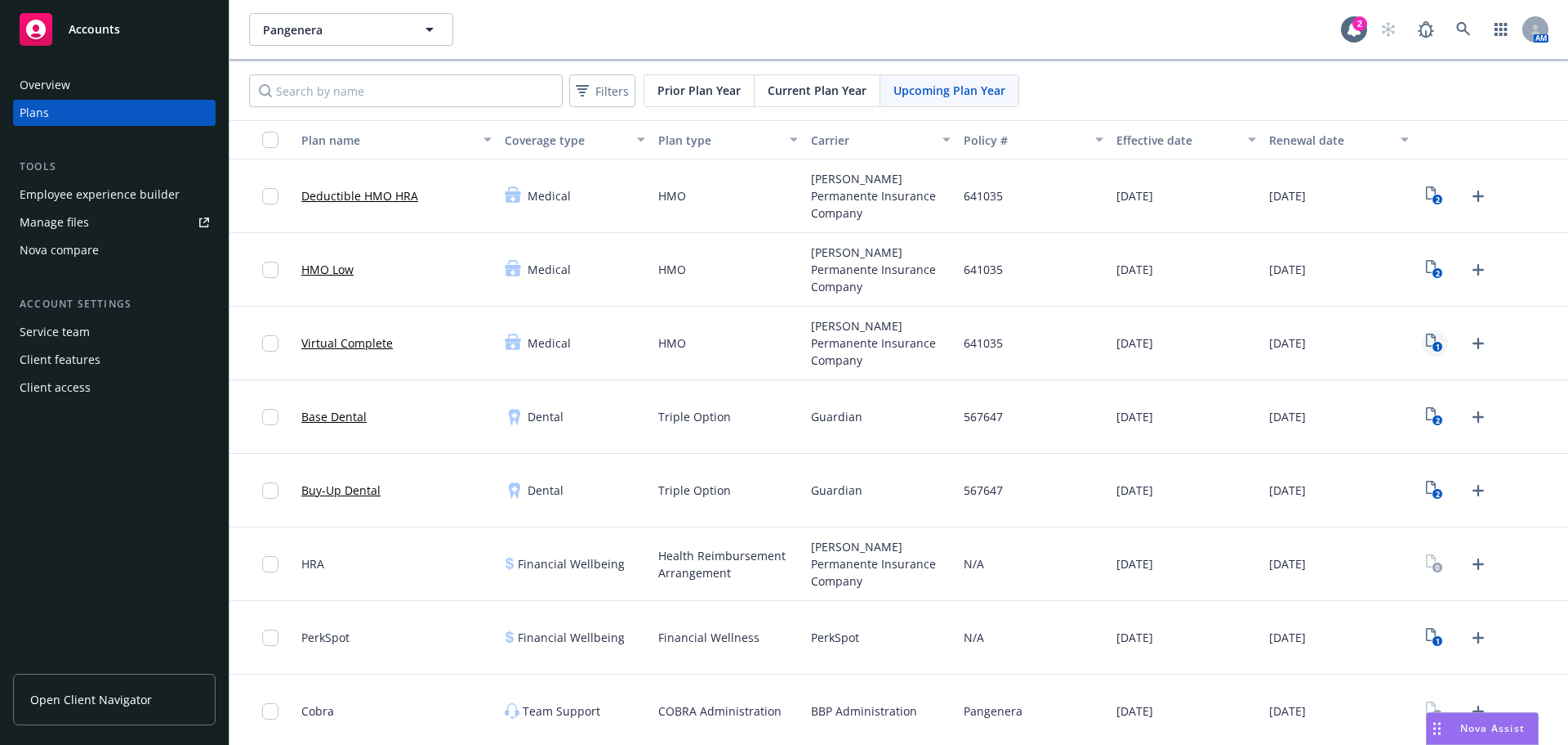
click at [1436, 351] on text "1" at bounding box center [1438, 346] width 4 height 11
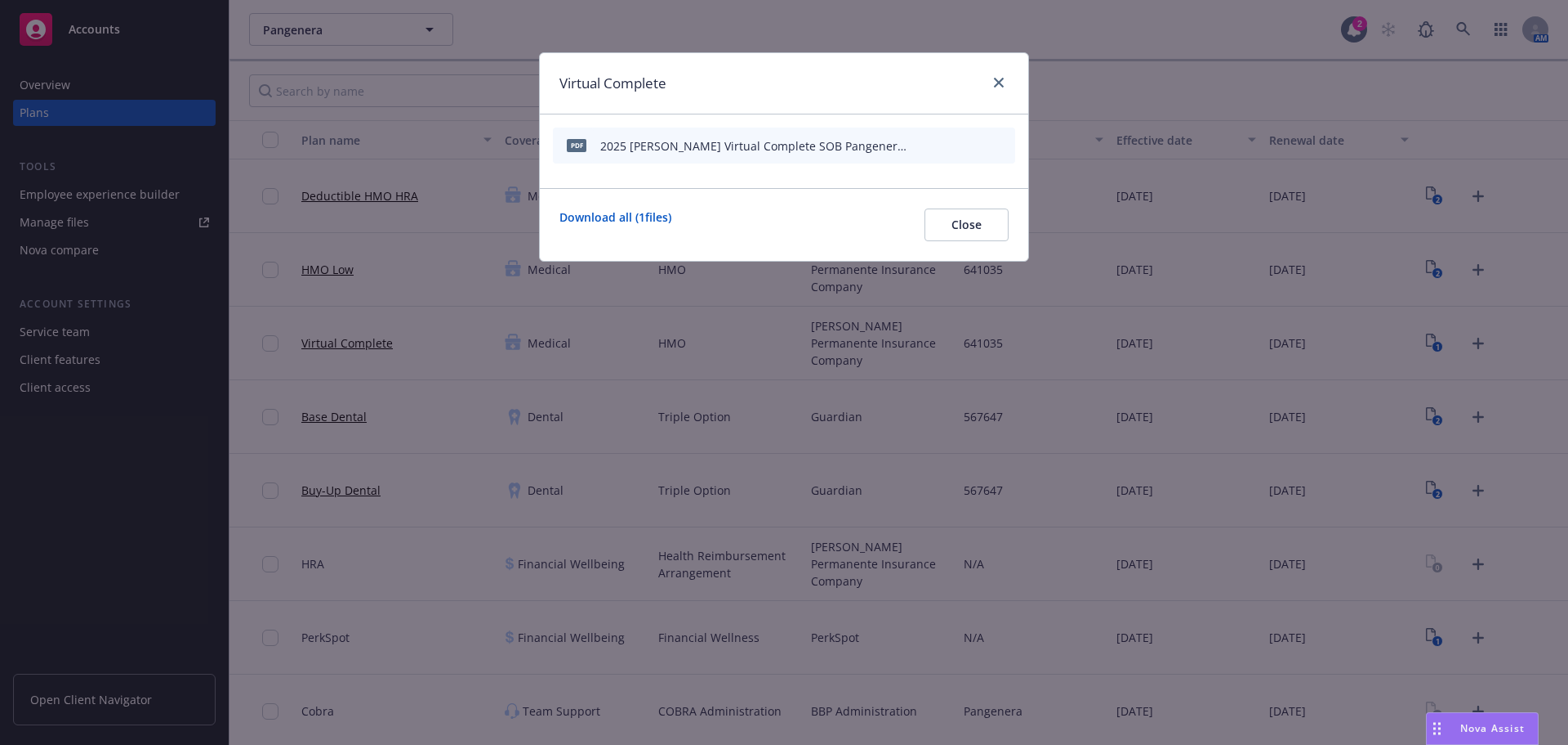
click at [928, 144] on button "button" at bounding box center [922, 146] width 13 height 13
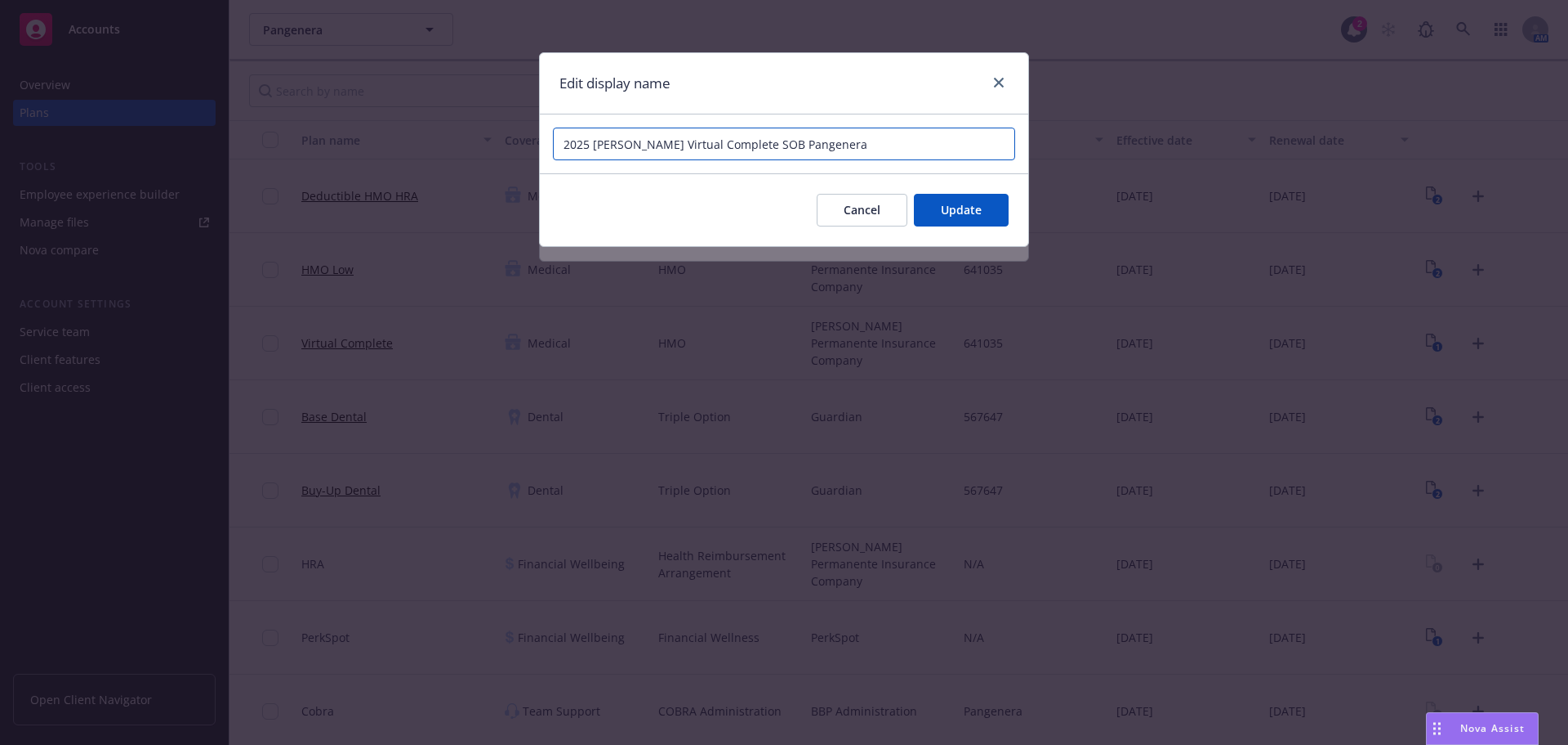
click at [741, 149] on input "2025 [PERSON_NAME] Virtual Complete SOB Pangenera" at bounding box center [784, 144] width 462 height 33
click at [735, 146] on input "2025 [PERSON_NAME] Virtual Complete SOB Pangenera" at bounding box center [784, 144] width 462 height 33
type input "2025 [PERSON_NAME] Virtual Complete Benefit Summary Pangenera"
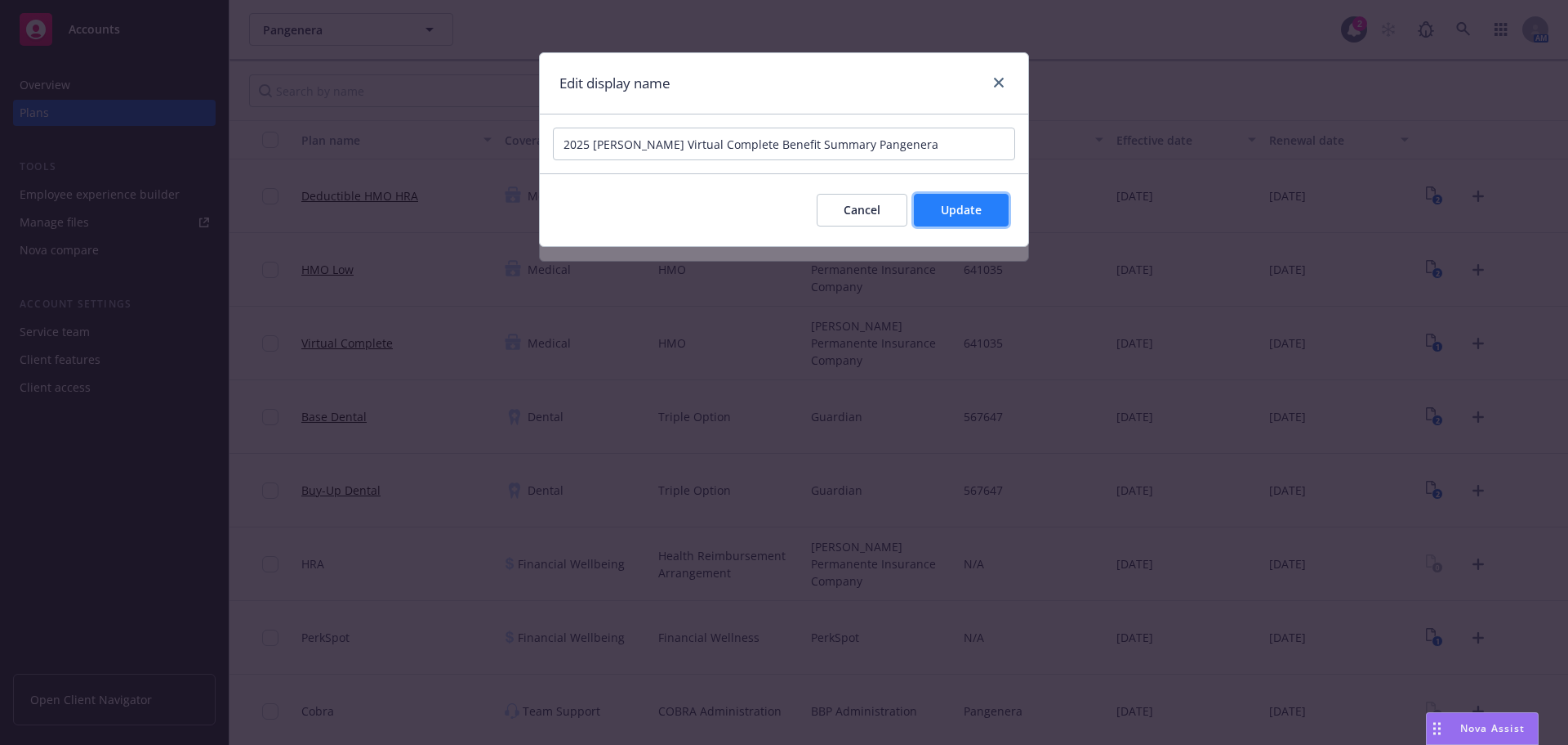
click at [978, 219] on button "Update" at bounding box center [961, 210] width 95 height 33
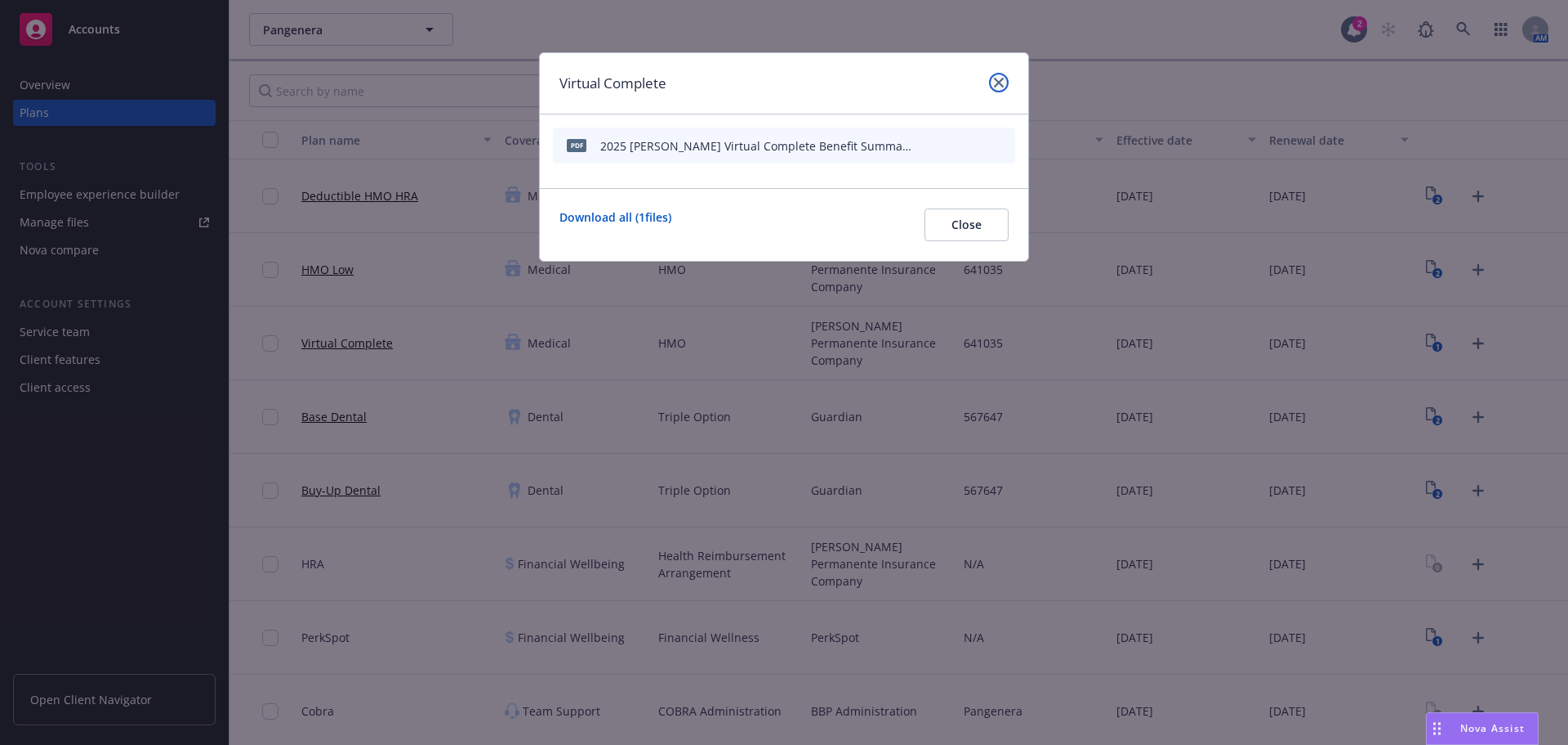
click at [997, 78] on icon "close" at bounding box center [999, 83] width 10 height 10
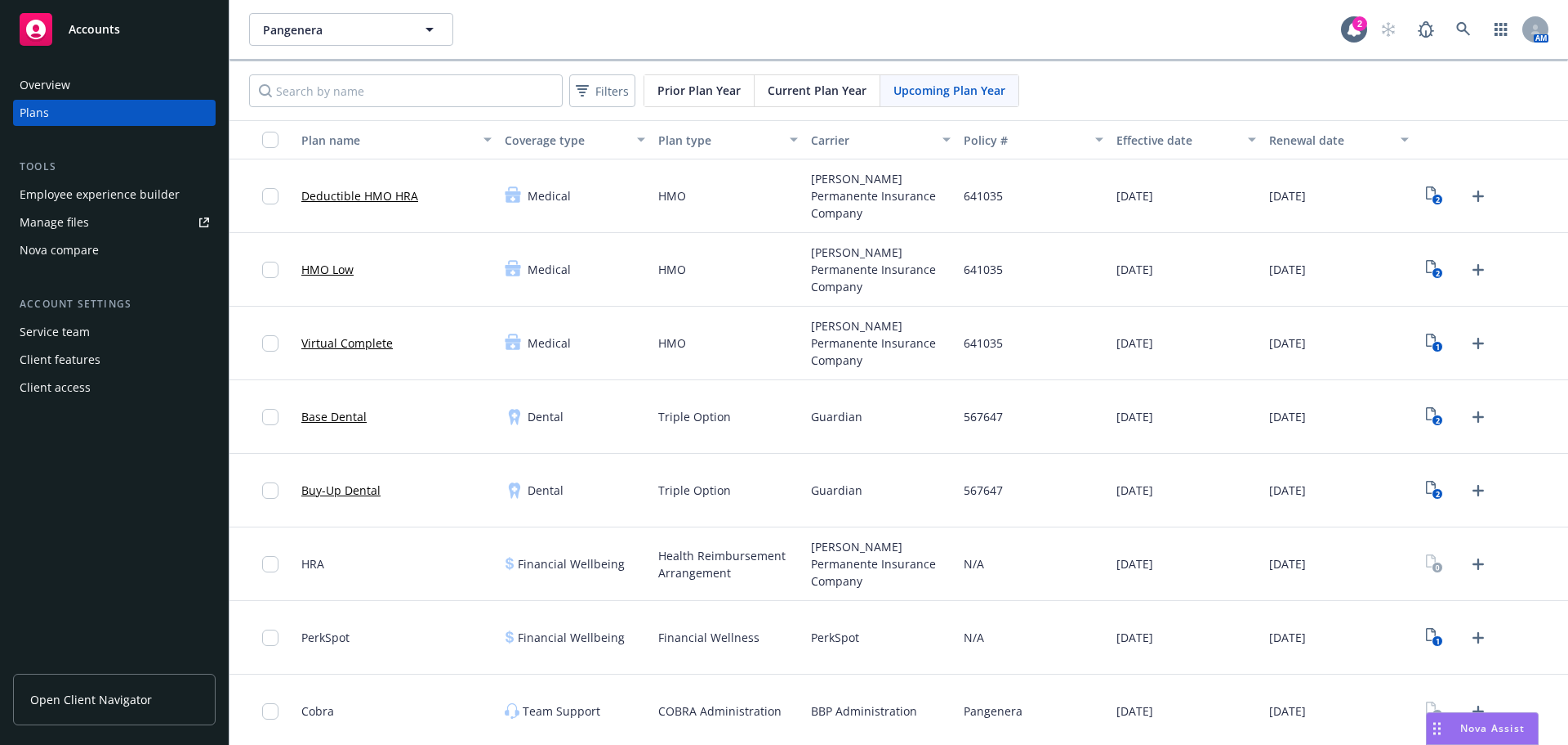
click at [1458, 210] on div "2" at bounding box center [1491, 196] width 153 height 74
click at [1469, 194] on icon "Upload Plan Documents" at bounding box center [1479, 196] width 19 height 19
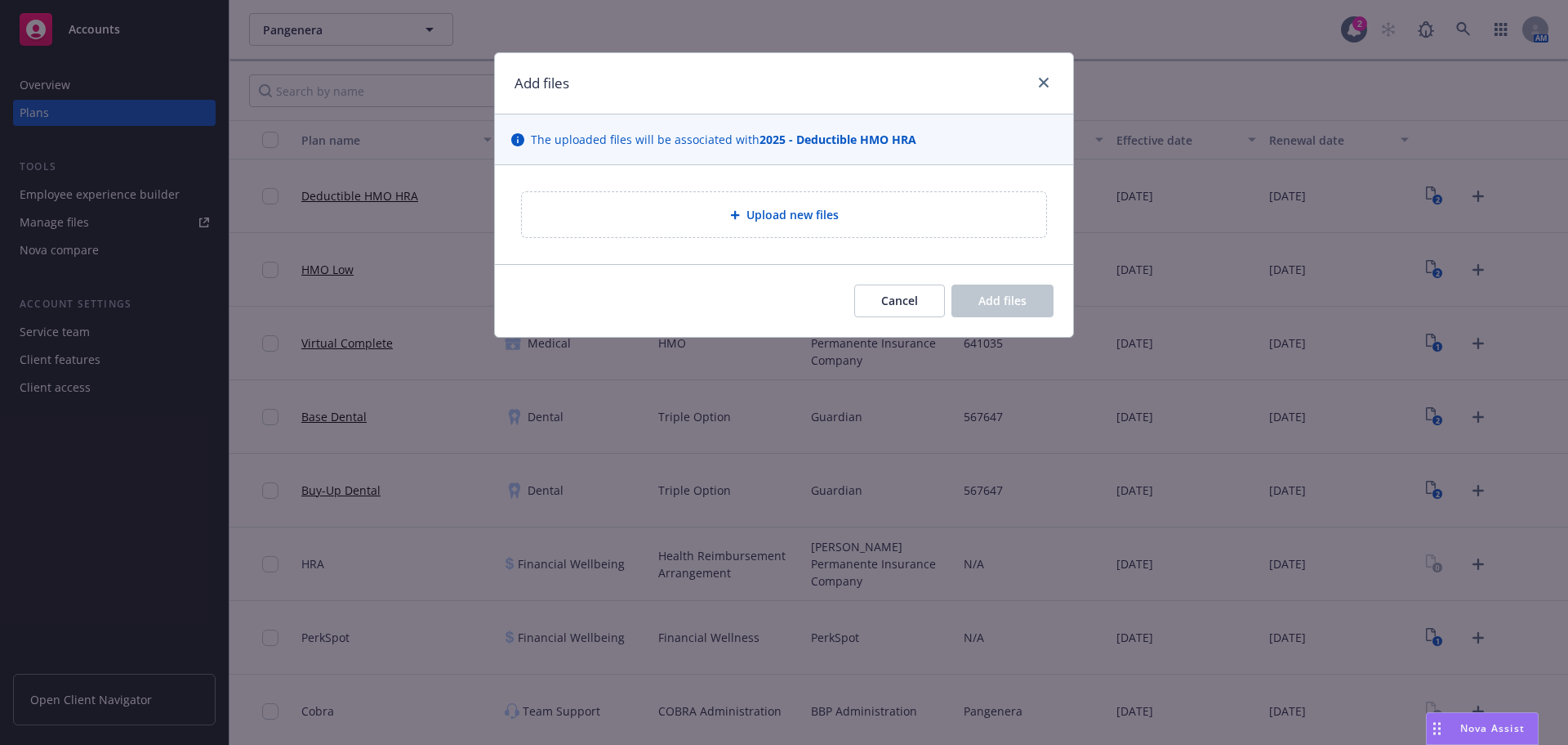
click at [806, 199] on div "Upload new files" at bounding box center [784, 214] width 525 height 45
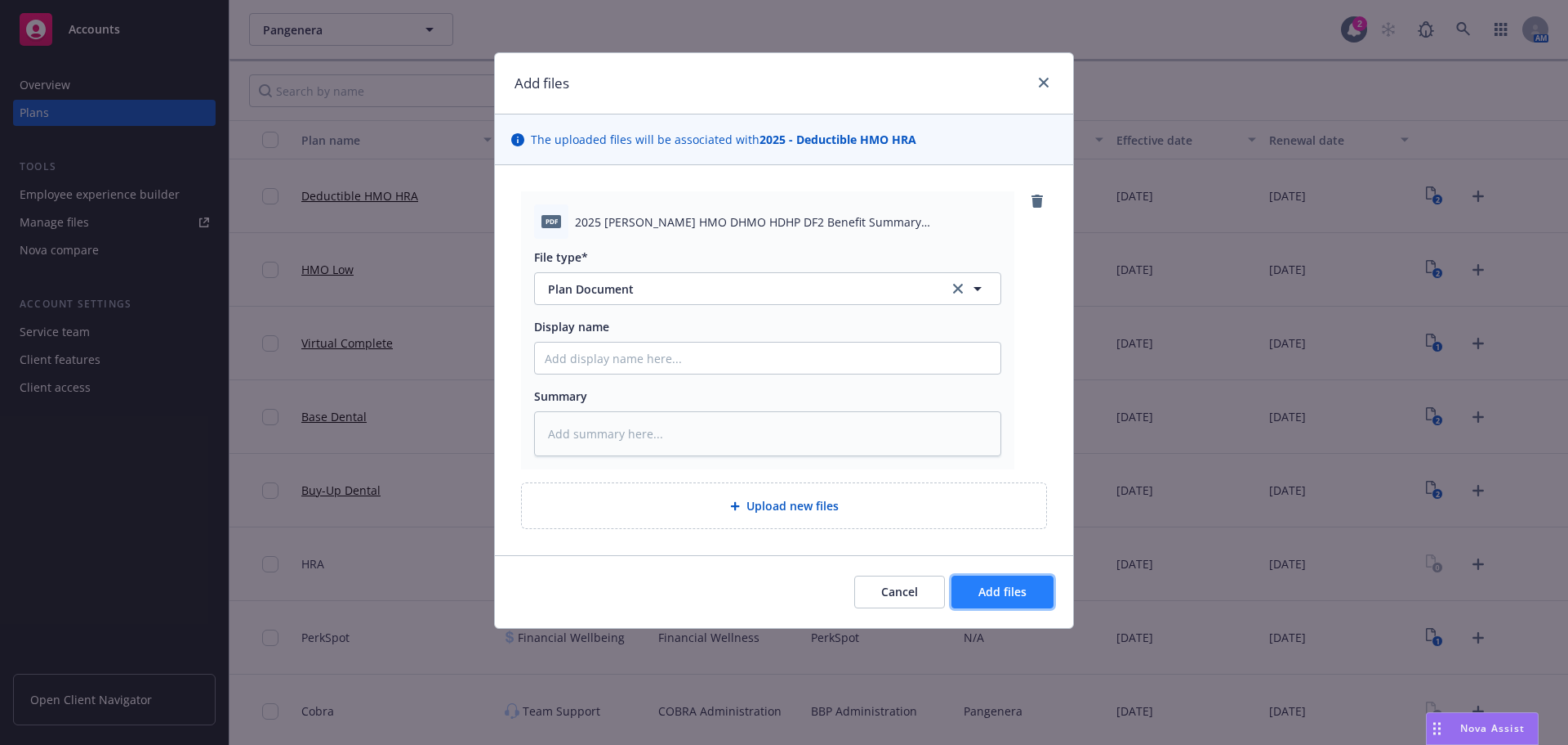
click at [990, 591] on span "Add files" at bounding box center [1003, 591] width 48 height 15
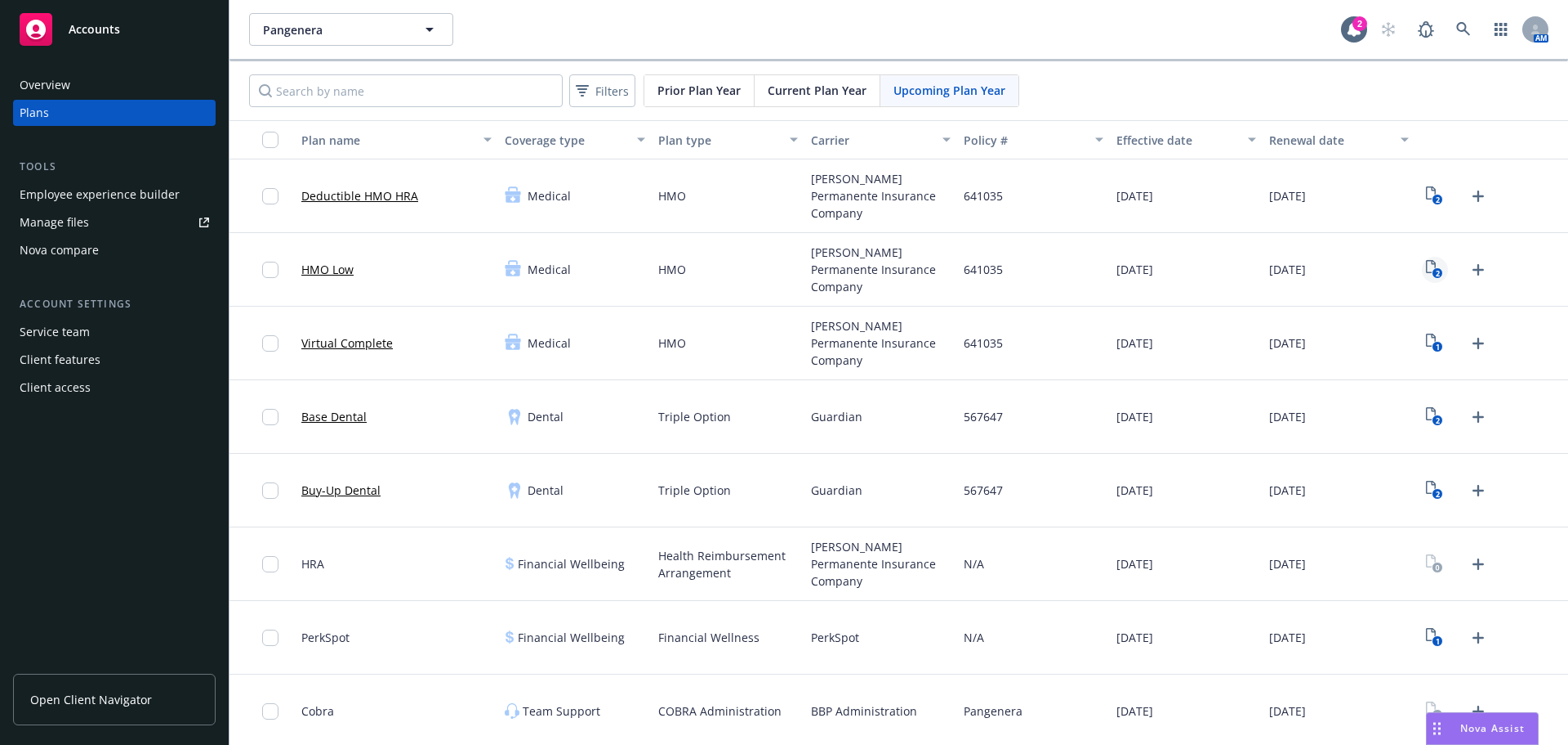
click at [1472, 271] on icon "Upload Plan Documents" at bounding box center [1479, 269] width 19 height 19
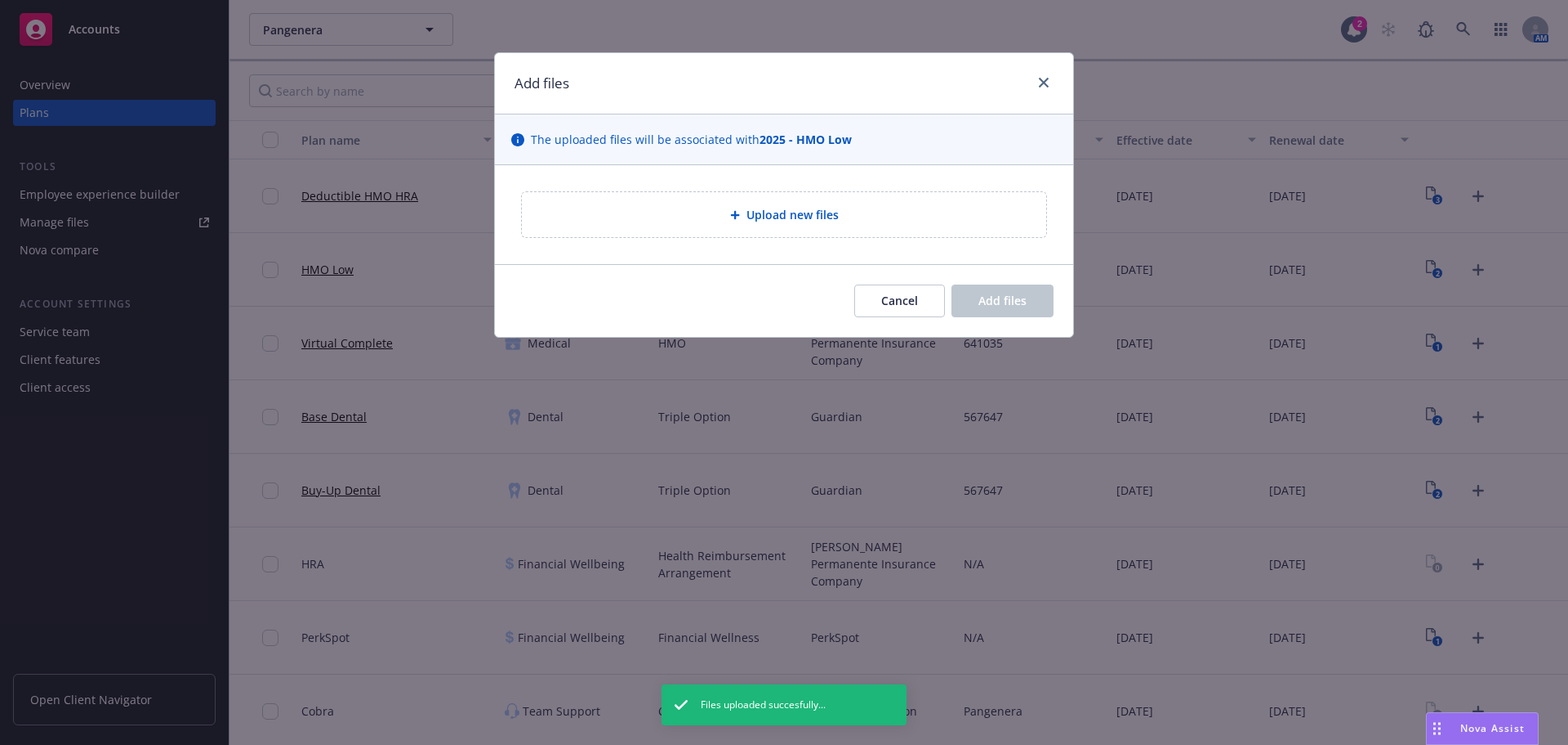
click at [711, 189] on div "Upload new files" at bounding box center [784, 214] width 578 height 99
click at [725, 213] on div "Upload new files" at bounding box center [784, 214] width 499 height 19
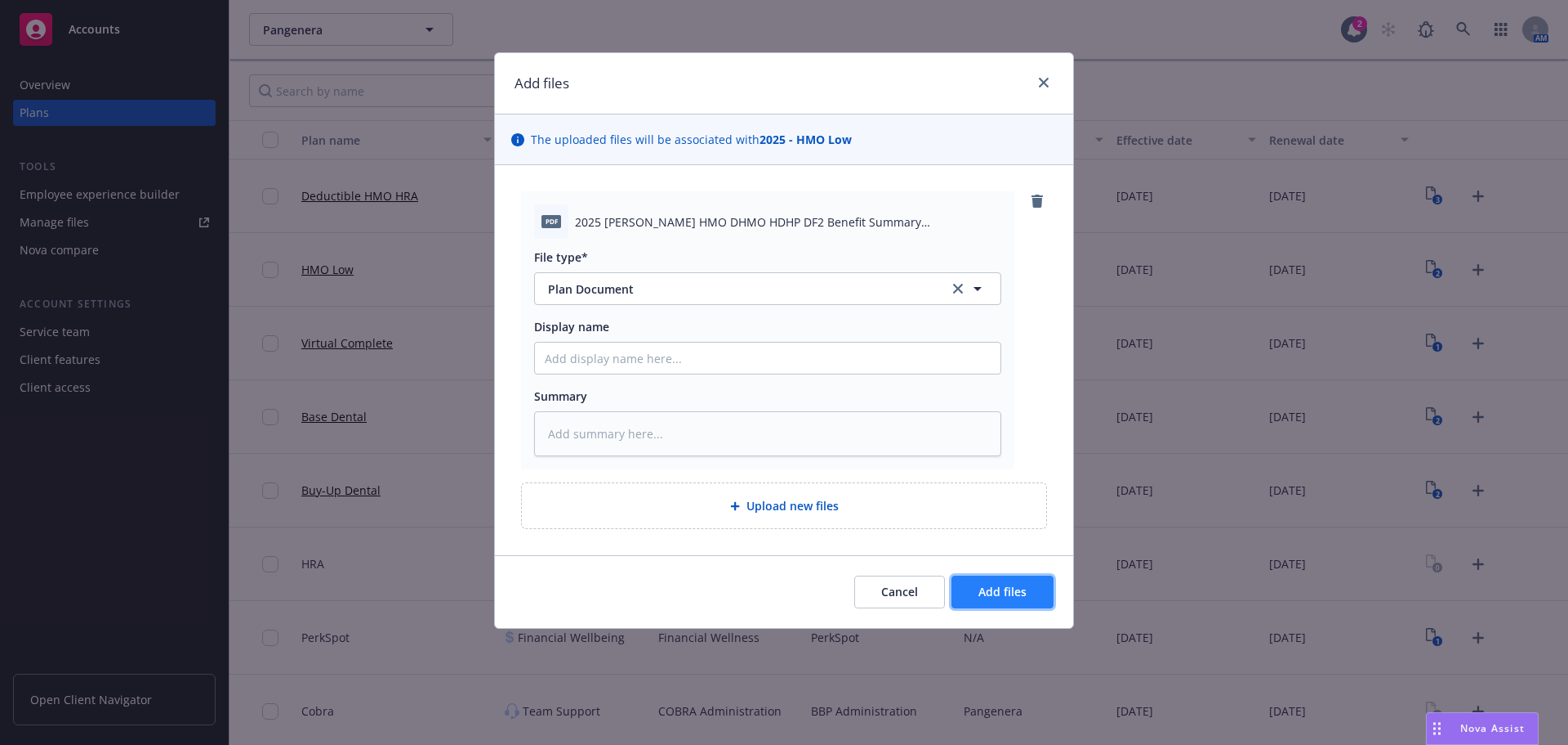
click at [995, 608] on button "Add files" at bounding box center [1002, 592] width 102 height 33
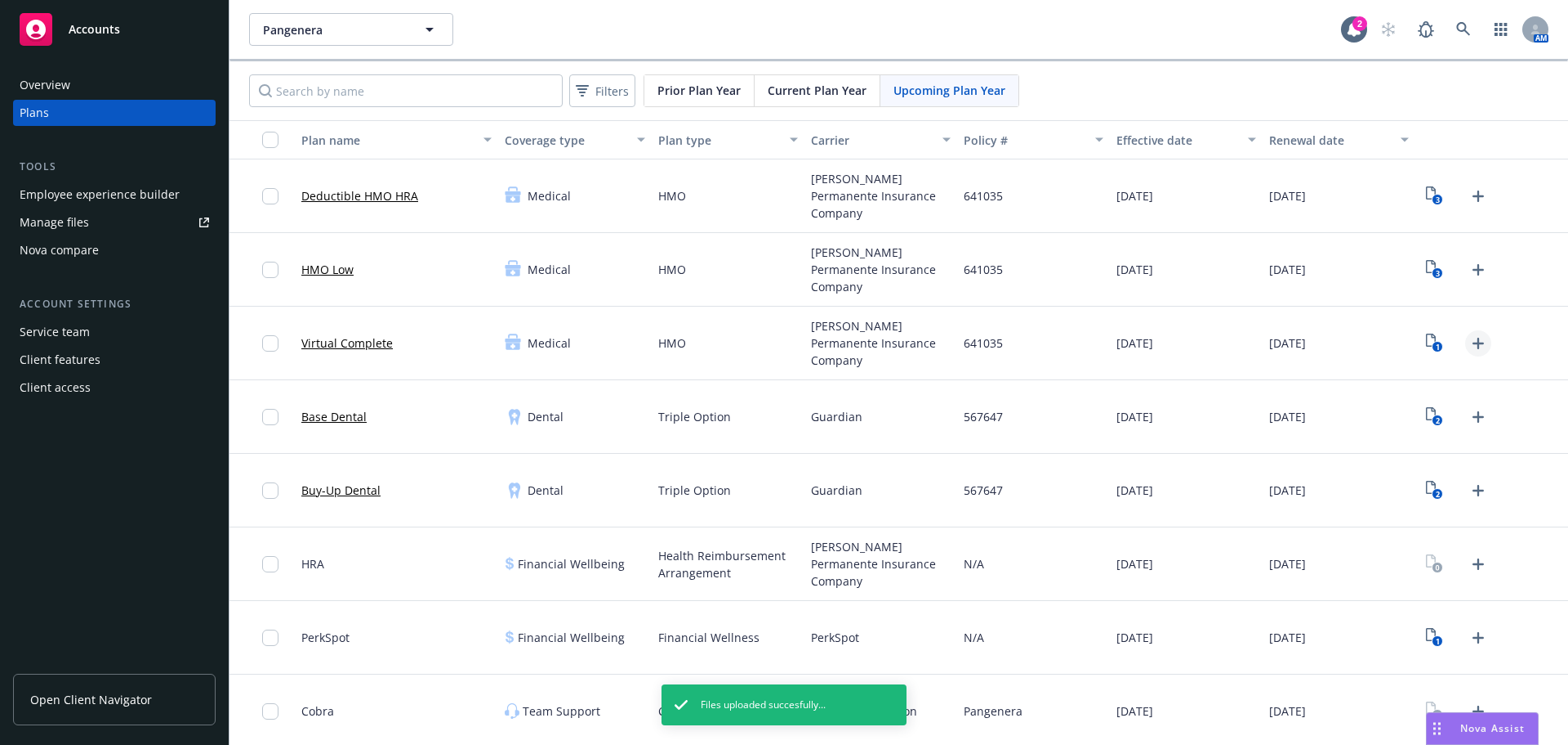
click at [1469, 349] on icon "Upload Plan Documents" at bounding box center [1479, 343] width 19 height 19
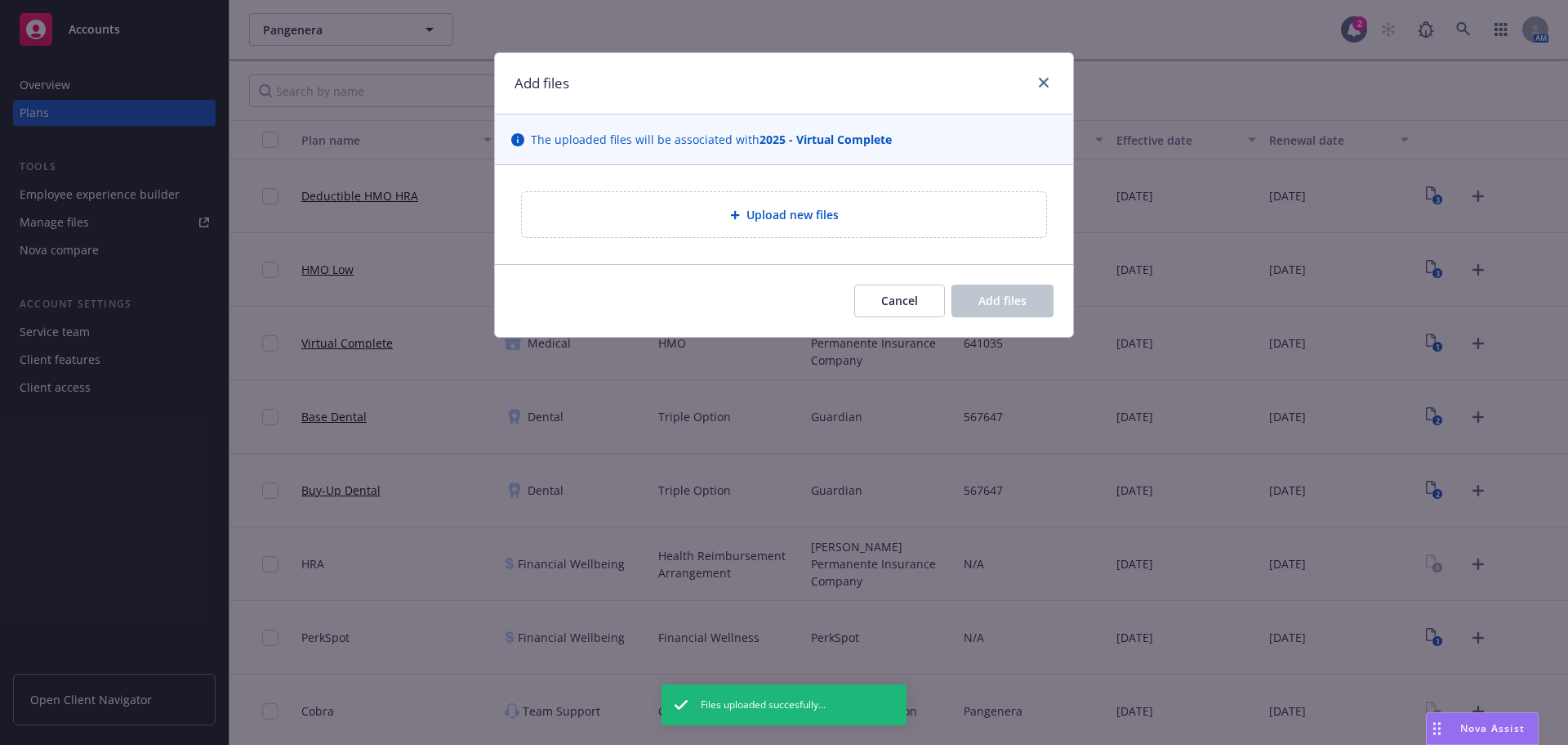
click at [753, 239] on div "Upload new files" at bounding box center [784, 214] width 578 height 99
click at [753, 223] on span "Upload new files" at bounding box center [793, 214] width 92 height 17
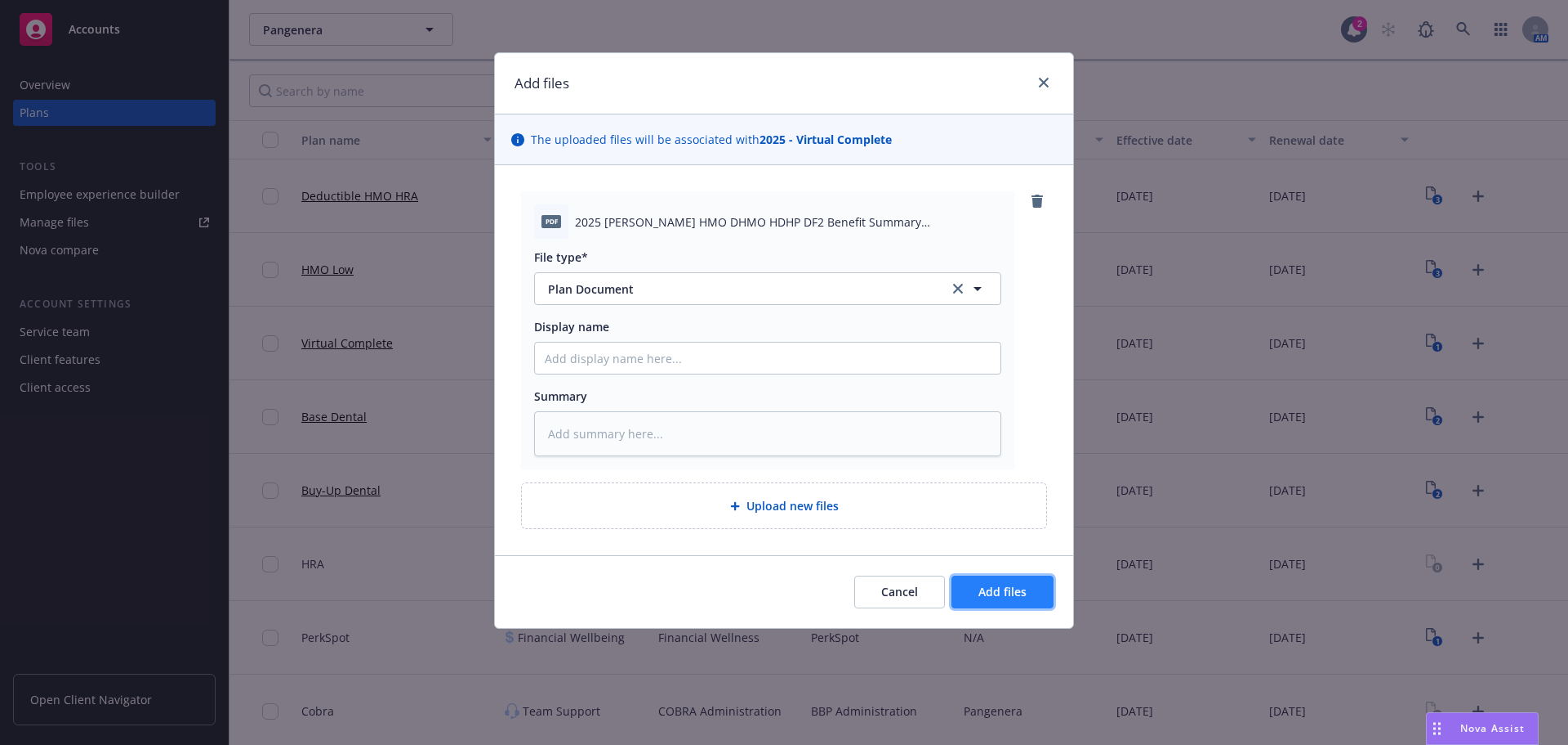
click at [982, 594] on span "Add files" at bounding box center [1003, 591] width 48 height 15
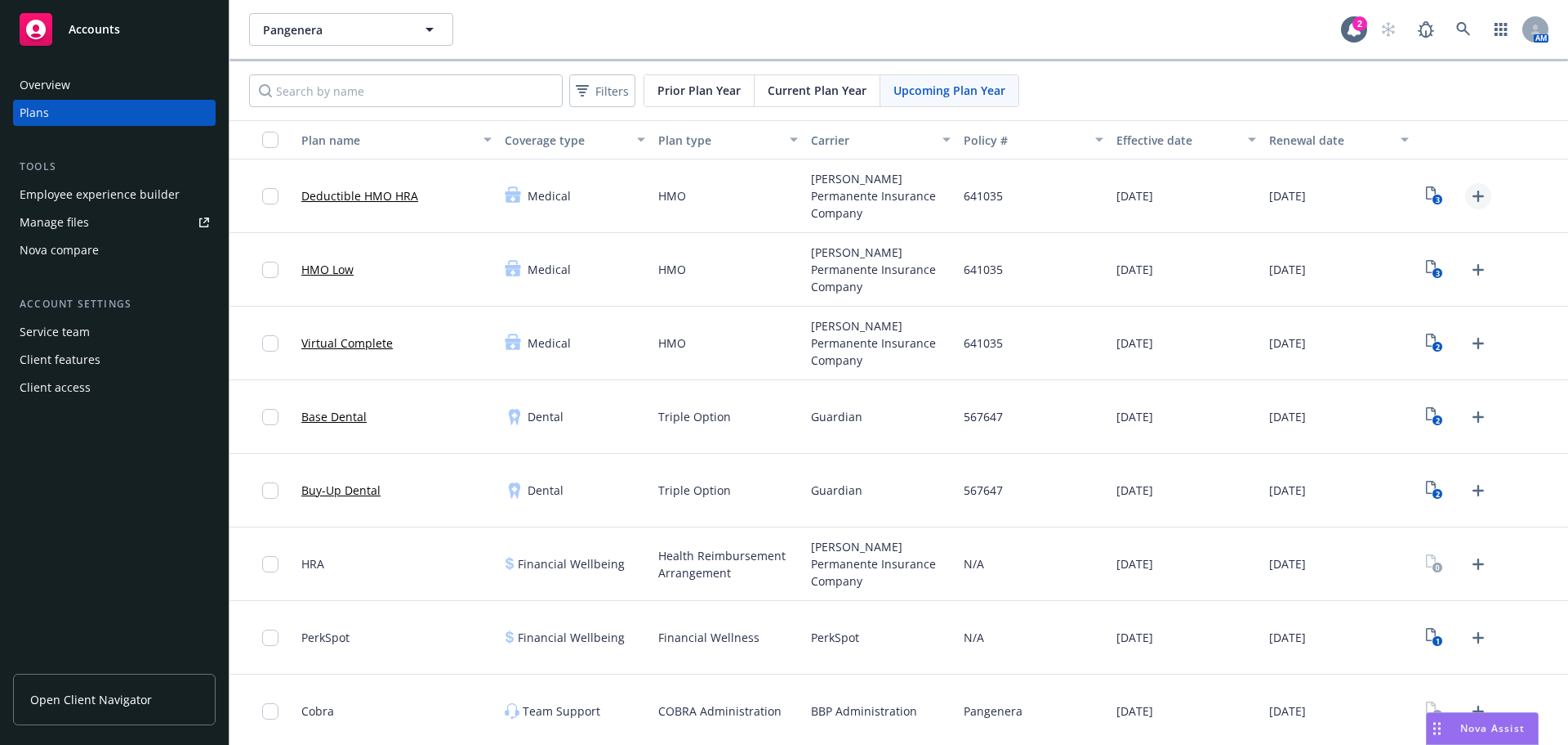
click at [1469, 197] on icon "Upload Plan Documents" at bounding box center [1479, 196] width 19 height 19
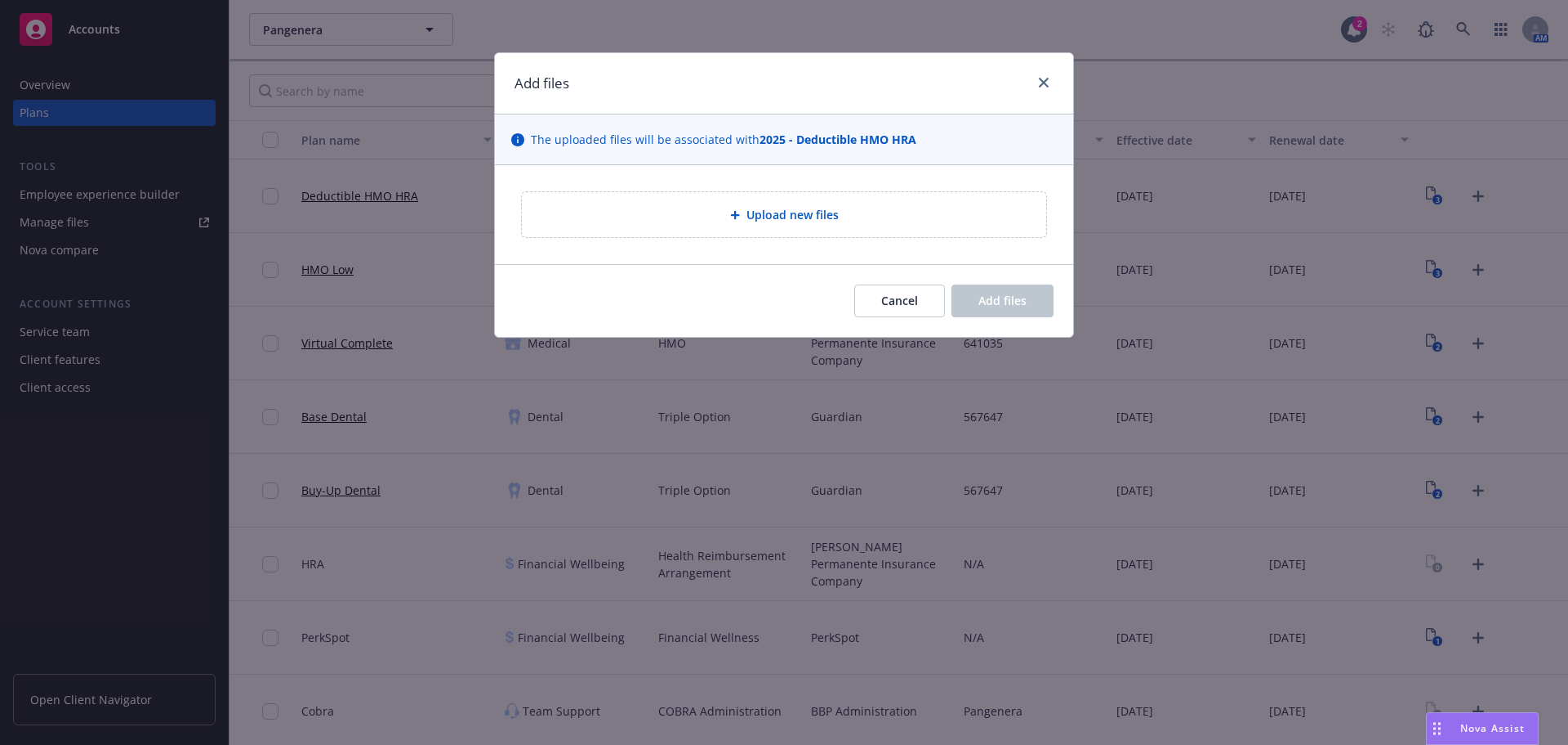
click at [753, 213] on span "Upload new files" at bounding box center [793, 214] width 92 height 17
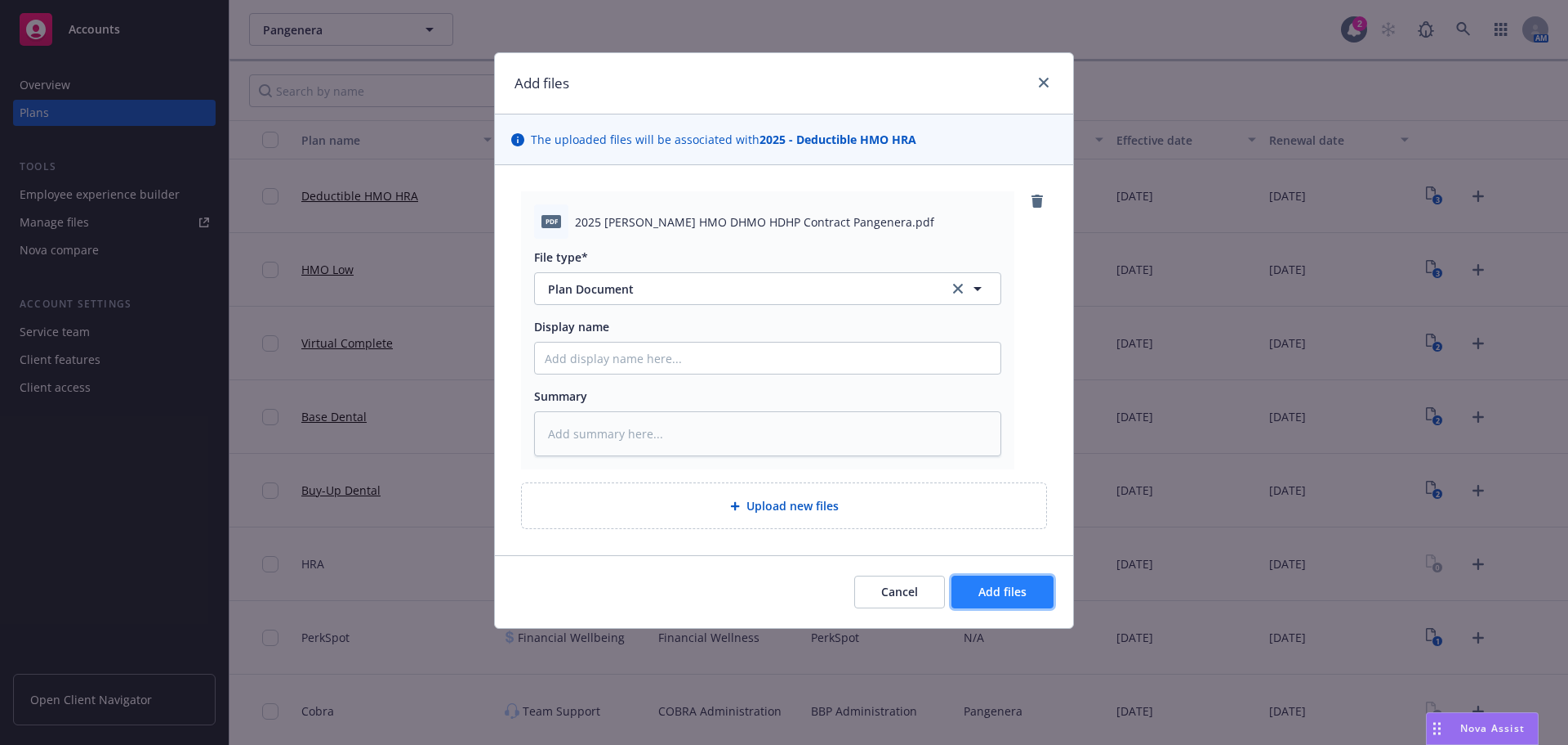
click at [1000, 606] on button "Add files" at bounding box center [1002, 592] width 102 height 33
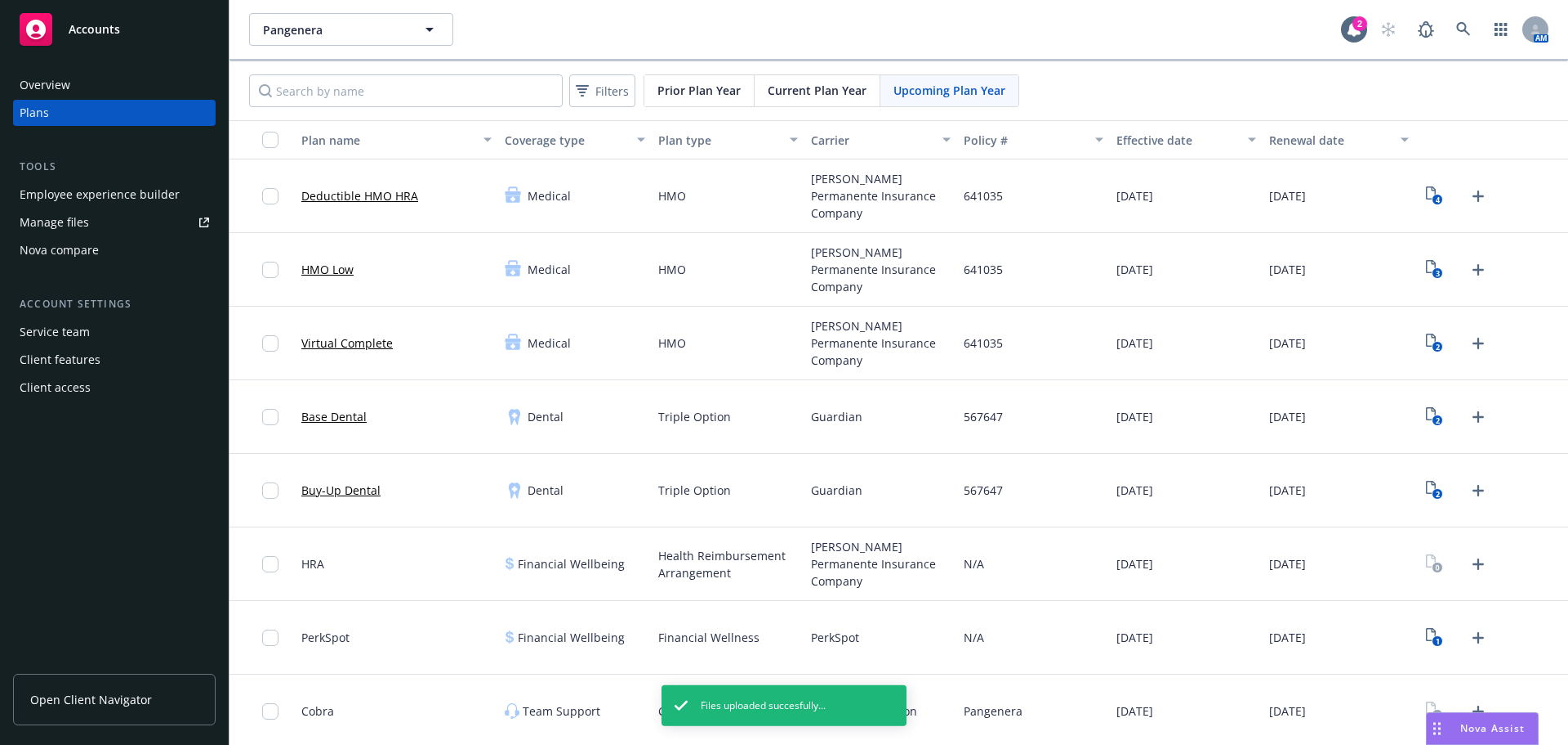
click at [1473, 271] on icon "Upload Plan Documents" at bounding box center [1479, 270] width 12 height 12
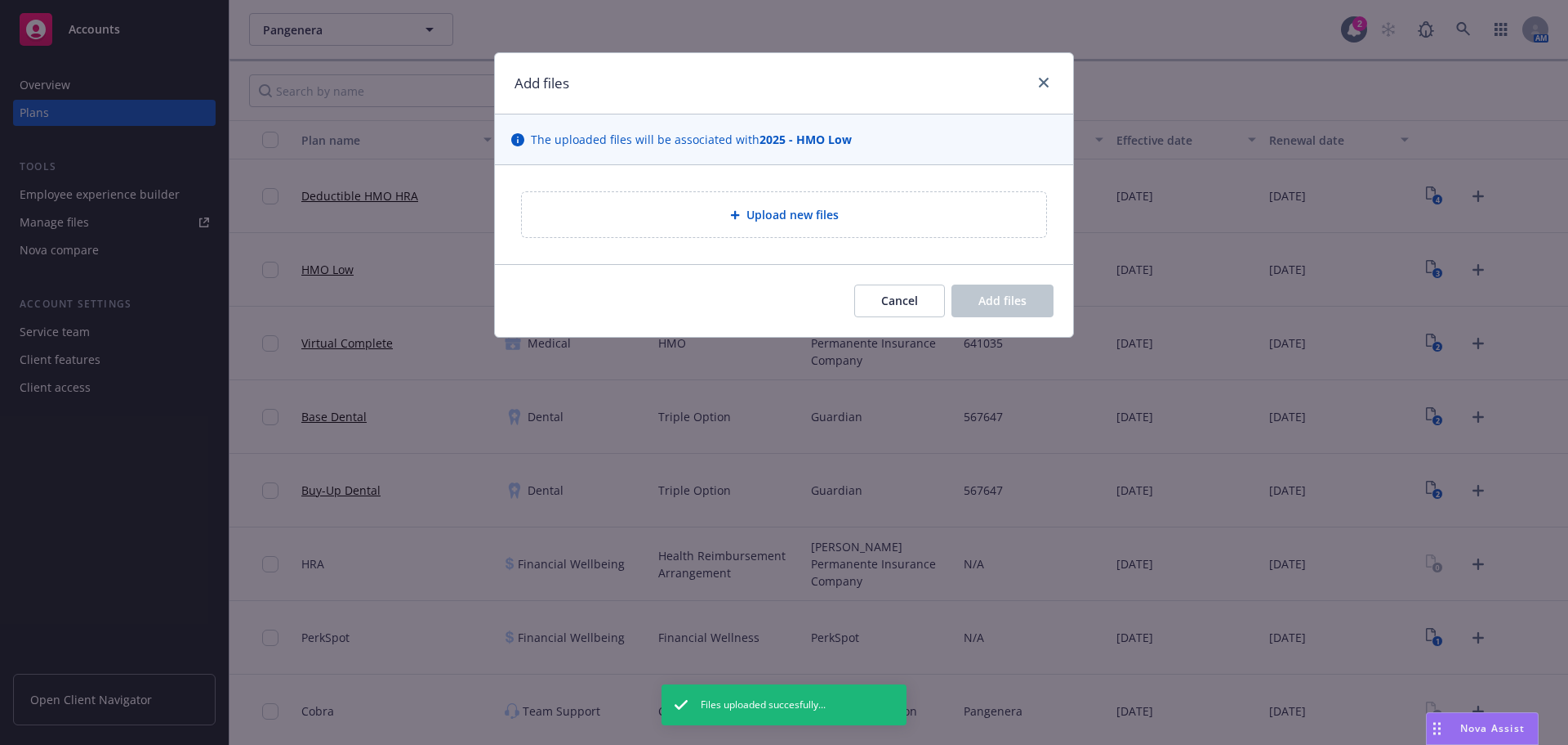
click at [707, 226] on div "Upload new files" at bounding box center [784, 214] width 525 height 45
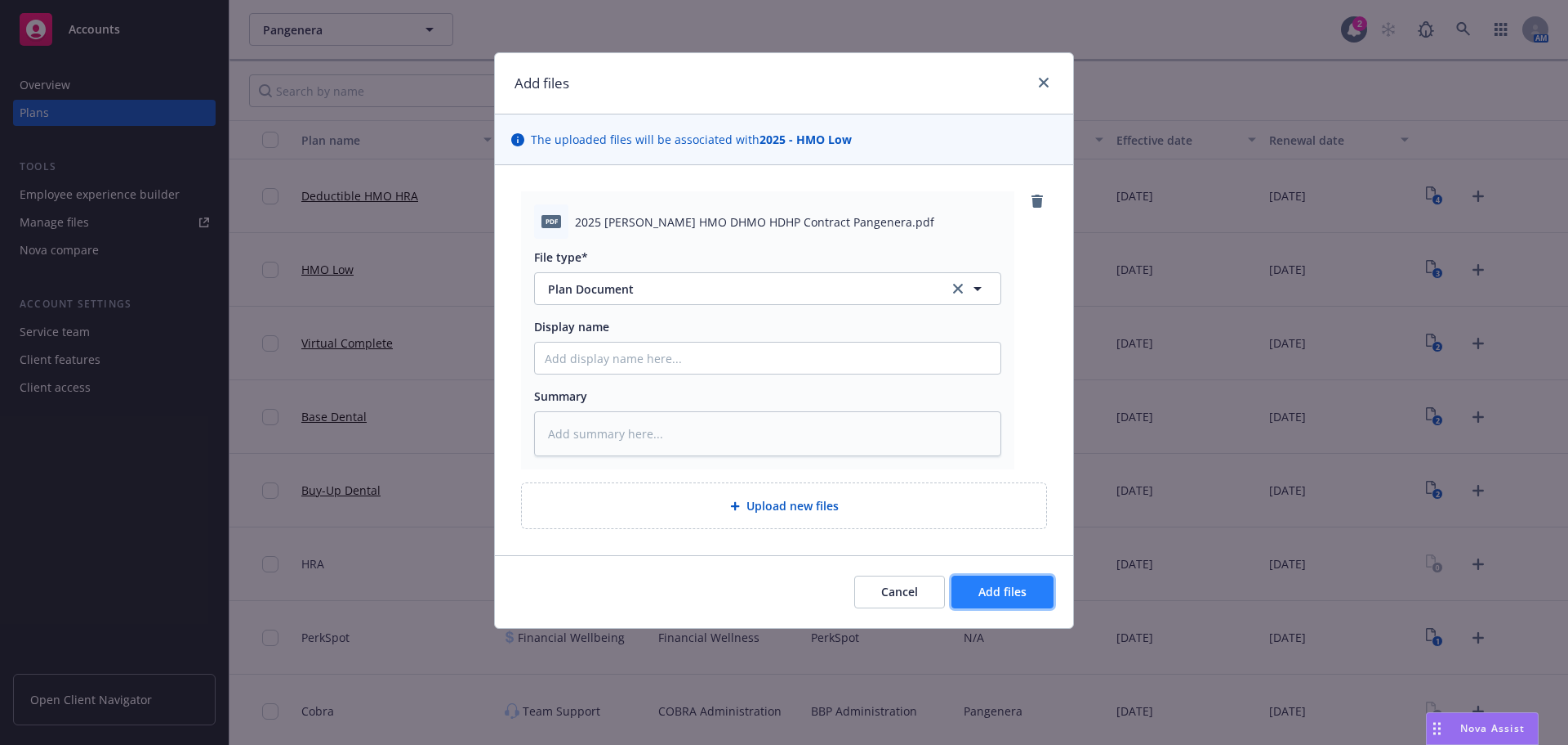
click at [1022, 582] on button "Add files" at bounding box center [1002, 592] width 102 height 33
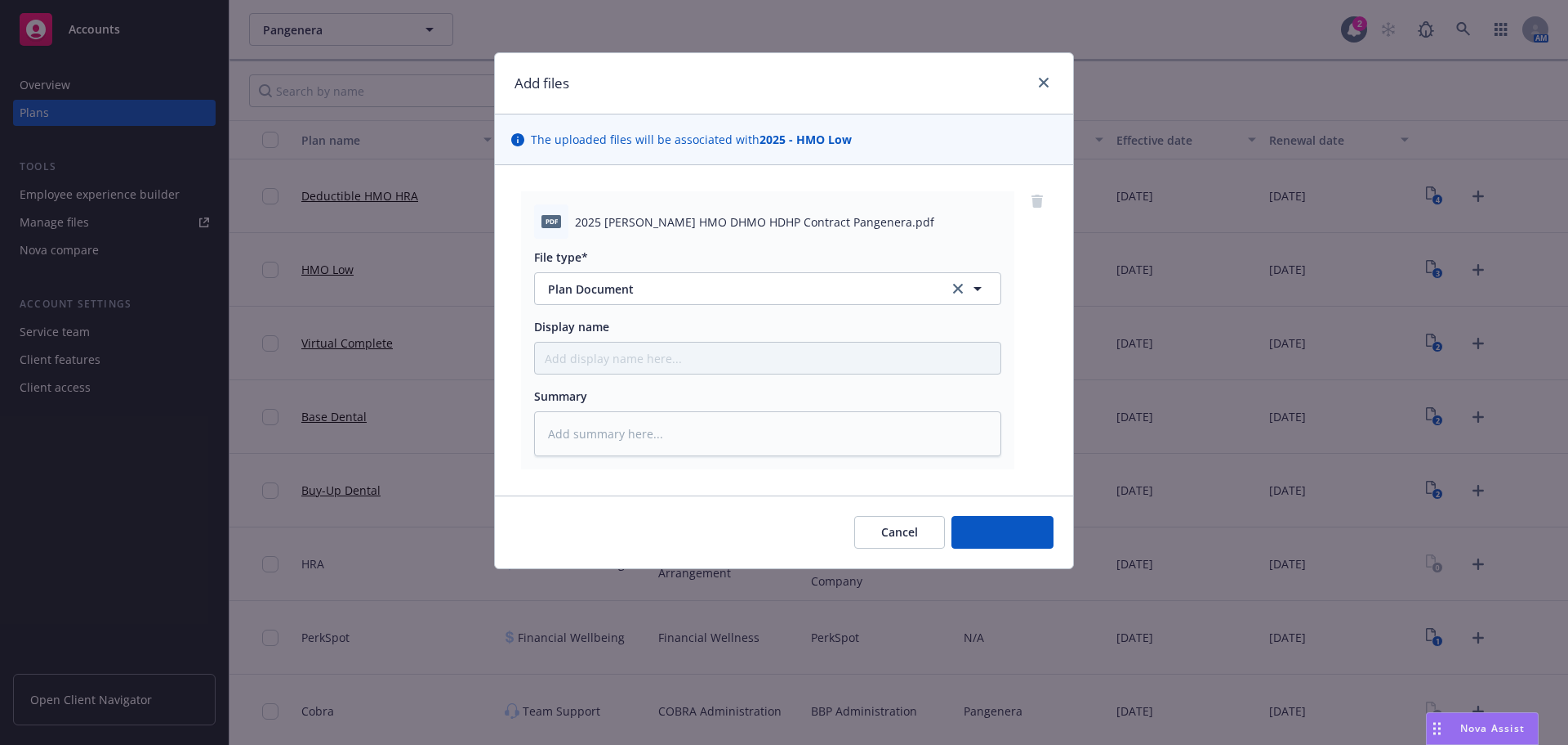
click at [1543, 37] on div "Add files The uploaded files will be associated with 2025 - HMO Low pdf 2025 [P…" at bounding box center [784, 372] width 1568 height 745
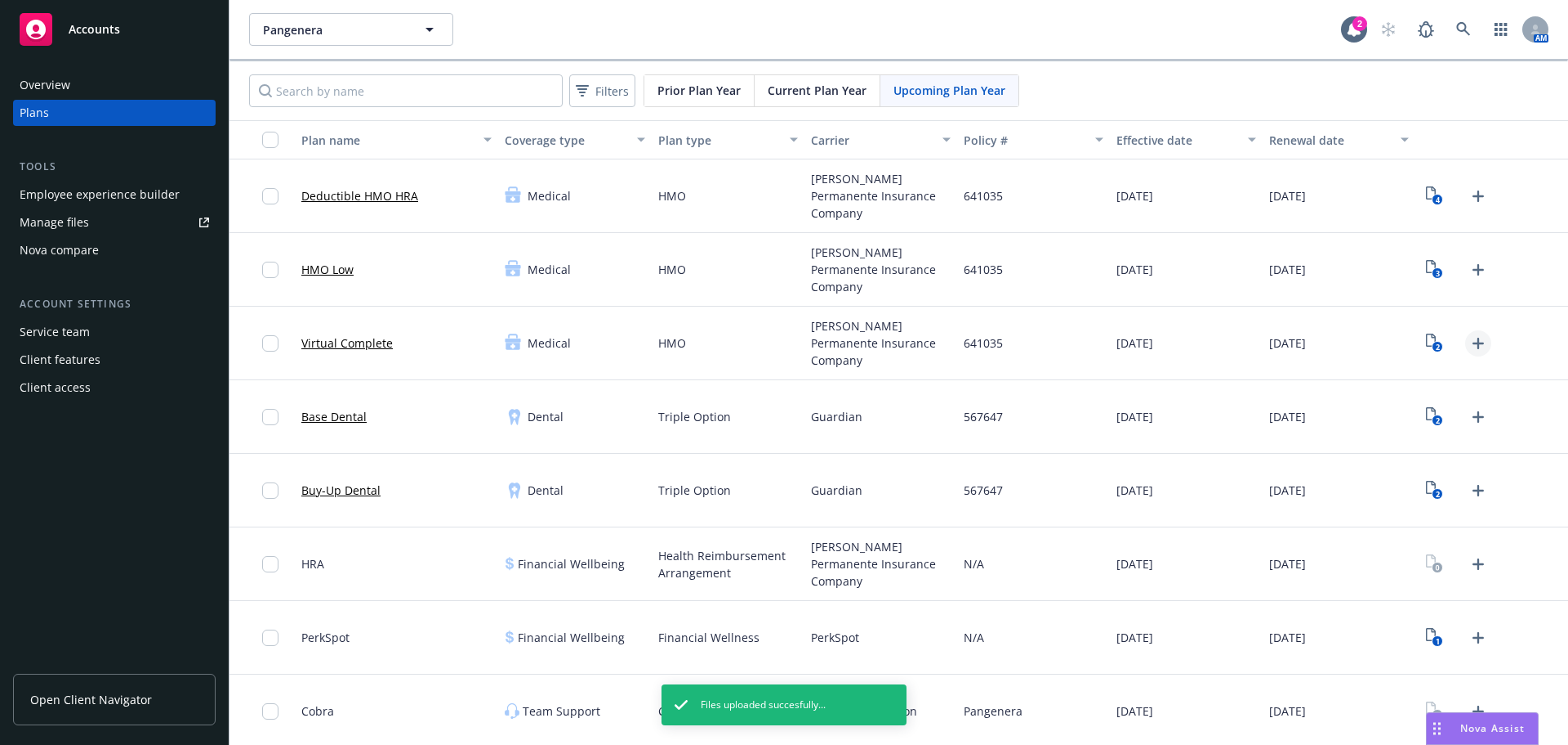
click at [1470, 351] on icon "Upload Plan Documents" at bounding box center [1479, 343] width 19 height 19
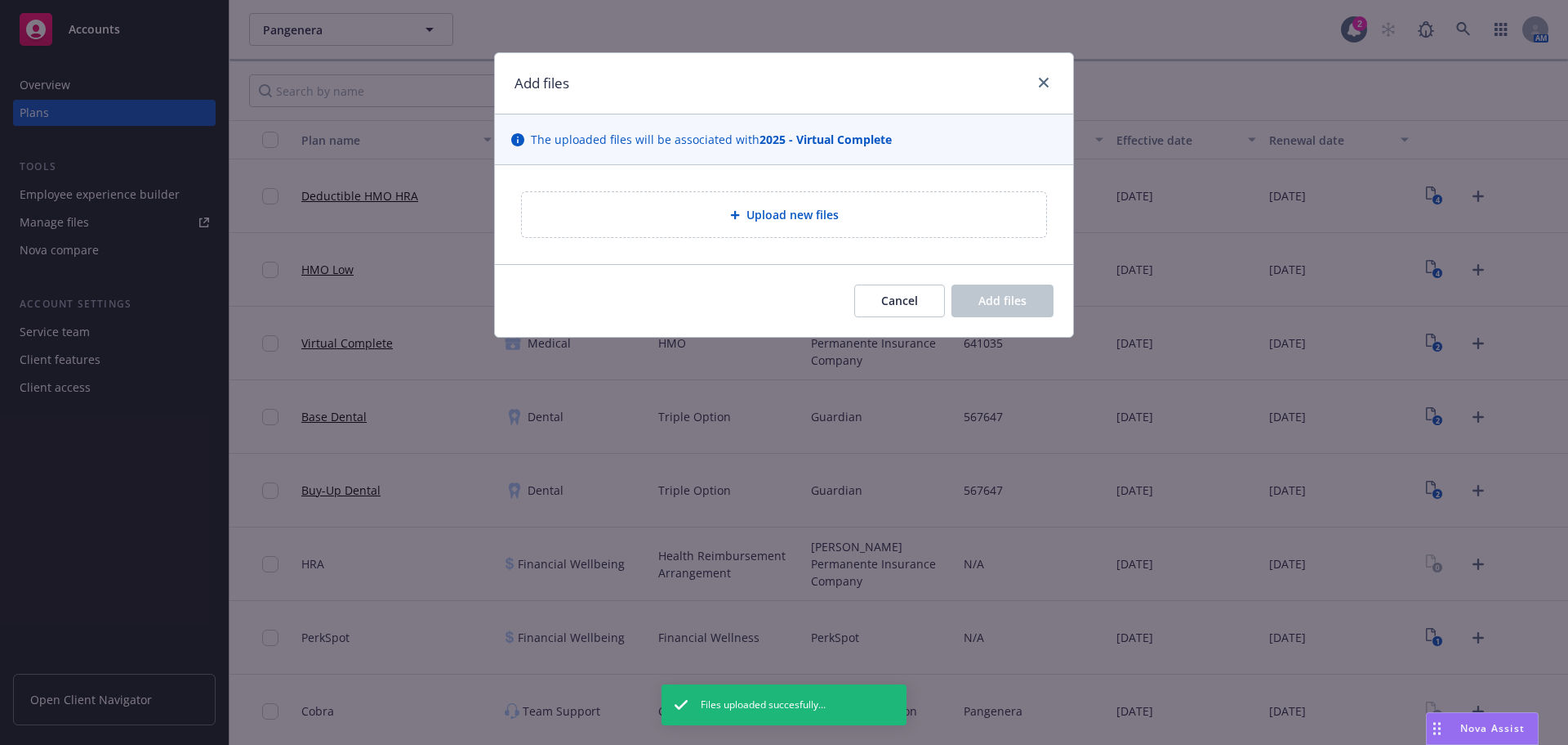
click at [815, 221] on span "Upload new files" at bounding box center [793, 214] width 92 height 17
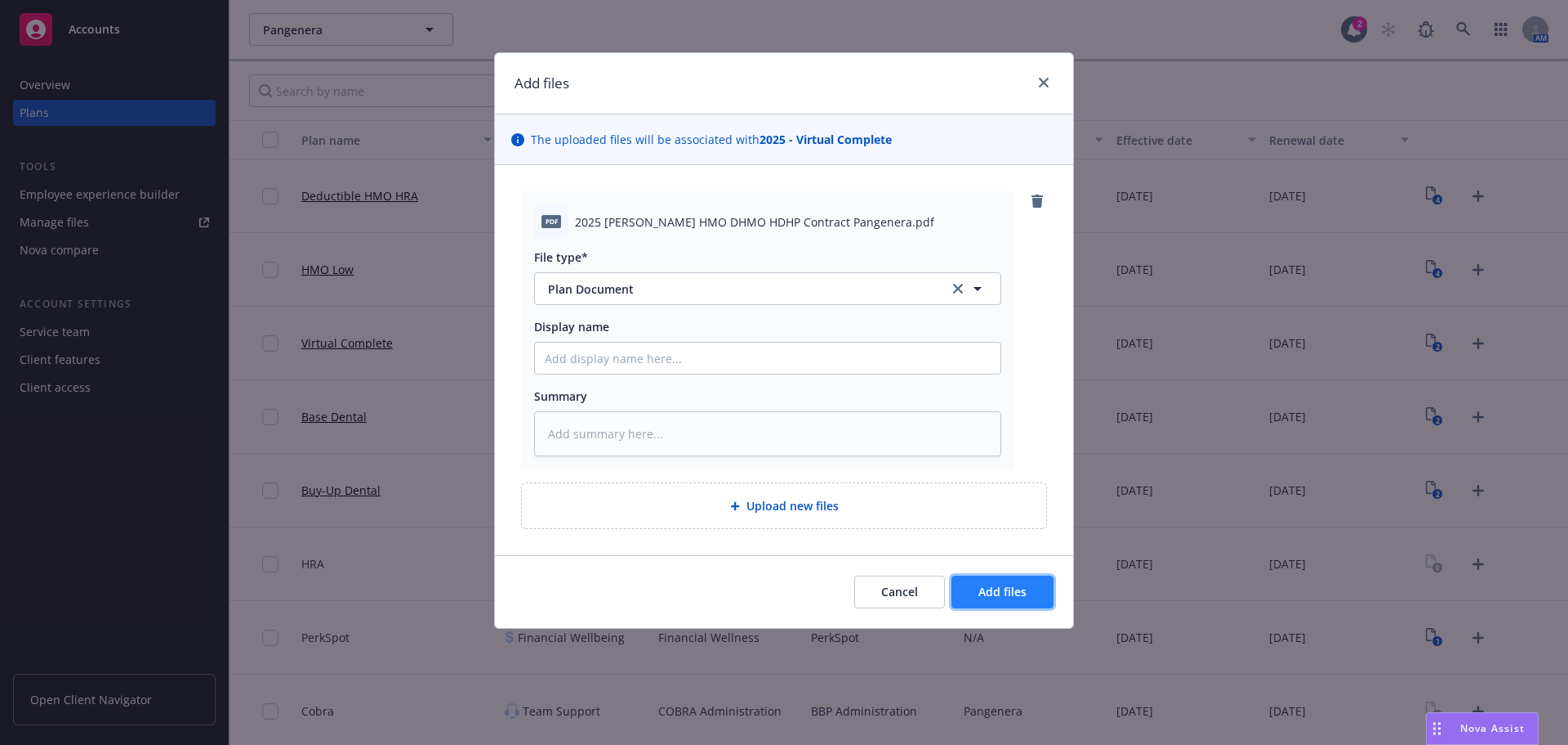
click at [1002, 588] on span "Add files" at bounding box center [1003, 591] width 48 height 15
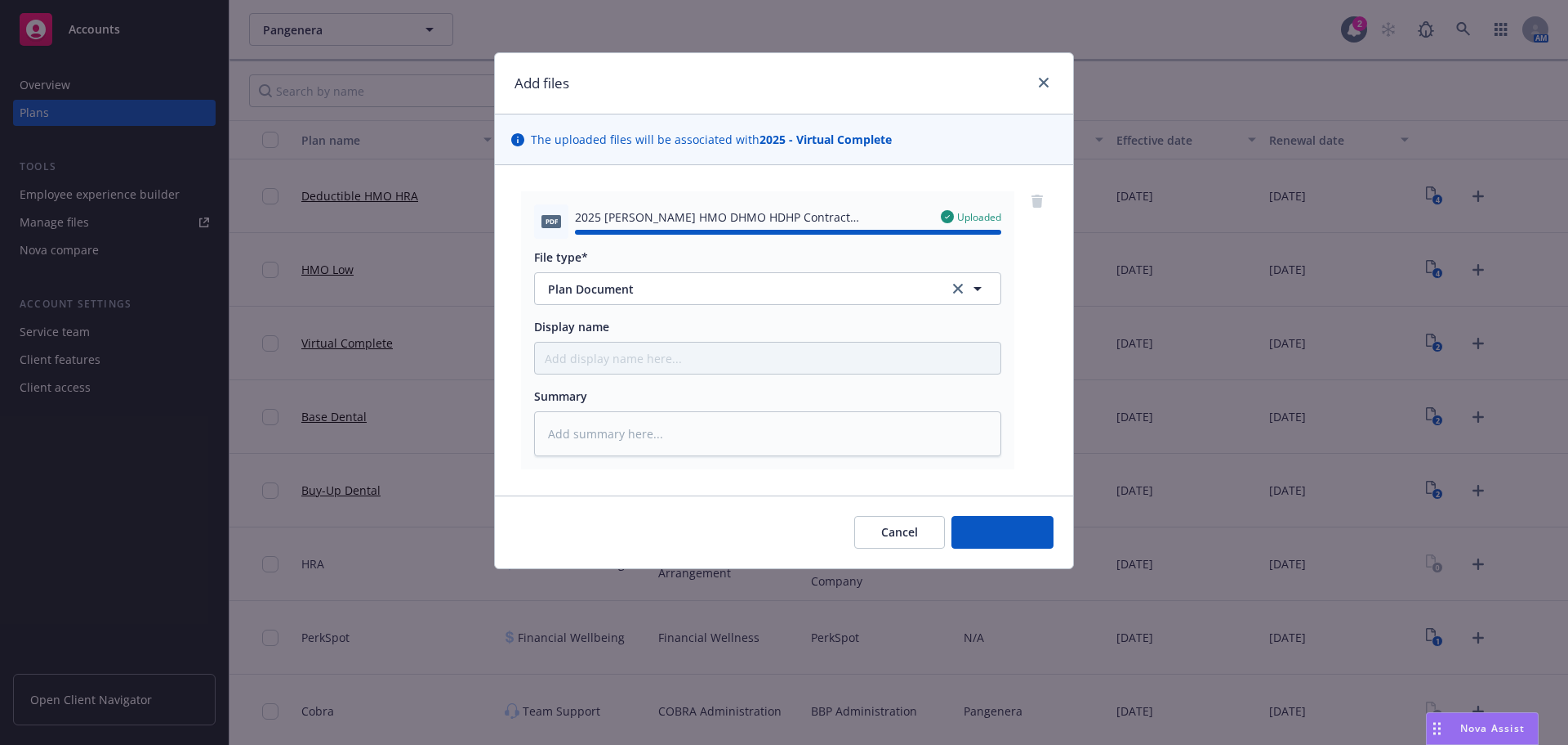
type textarea "x"
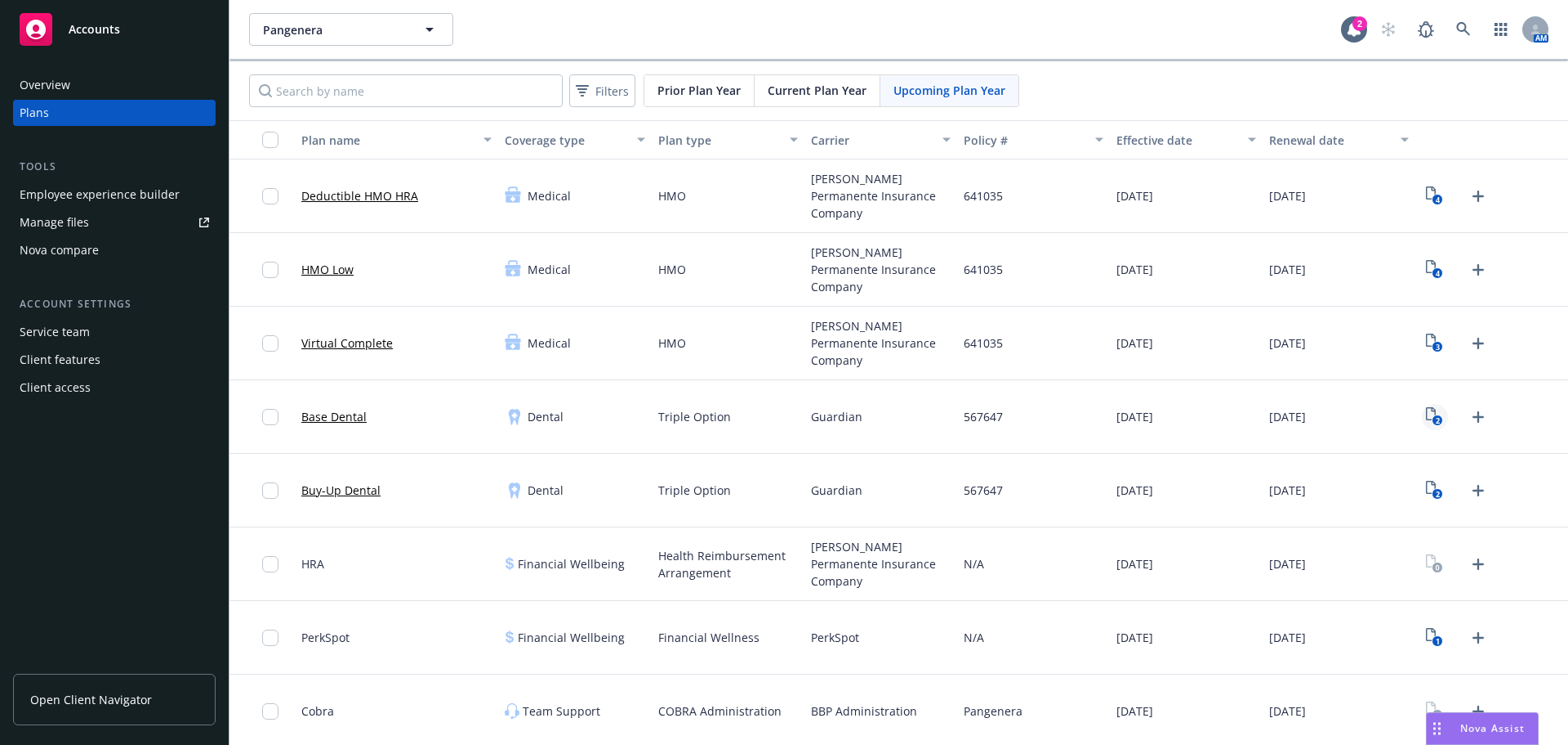
click at [1436, 421] on text "2" at bounding box center [1438, 420] width 4 height 11
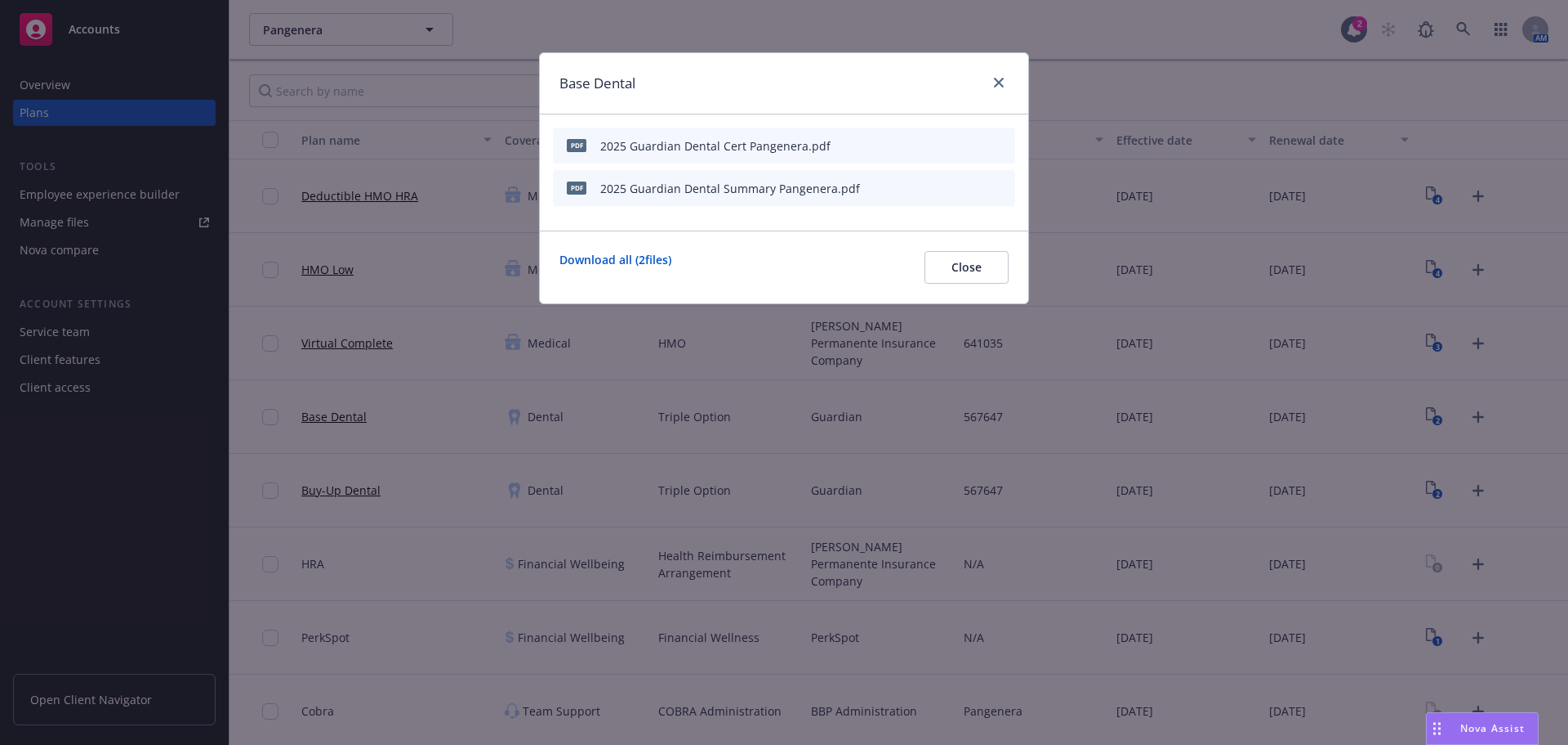
click at [925, 149] on icon "button" at bounding box center [922, 145] width 10 height 10
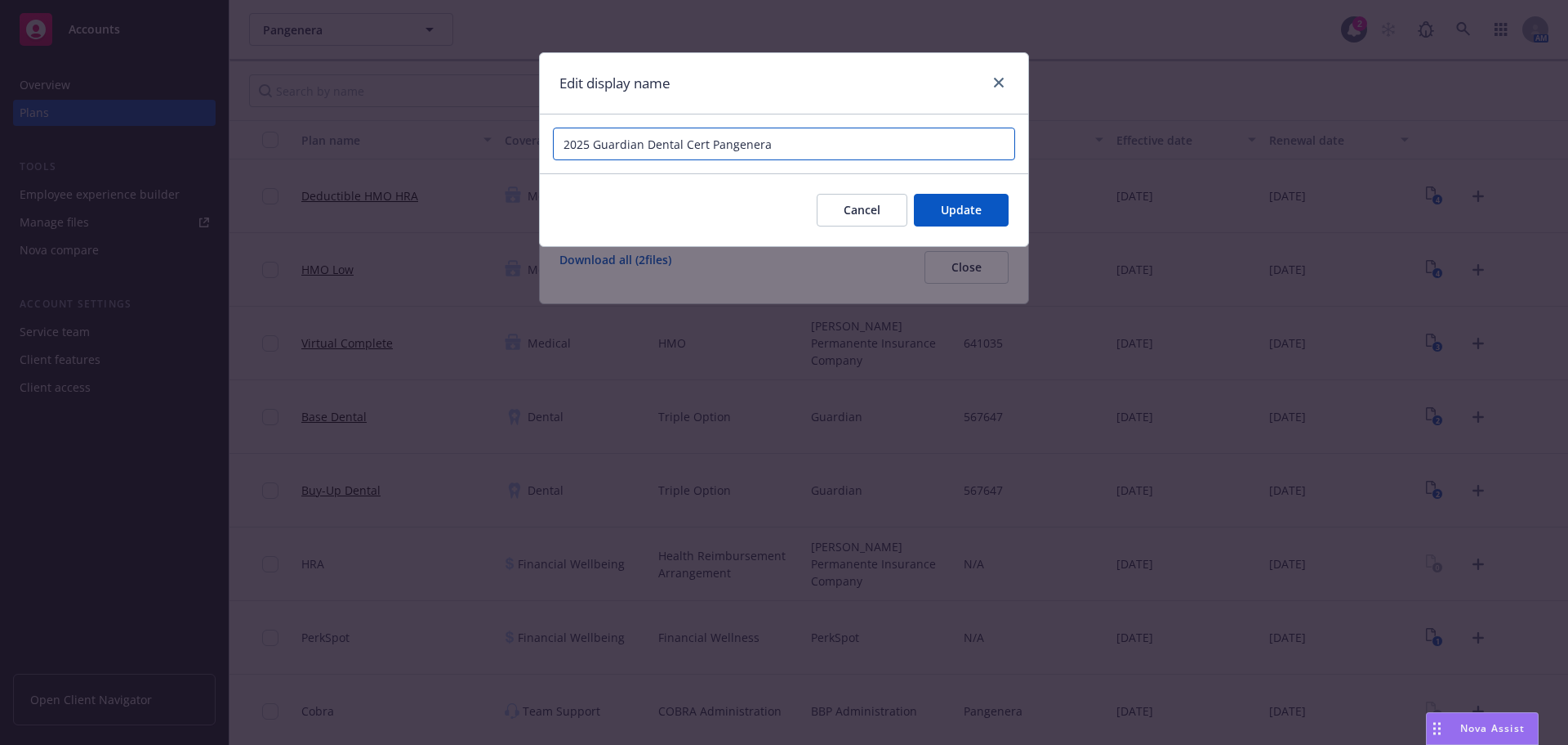
click at [682, 131] on input "2025 Guardian Dental Cert Pangenera" at bounding box center [784, 144] width 462 height 33
click at [700, 140] on input "2025 Guardian Dental Cert Pangenera" at bounding box center [784, 144] width 462 height 33
type input "2025 Guardian Dental Certificate Pangenera"
click at [994, 203] on button "Update" at bounding box center [961, 210] width 95 height 33
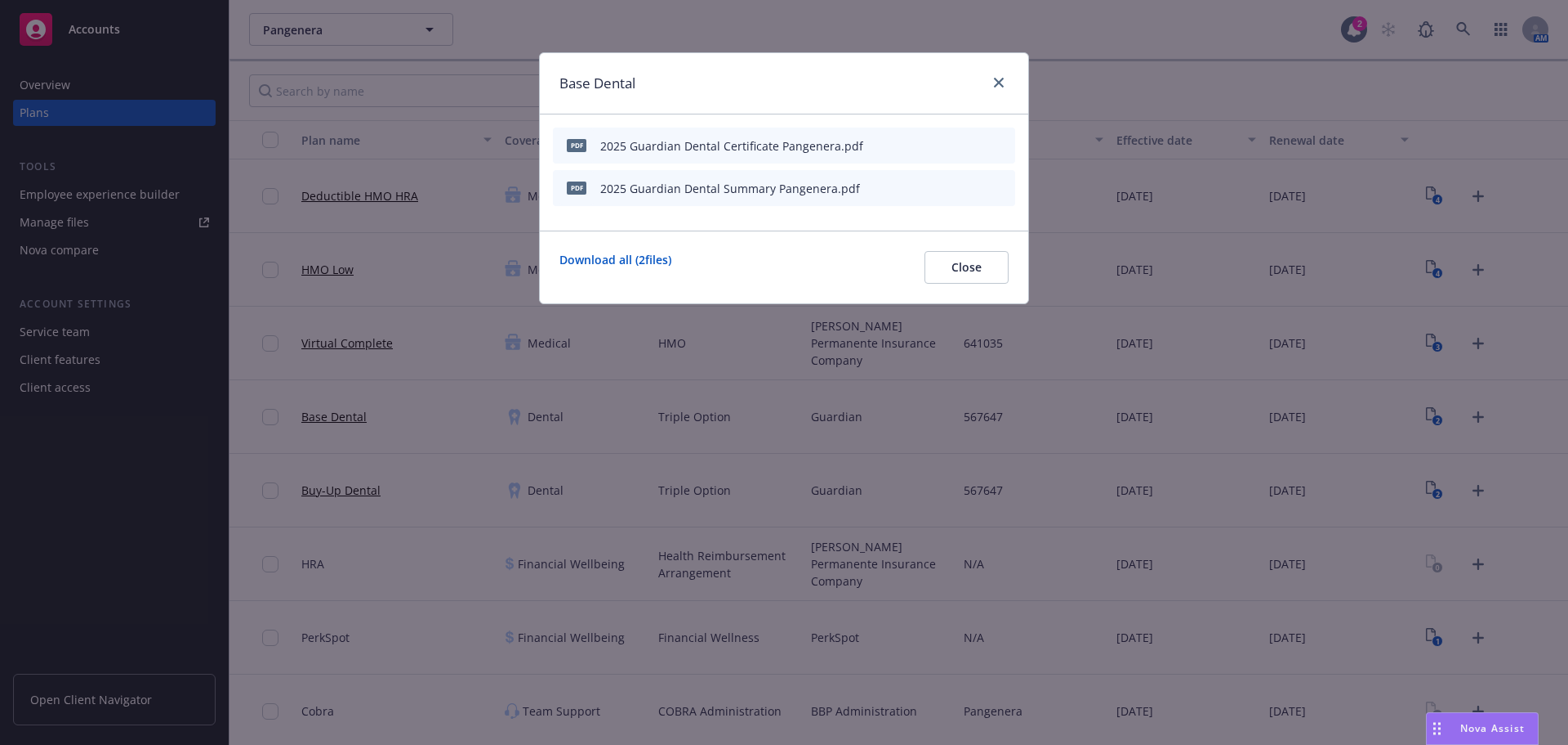
click at [924, 186] on icon "button" at bounding box center [921, 188] width 9 height 9
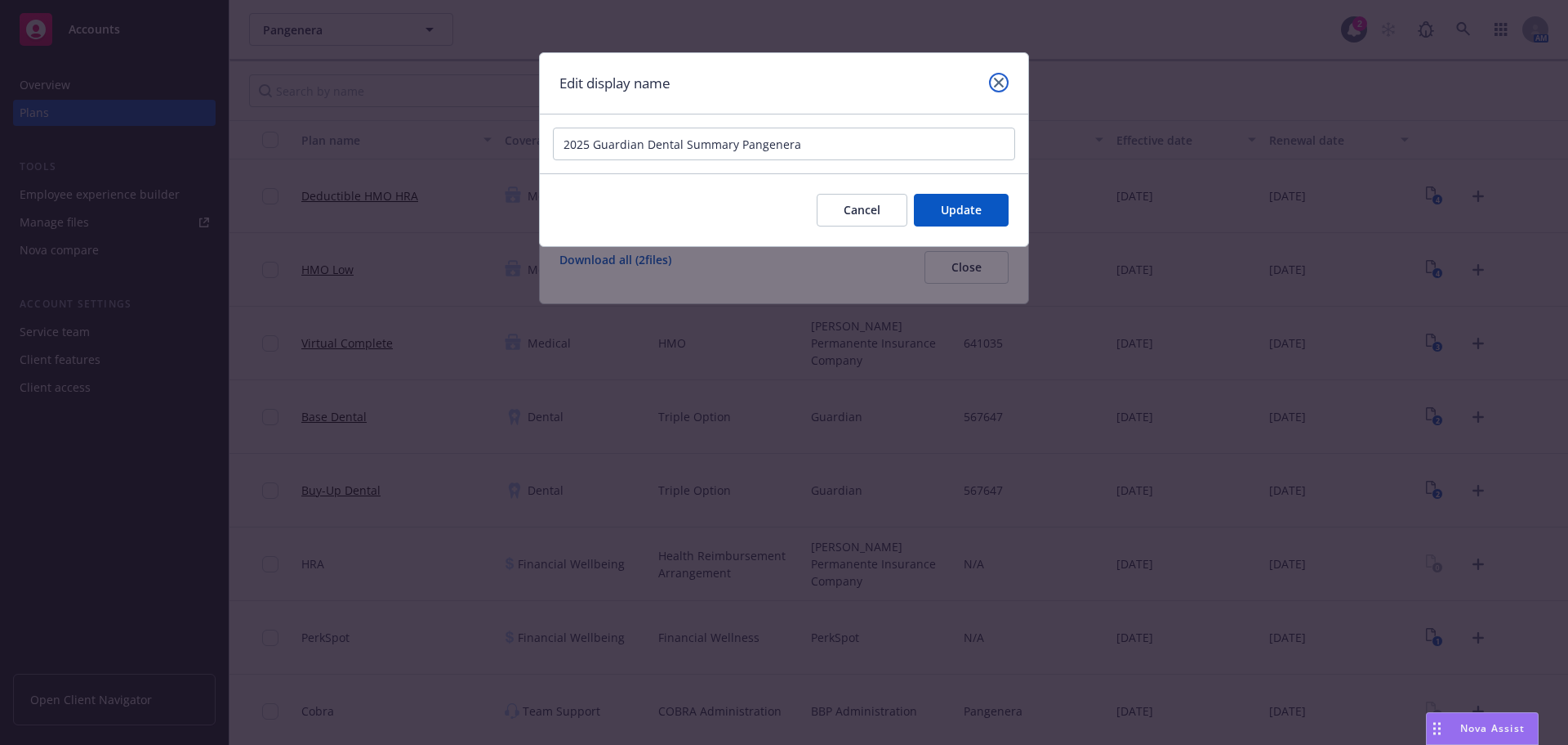
click at [997, 80] on icon "close" at bounding box center [999, 83] width 10 height 10
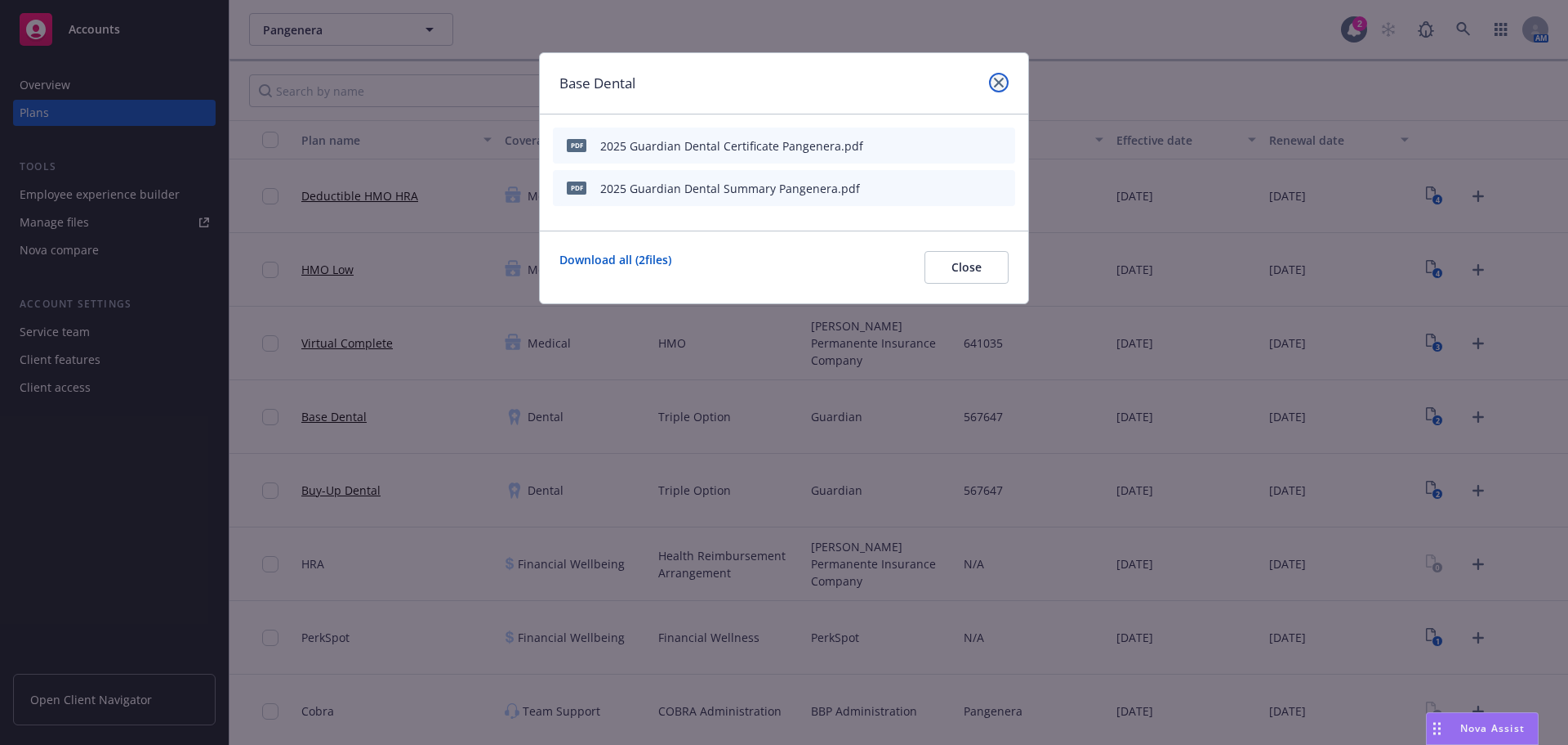
click at [997, 79] on icon "close" at bounding box center [999, 83] width 10 height 10
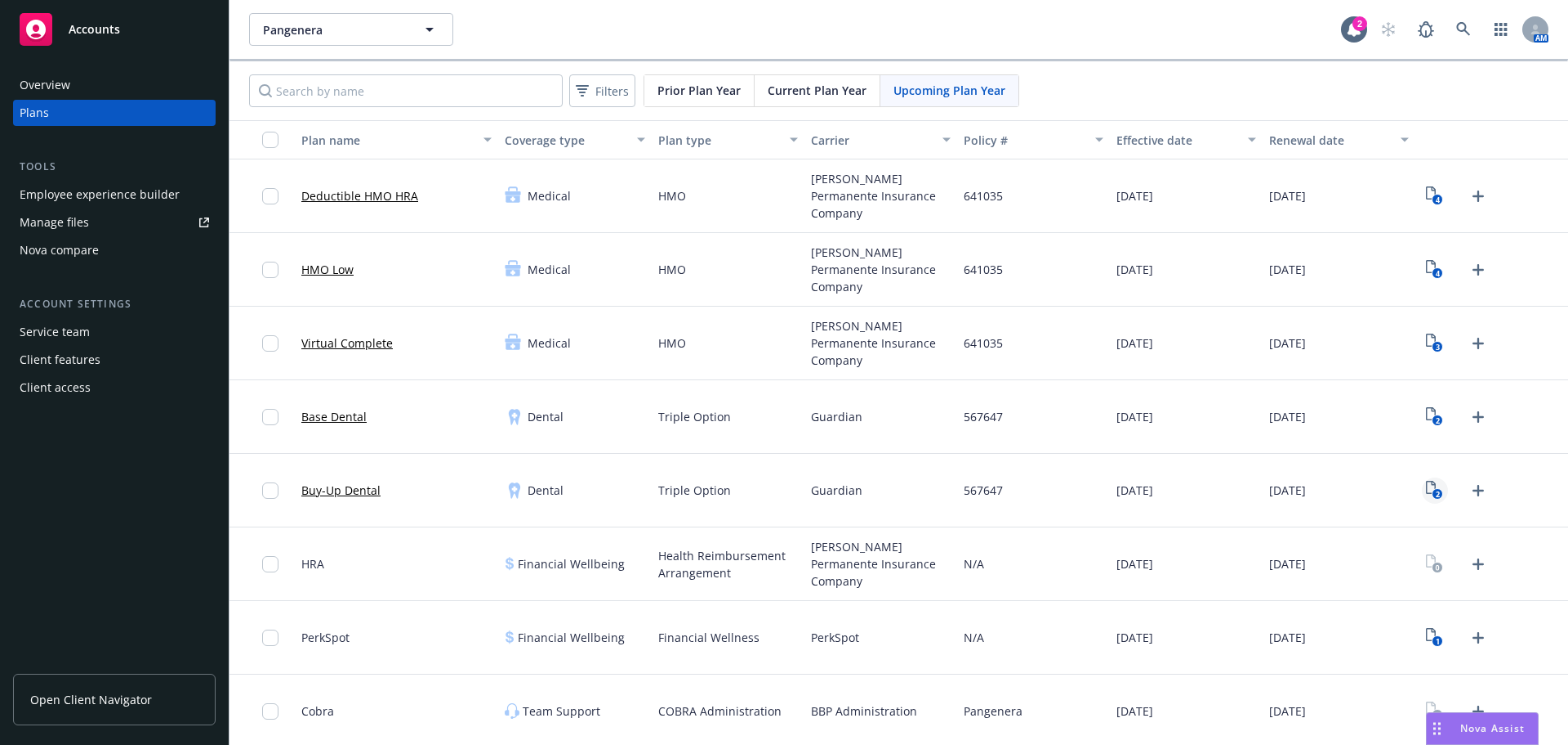
click at [1426, 483] on icon "2" at bounding box center [1434, 490] width 17 height 19
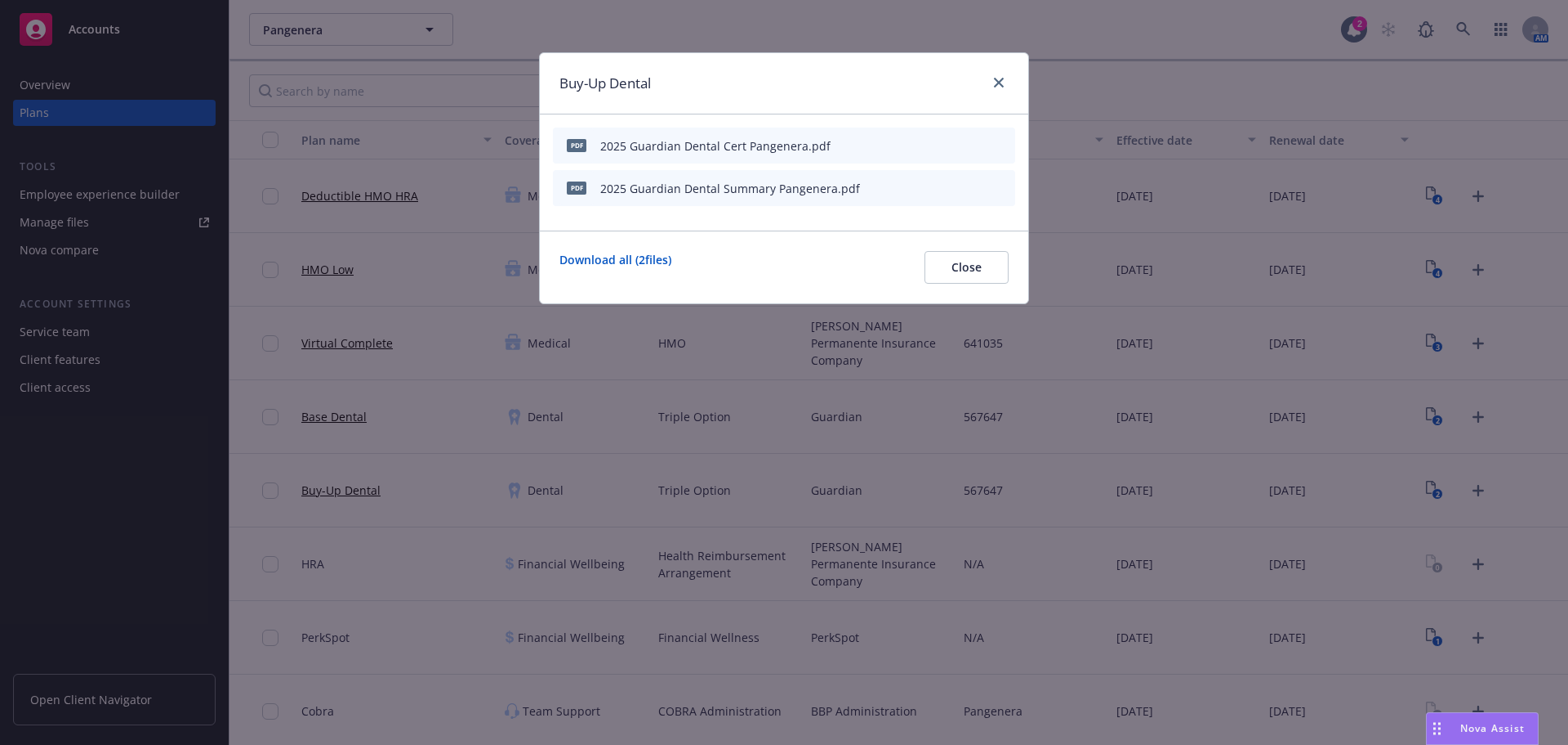
click at [925, 144] on icon "button" at bounding box center [922, 145] width 10 height 10
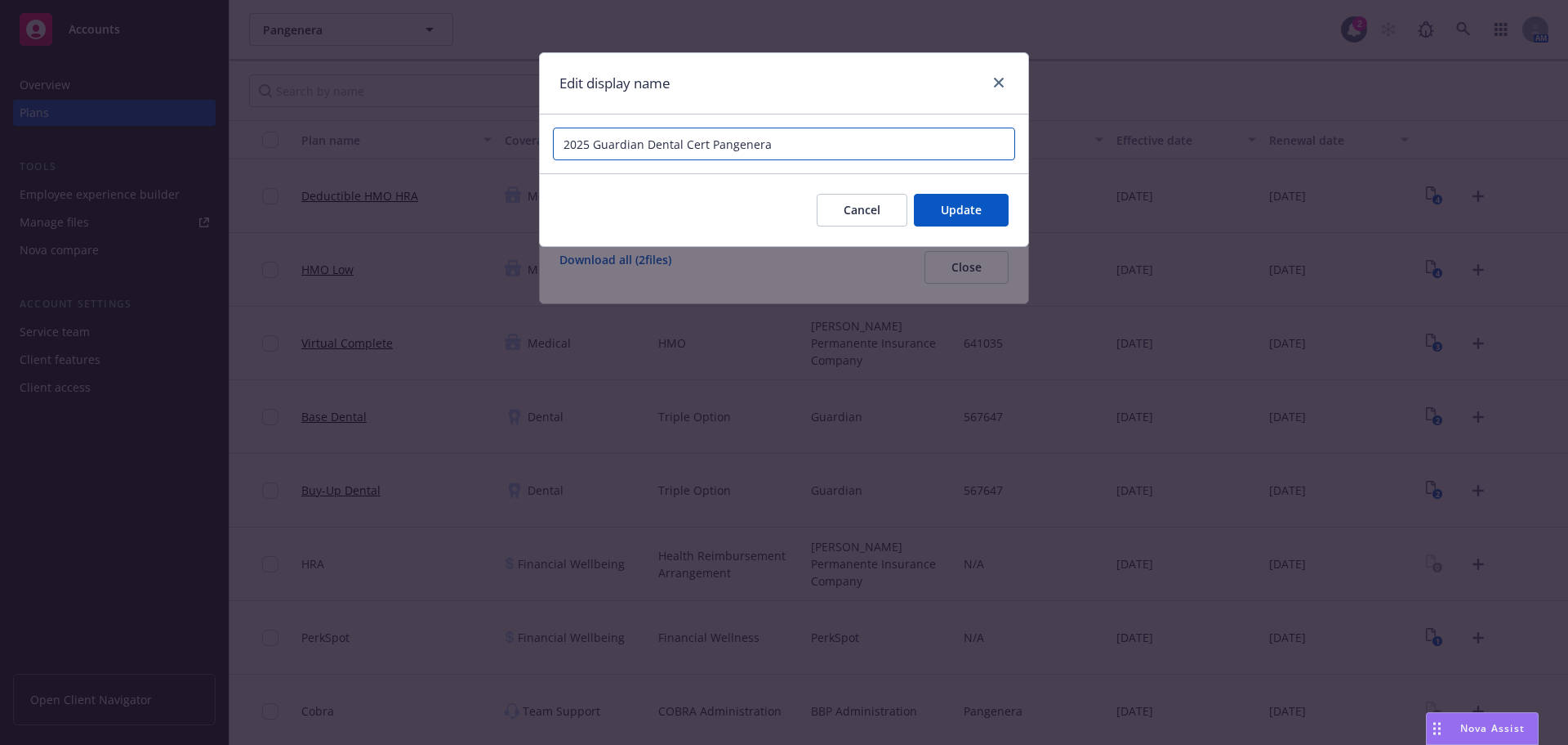
click at [698, 146] on input "2025 Guardian Dental Cert Pangenera" at bounding box center [784, 144] width 462 height 33
type input "2025 Guardian Dental Certificate Pangenera"
click at [923, 210] on button "Update" at bounding box center [961, 210] width 95 height 33
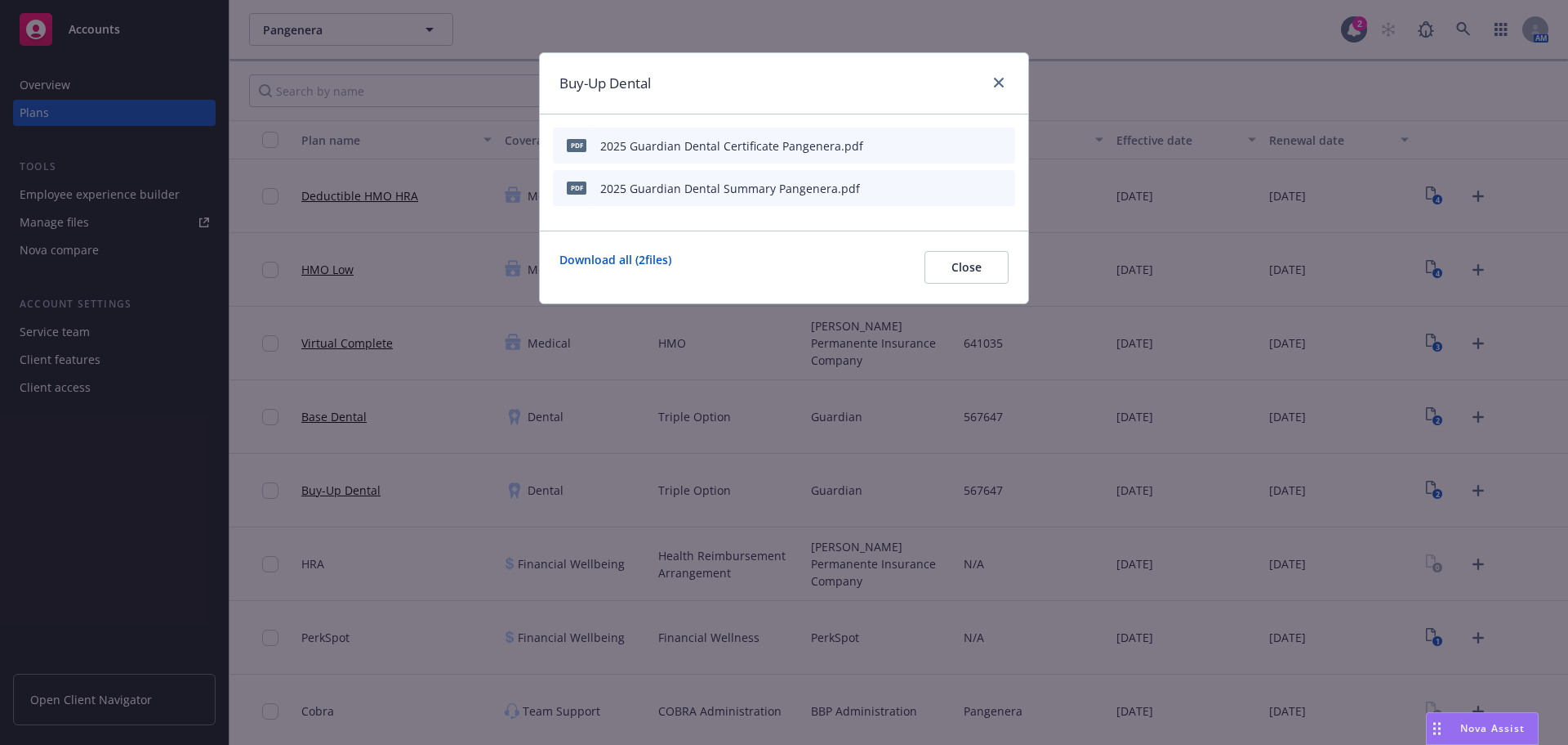
click at [988, 78] on div at bounding box center [995, 84] width 26 height 21
click at [993, 79] on link "close" at bounding box center [999, 83] width 19 height 19
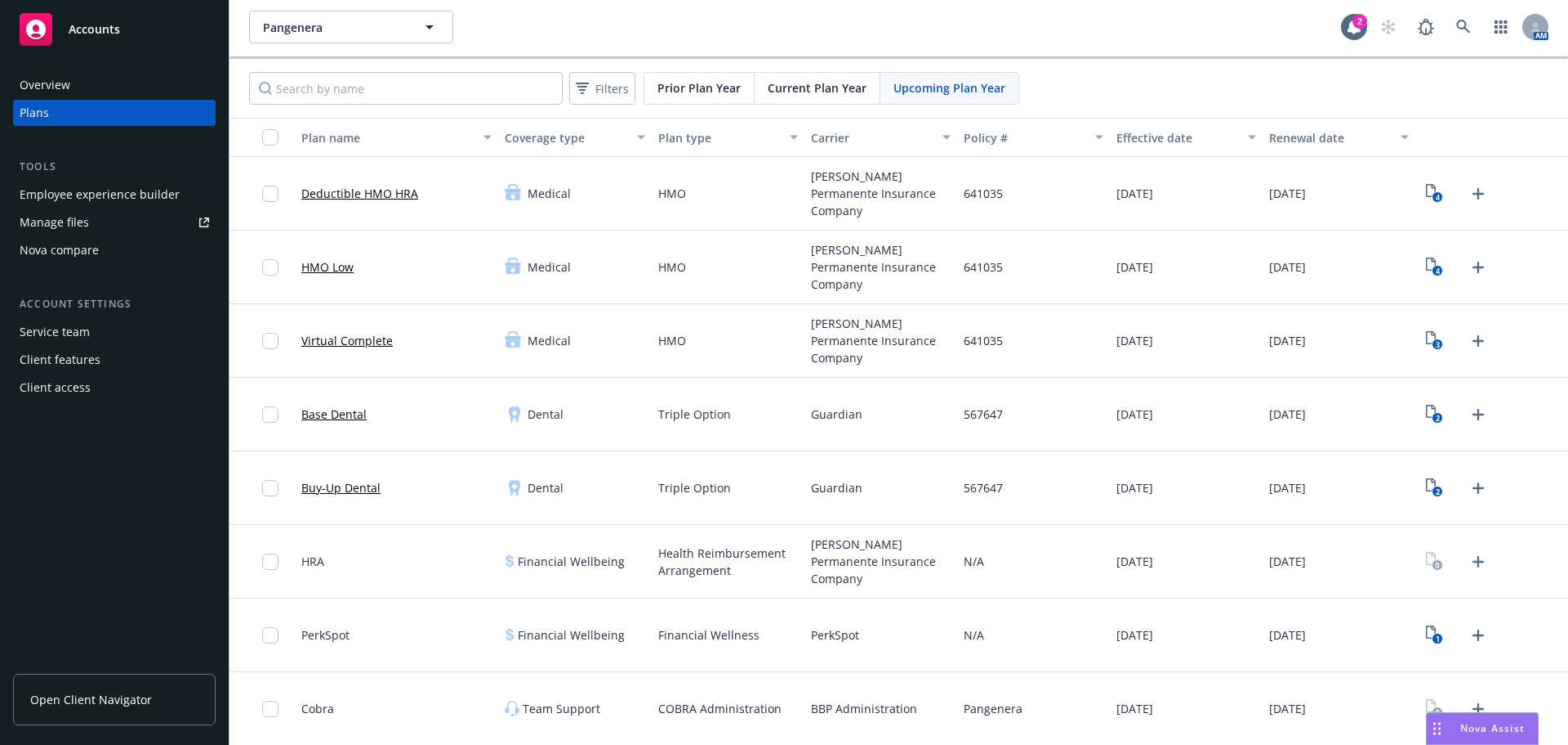
scroll to position [3, 0]
click at [1426, 633] on icon "1" at bounding box center [1434, 634] width 17 height 19
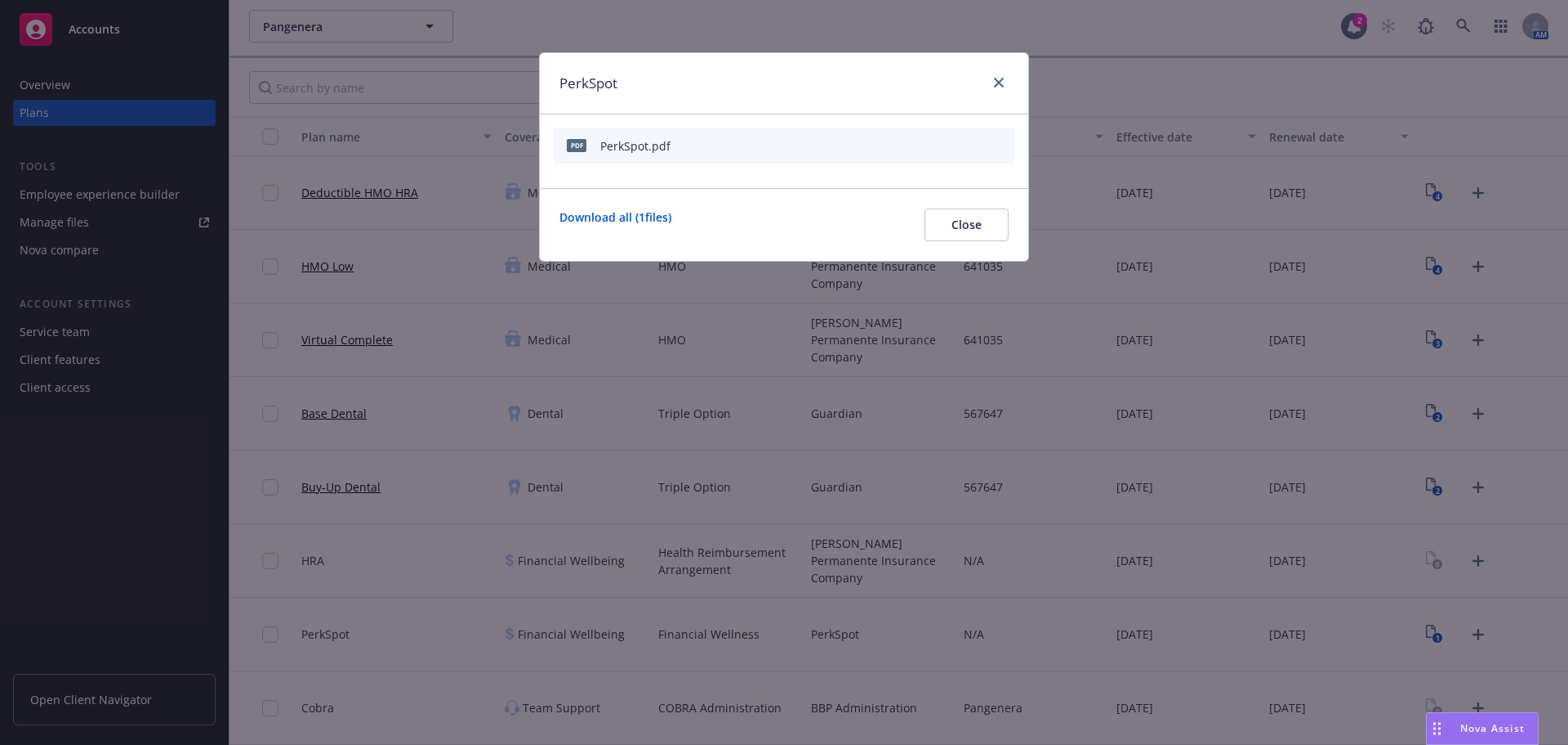
click at [973, 145] on icon "preview file" at bounding box center [973, 145] width 14 height 12
click at [919, 150] on div "pdf PerkSpot.pdf" at bounding box center [784, 145] width 462 height 36
click at [925, 146] on icon "button" at bounding box center [922, 145] width 10 height 10
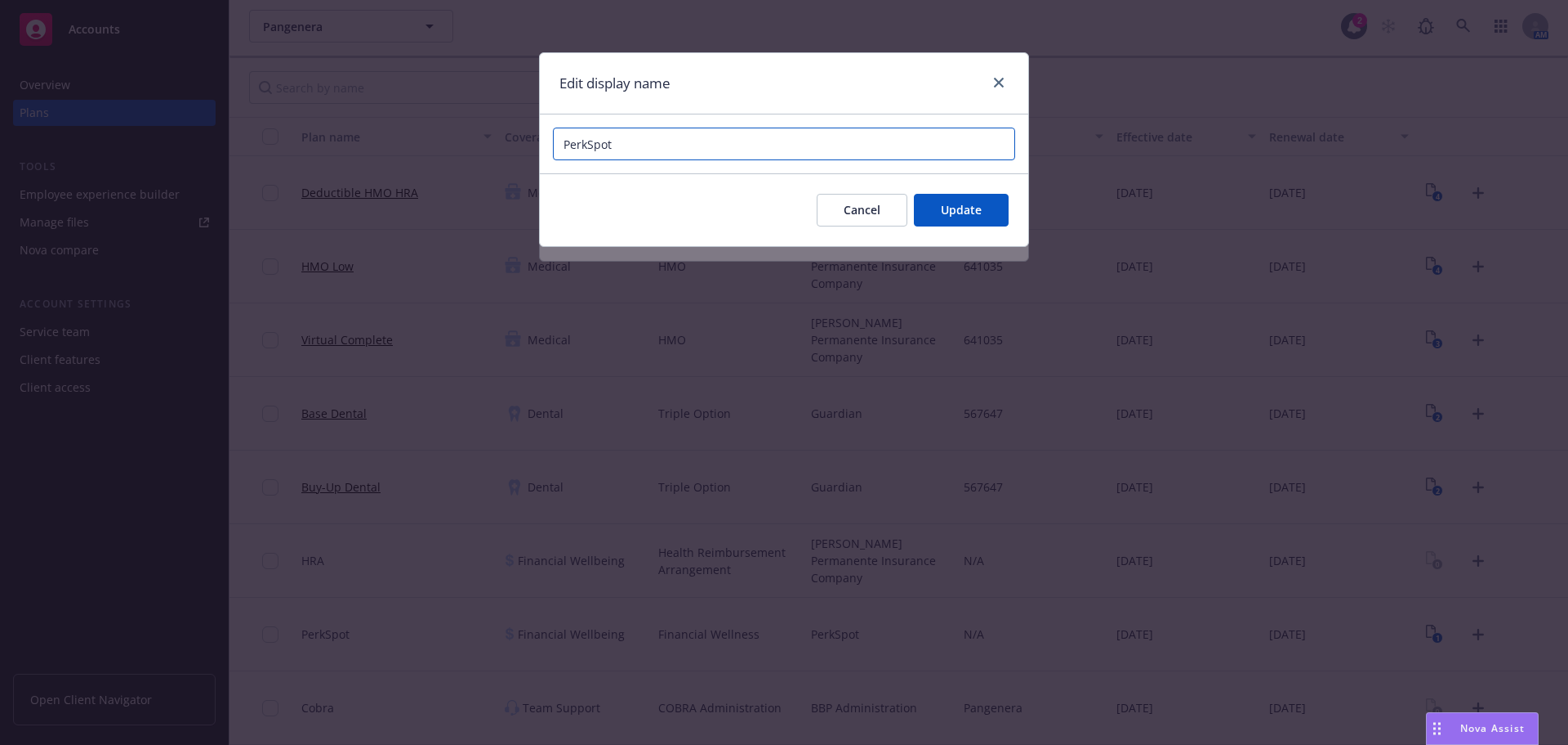
click at [781, 145] on input "PerkSpot" at bounding box center [784, 144] width 462 height 33
paste input "HMO DHMO HDHP"
click at [771, 150] on input "2025 PerkSpot Flyer" at bounding box center [784, 144] width 462 height 33
paste input "Pangenera"
type input "2025 PerkSpot Flyer Pangenera"
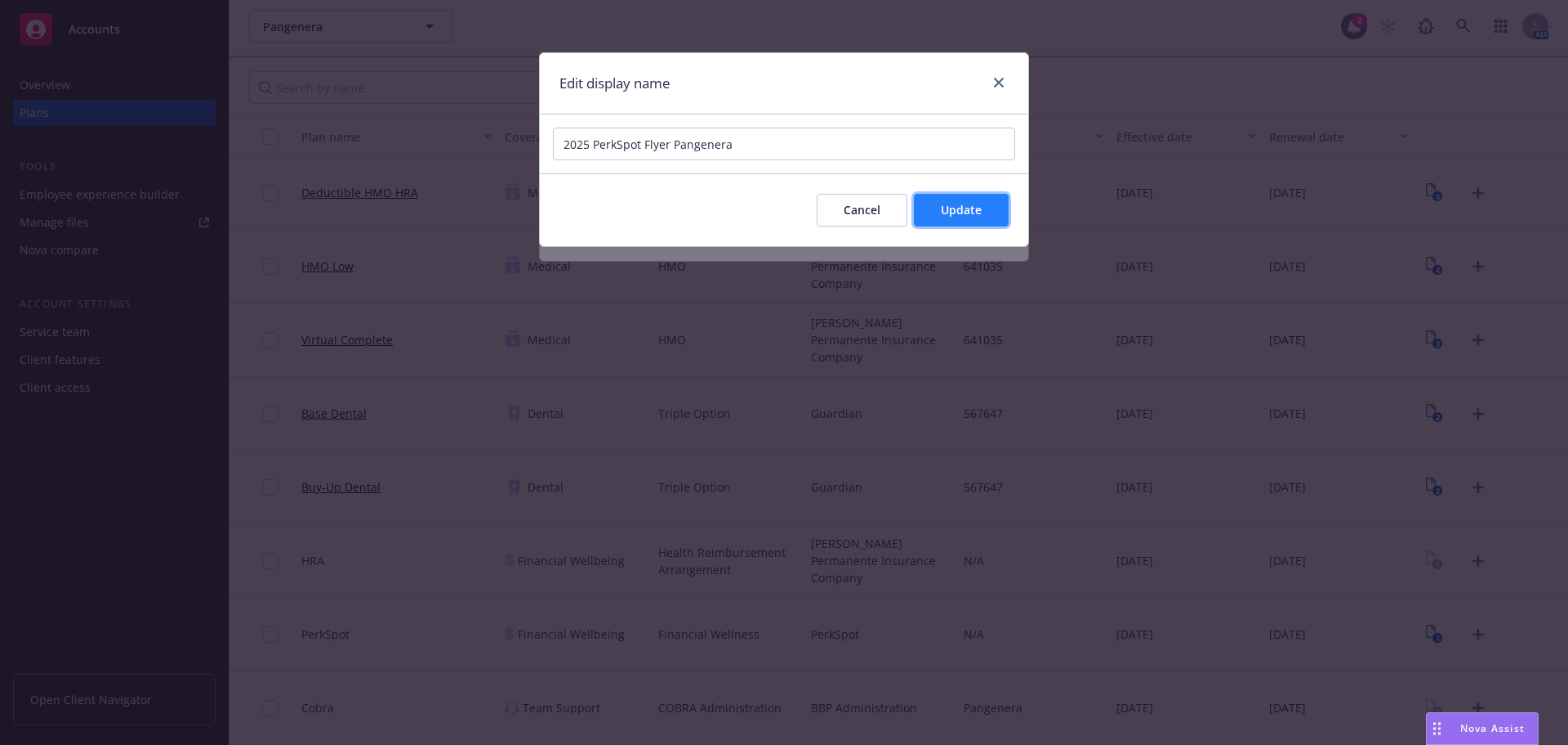
click at [966, 209] on span "Update" at bounding box center [961, 210] width 41 height 15
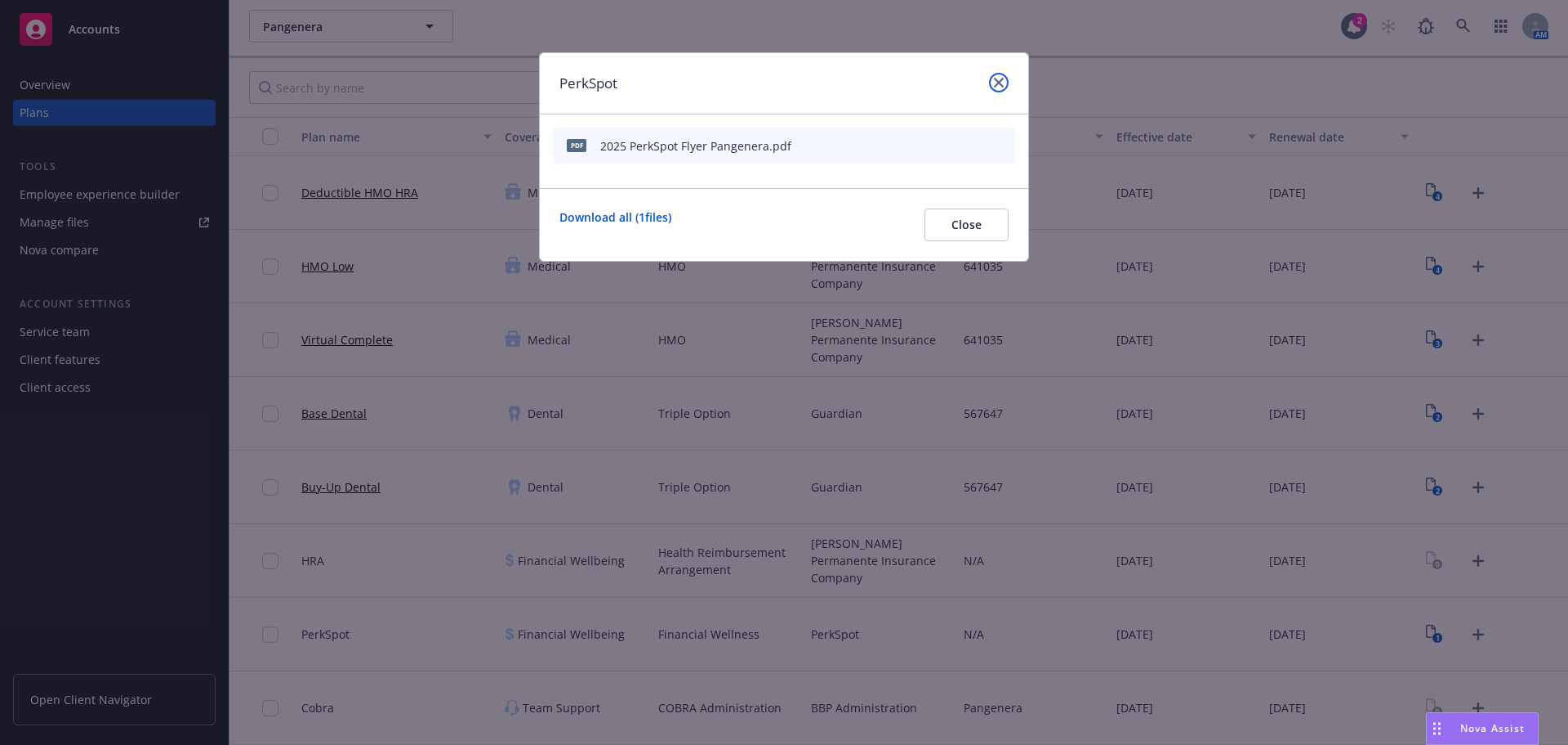
click at [997, 80] on icon "close" at bounding box center [999, 83] width 10 height 10
